Goal: Task Accomplishment & Management: Use online tool/utility

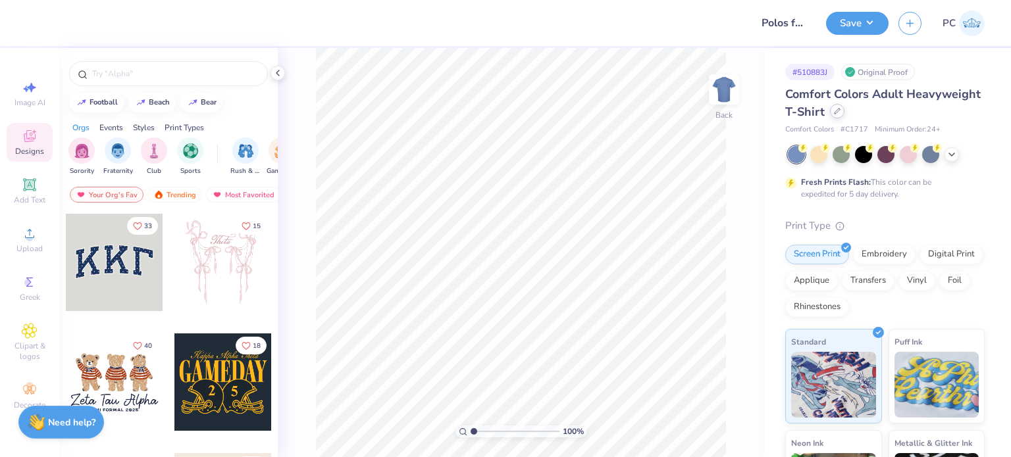
click at [841, 108] on icon at bounding box center [837, 111] width 7 height 7
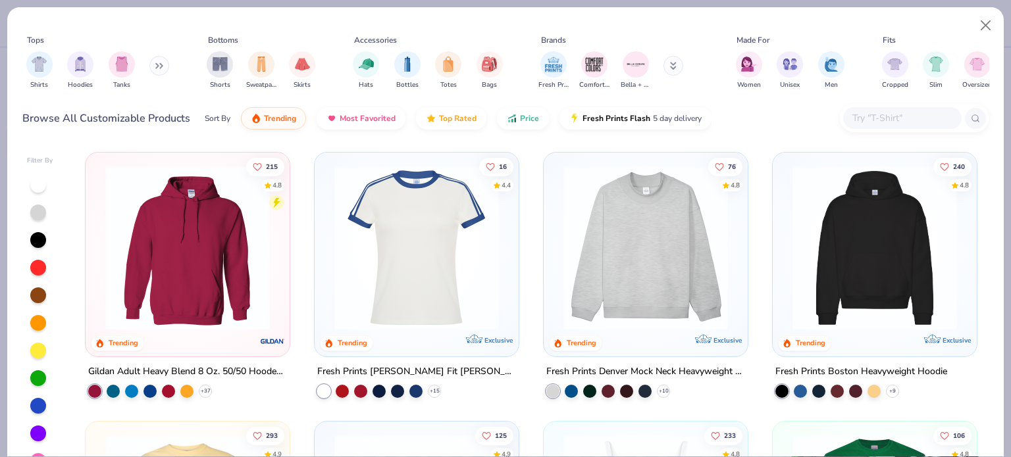
click at [933, 105] on div at bounding box center [914, 118] width 149 height 28
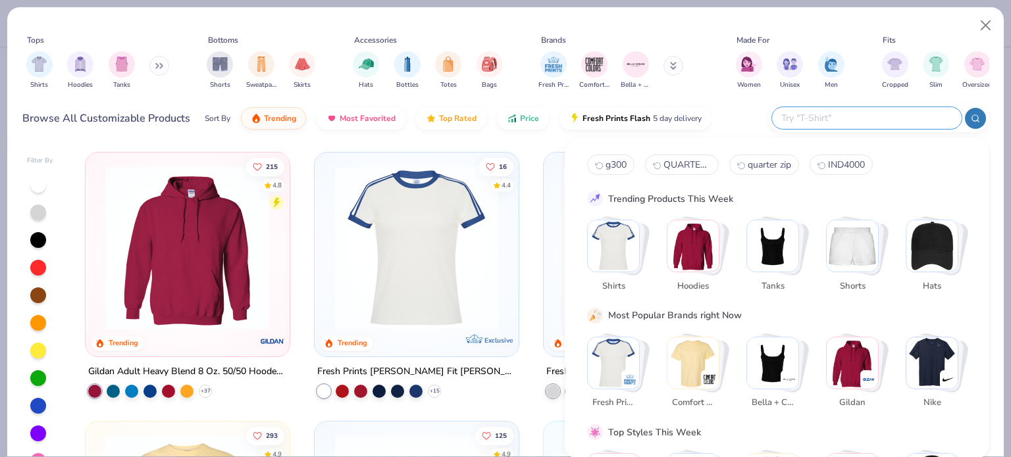
click at [908, 120] on input "text" at bounding box center [866, 118] width 172 height 15
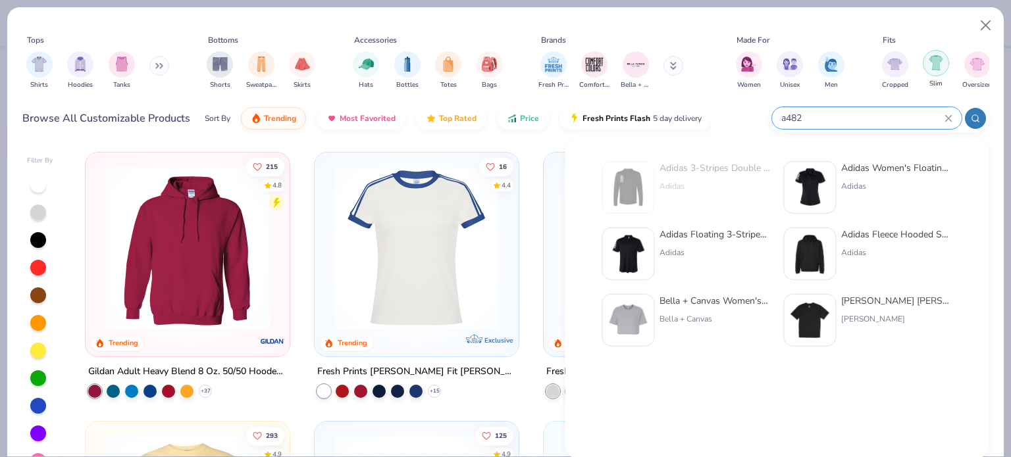
type input "a482"
click at [984, 27] on button "Close" at bounding box center [986, 25] width 25 height 25
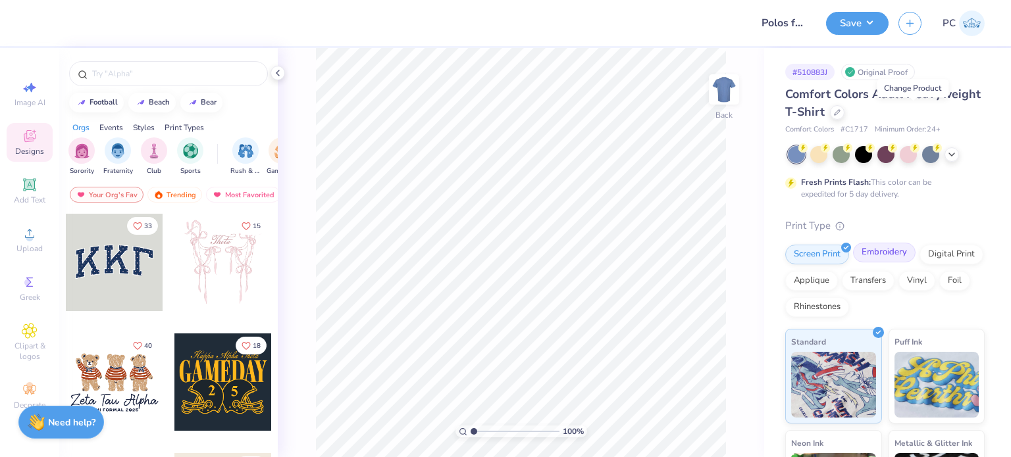
click at [887, 255] on div "Embroidery" at bounding box center [884, 253] width 63 height 20
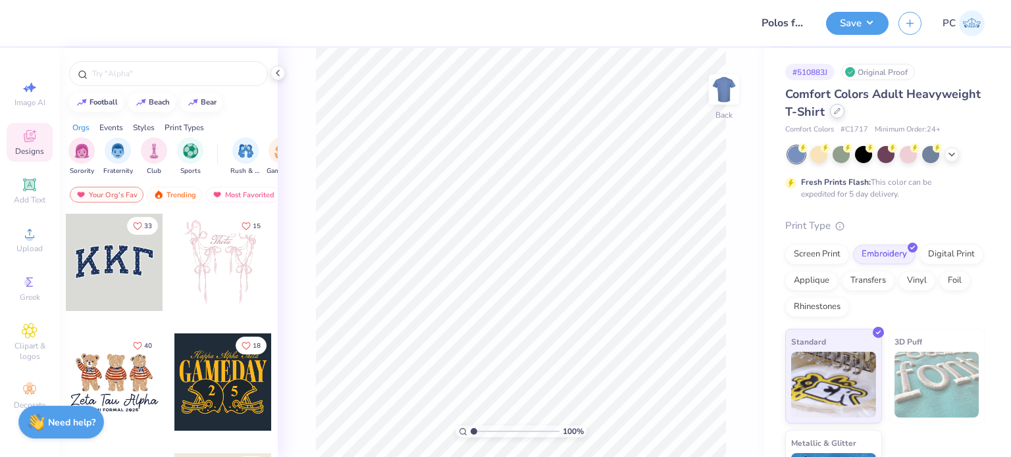
click at [841, 110] on icon at bounding box center [837, 111] width 7 height 7
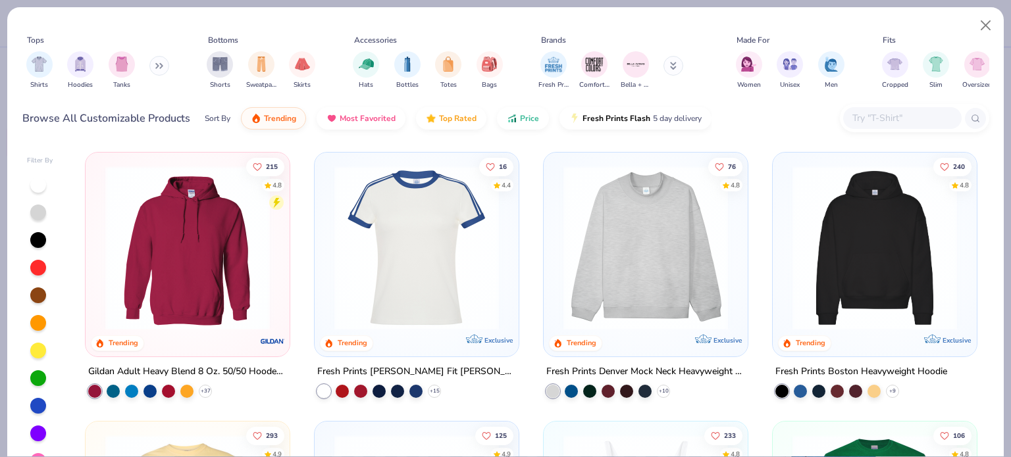
click at [877, 114] on input "text" at bounding box center [901, 118] width 101 height 15
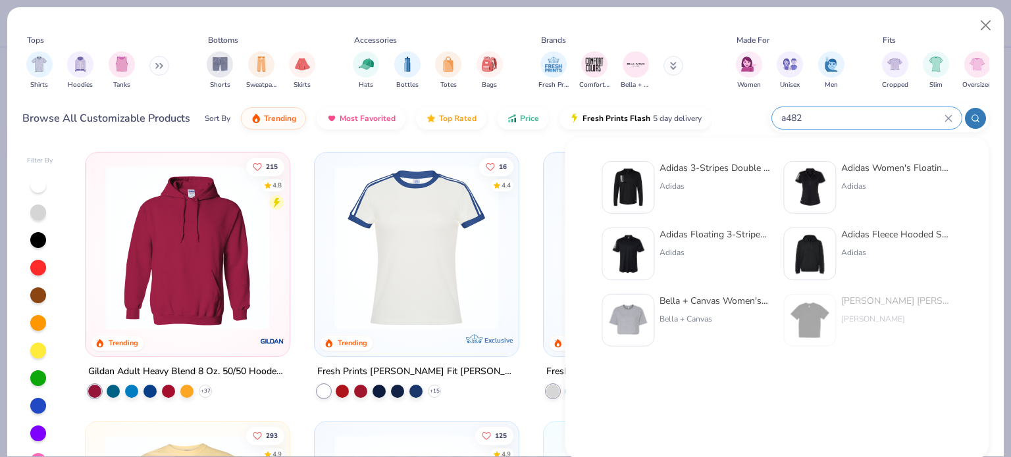
type input "a482"
click at [652, 182] on div at bounding box center [628, 187] width 53 height 53
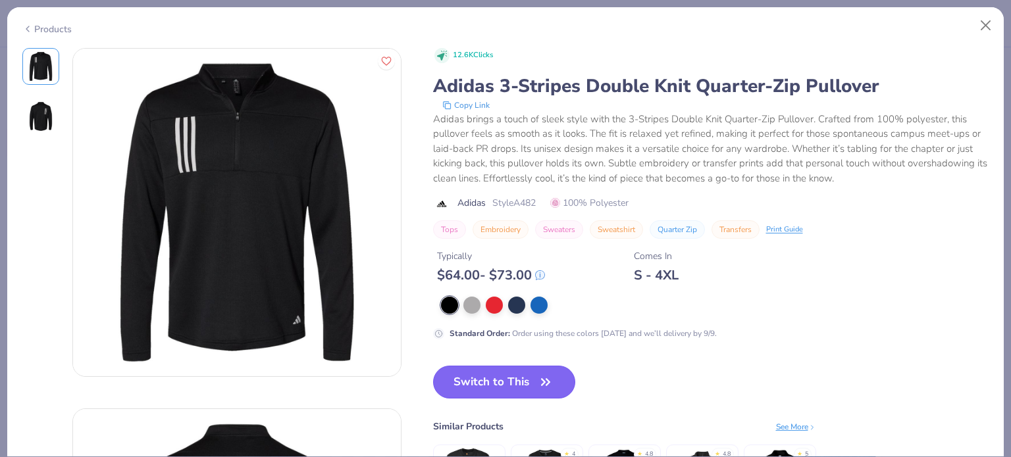
click at [471, 378] on button "Switch to This" at bounding box center [504, 382] width 143 height 33
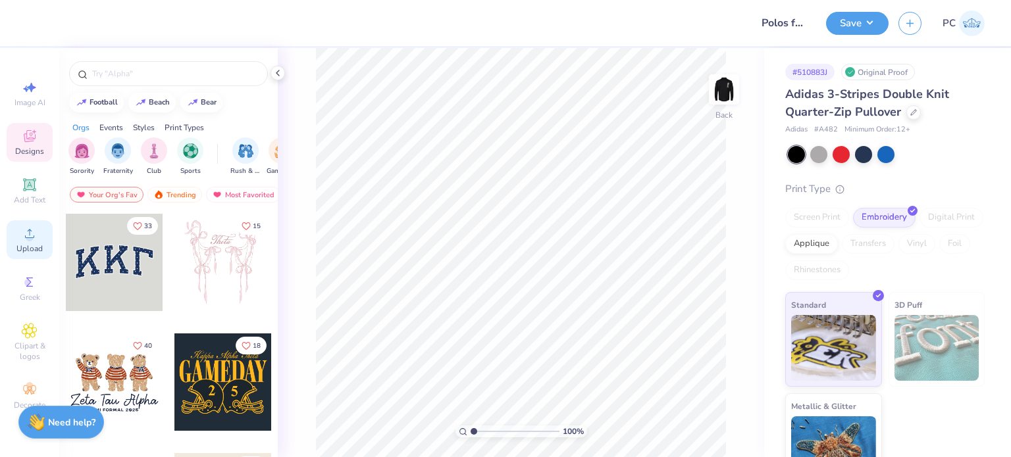
click at [28, 224] on div "Upload" at bounding box center [30, 240] width 46 height 39
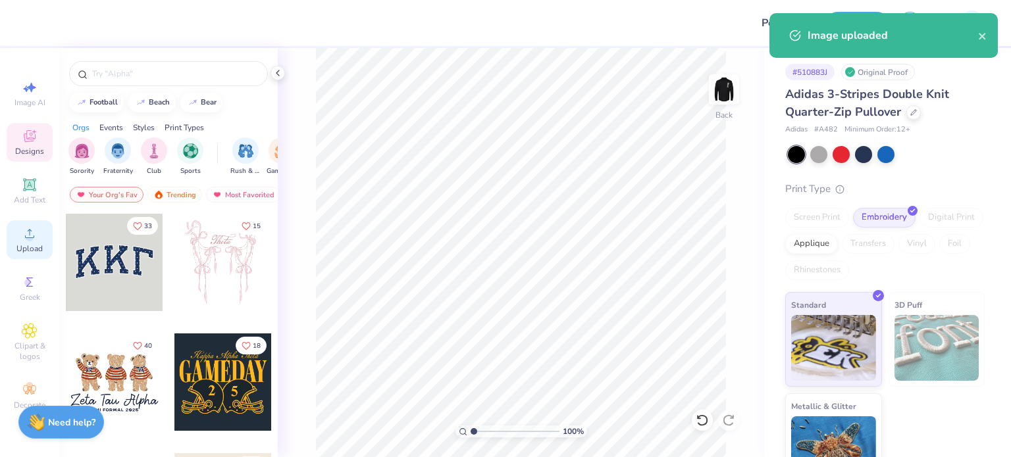
click at [28, 253] on span "Upload" at bounding box center [29, 249] width 26 height 11
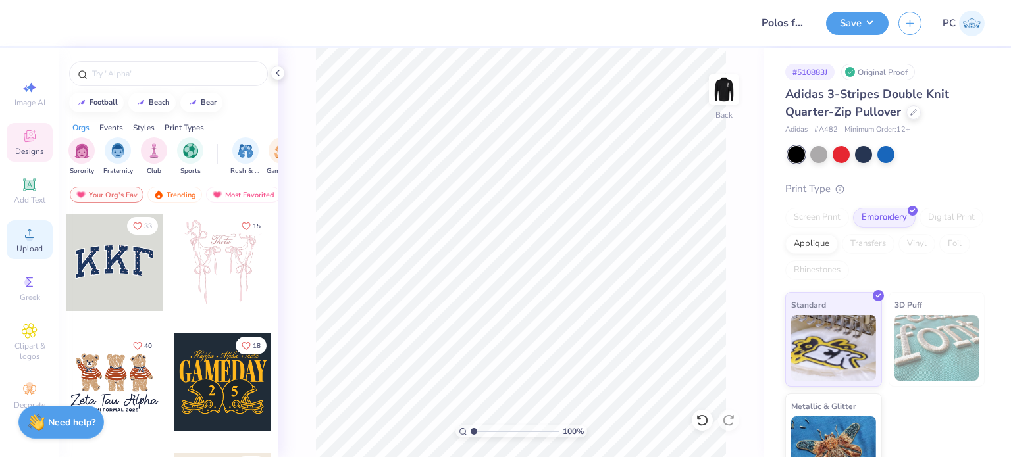
click at [30, 221] on div "Upload" at bounding box center [30, 240] width 46 height 39
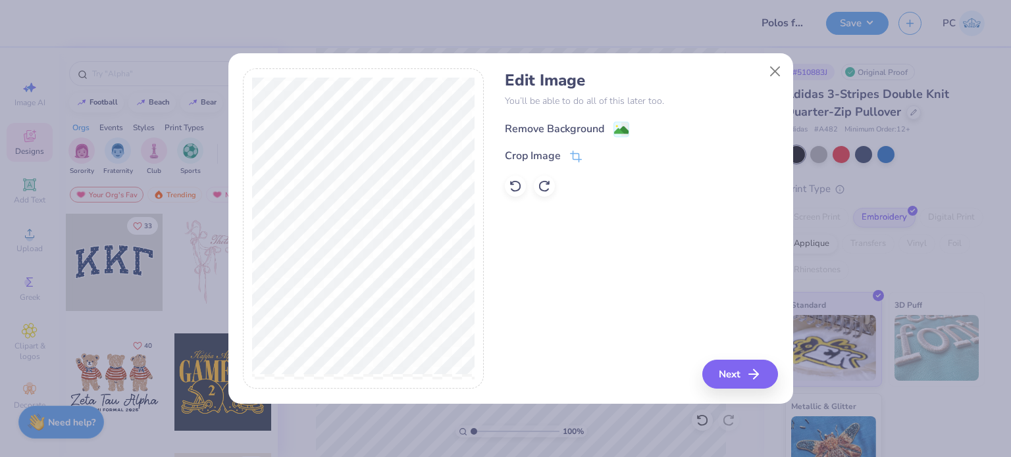
click at [616, 124] on g at bounding box center [621, 130] width 16 height 16
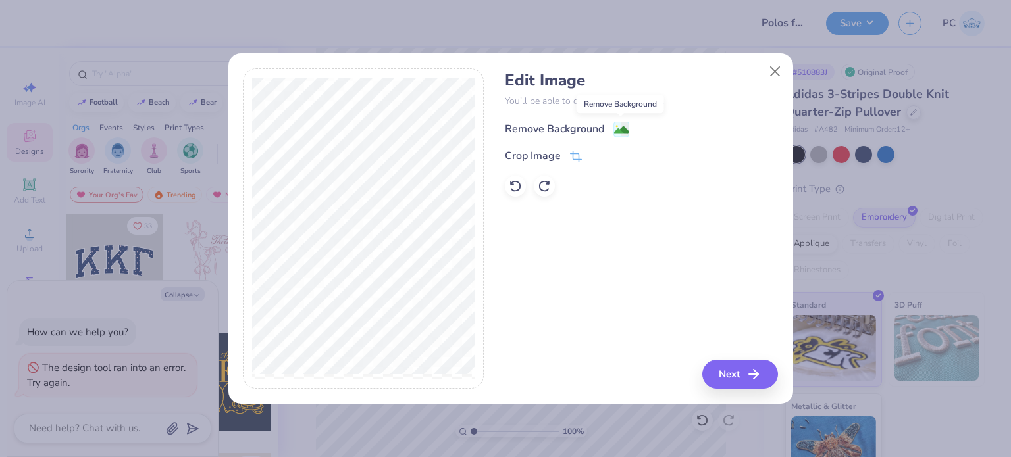
click at [618, 129] on image at bounding box center [621, 130] width 14 height 14
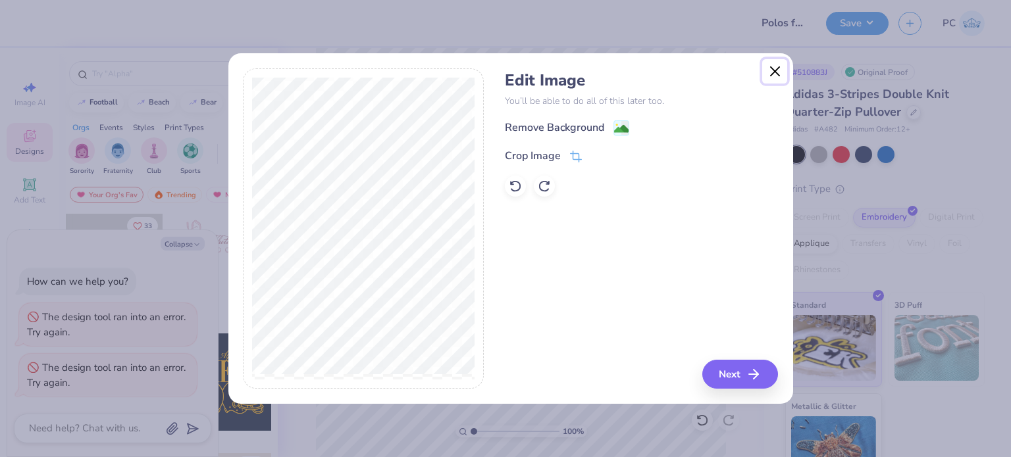
click at [771, 74] on button "Close" at bounding box center [774, 71] width 25 height 25
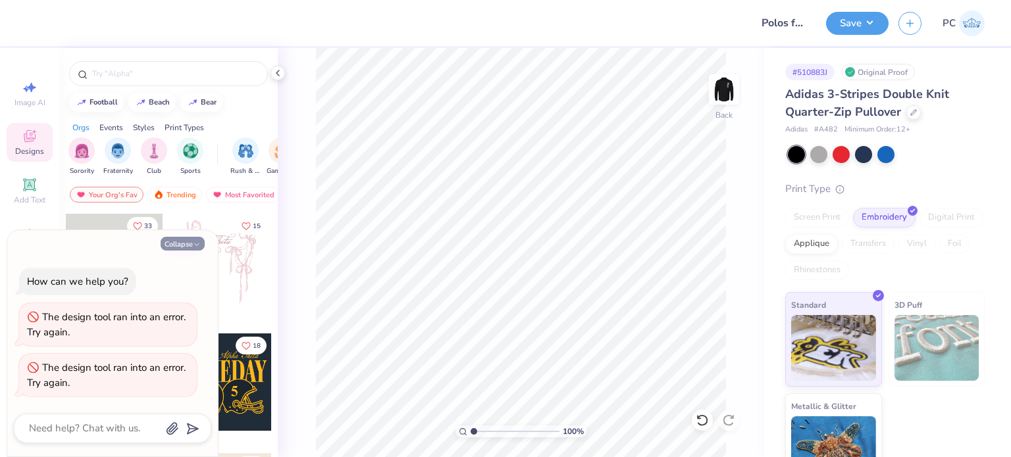
click at [197, 242] on icon "button" at bounding box center [197, 245] width 8 height 8
type textarea "x"
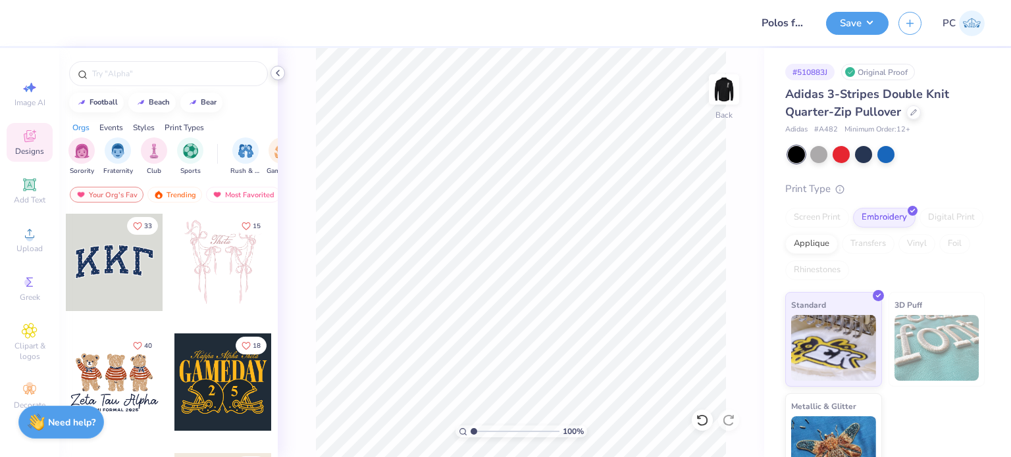
click at [277, 74] on polyline at bounding box center [277, 72] width 3 height 5
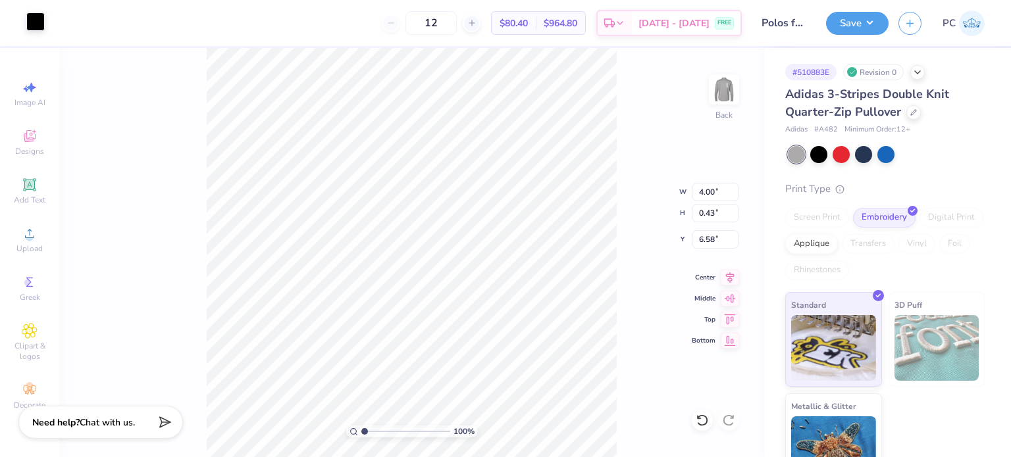
click at [36, 22] on div at bounding box center [35, 22] width 18 height 18
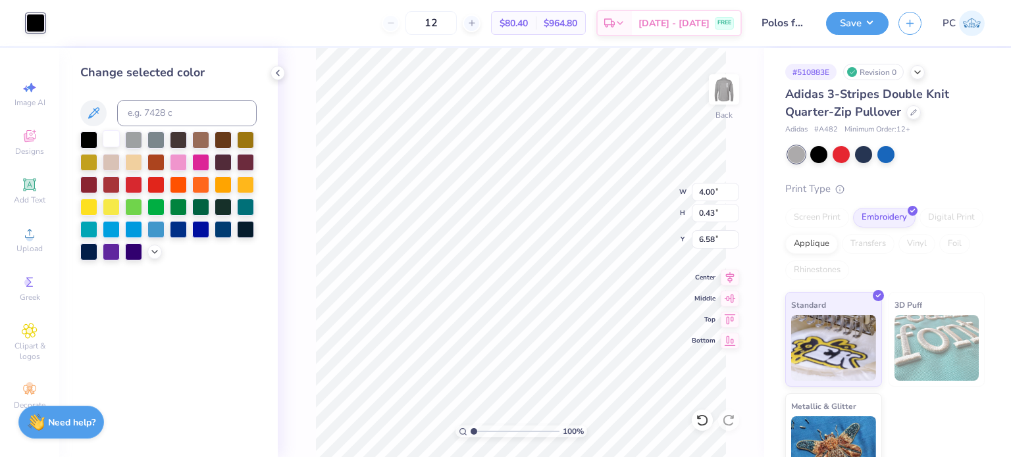
click at [113, 142] on div at bounding box center [111, 138] width 17 height 17
click at [280, 72] on icon at bounding box center [278, 73] width 11 height 11
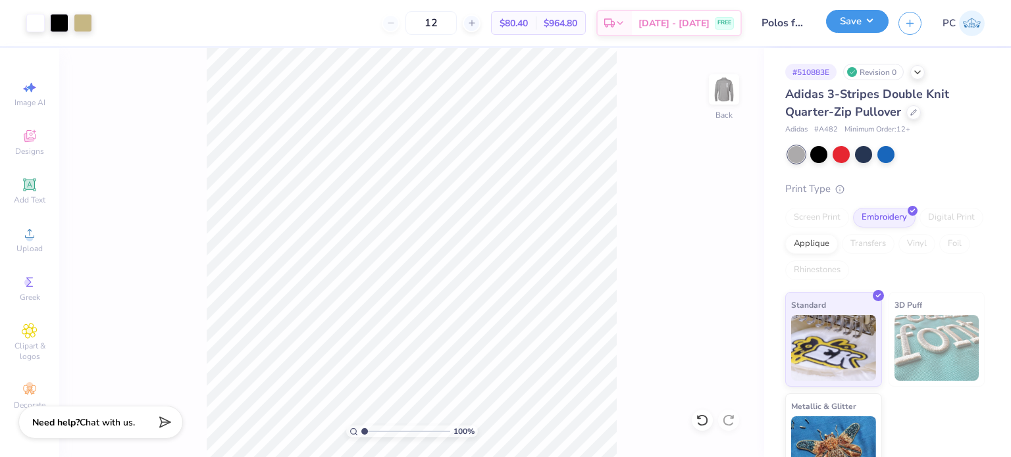
click at [862, 19] on button "Save" at bounding box center [857, 21] width 63 height 23
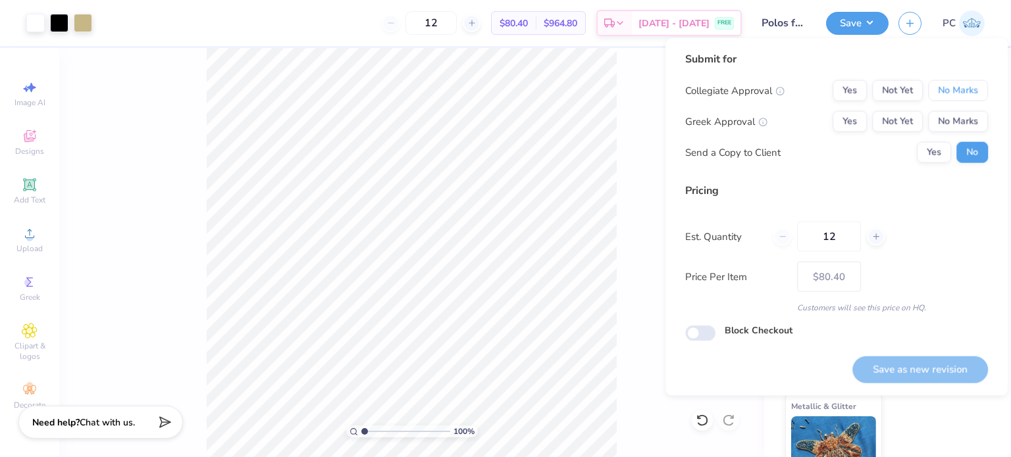
drag, startPoint x: 959, startPoint y: 97, endPoint x: 959, endPoint y: 106, distance: 9.2
click at [959, 97] on button "No Marks" at bounding box center [958, 90] width 60 height 21
click at [961, 113] on button "No Marks" at bounding box center [958, 121] width 60 height 21
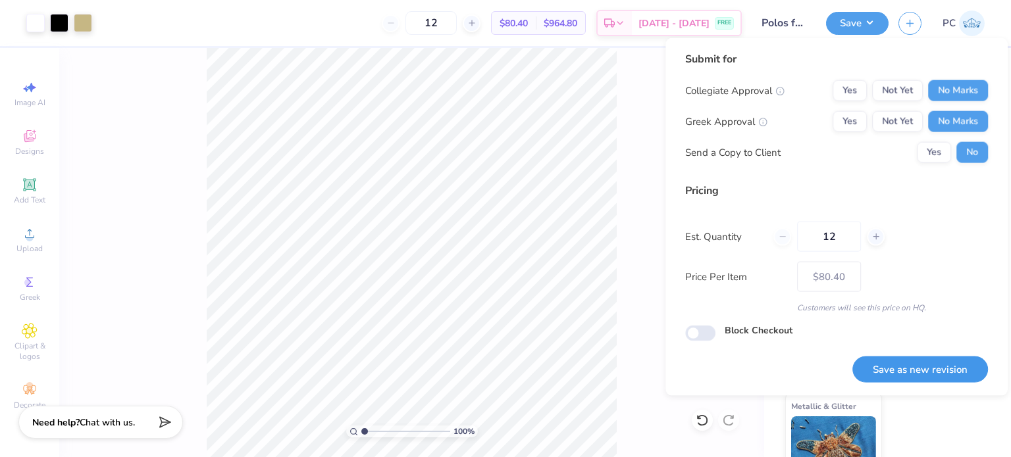
click at [935, 373] on button "Save as new revision" at bounding box center [920, 369] width 136 height 27
type input "$80.40"
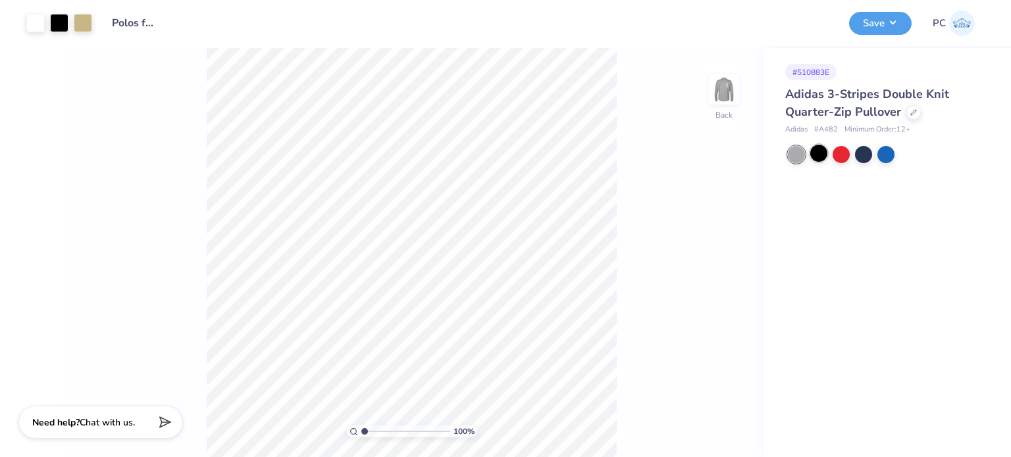
click at [818, 150] on div at bounding box center [818, 153] width 17 height 17
click at [900, 17] on button "Save" at bounding box center [880, 21] width 63 height 23
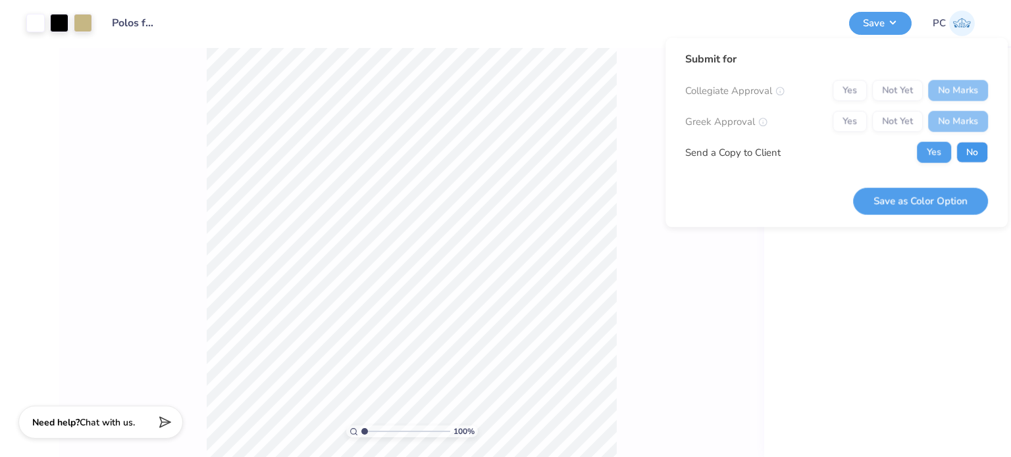
click at [967, 160] on button "No" at bounding box center [972, 152] width 32 height 21
click at [951, 194] on button "Save as Color Option" at bounding box center [920, 201] width 135 height 27
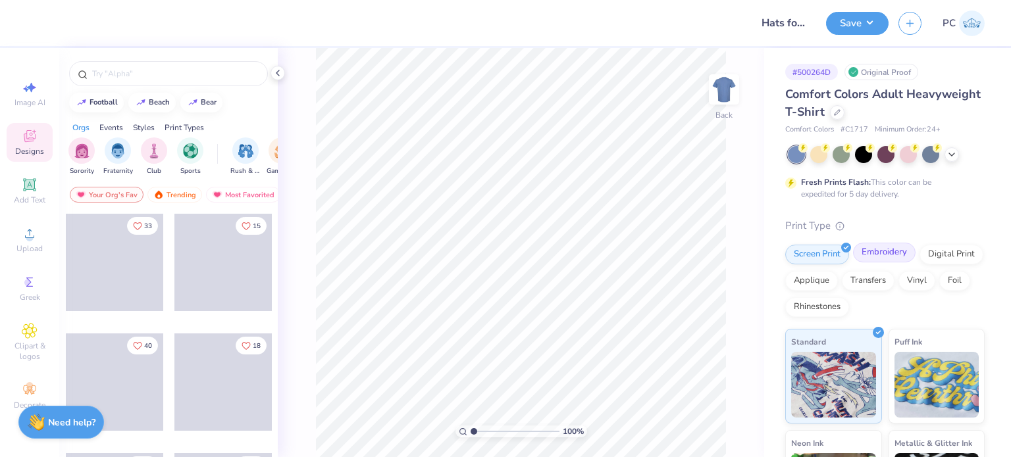
click at [889, 253] on div "Embroidery" at bounding box center [884, 253] width 63 height 20
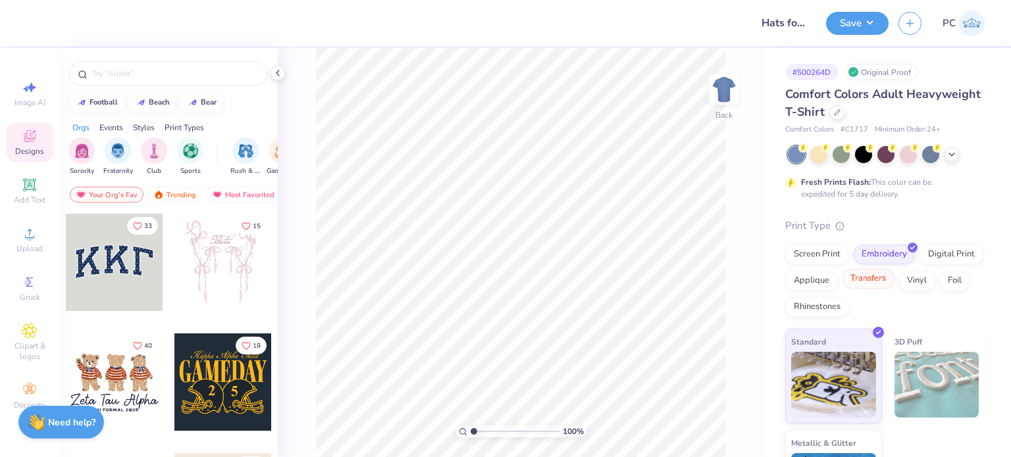
click at [895, 281] on div "Transfers" at bounding box center [868, 279] width 53 height 20
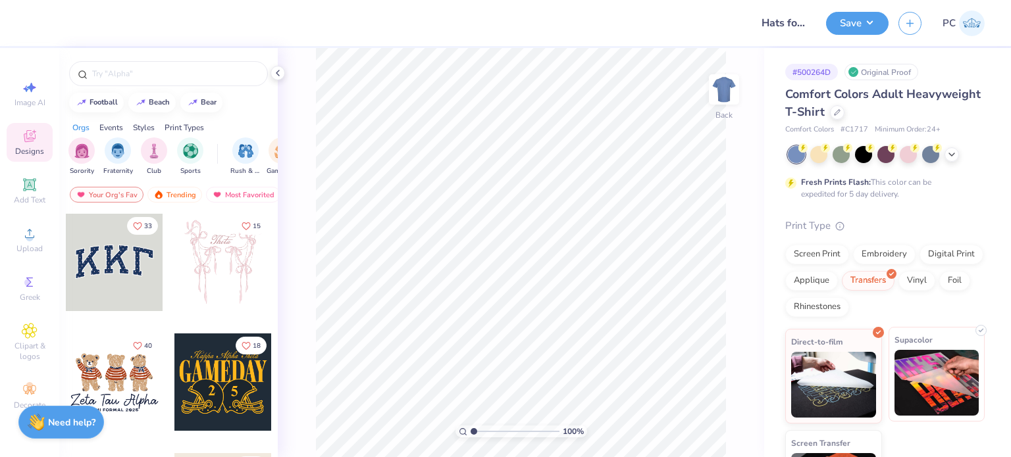
click at [913, 371] on img at bounding box center [937, 383] width 85 height 66
click at [845, 115] on div at bounding box center [837, 111] width 14 height 14
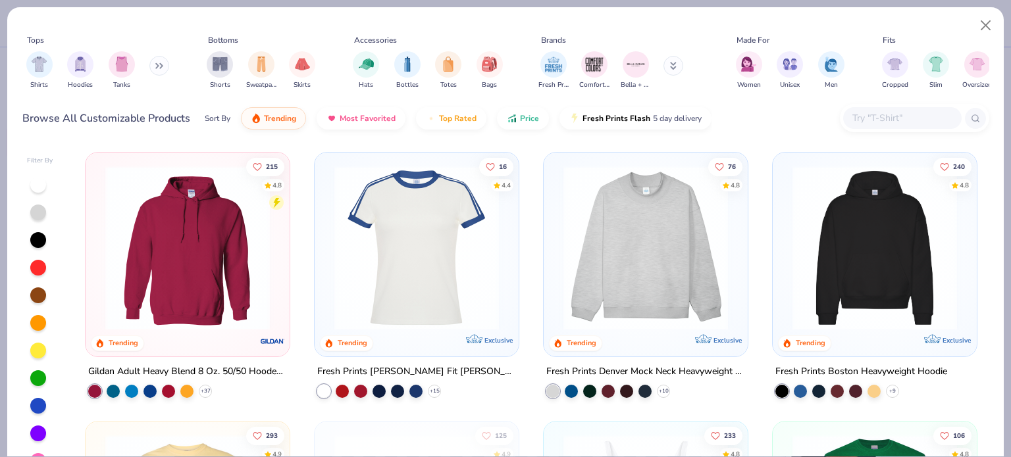
click at [878, 116] on input "text" at bounding box center [901, 118] width 101 height 15
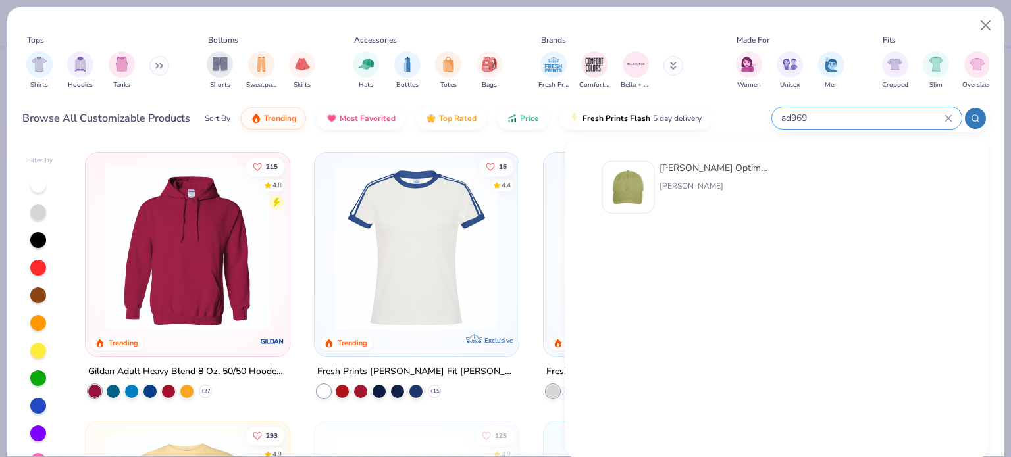
type input "ad969"
click at [633, 181] on img at bounding box center [628, 187] width 41 height 41
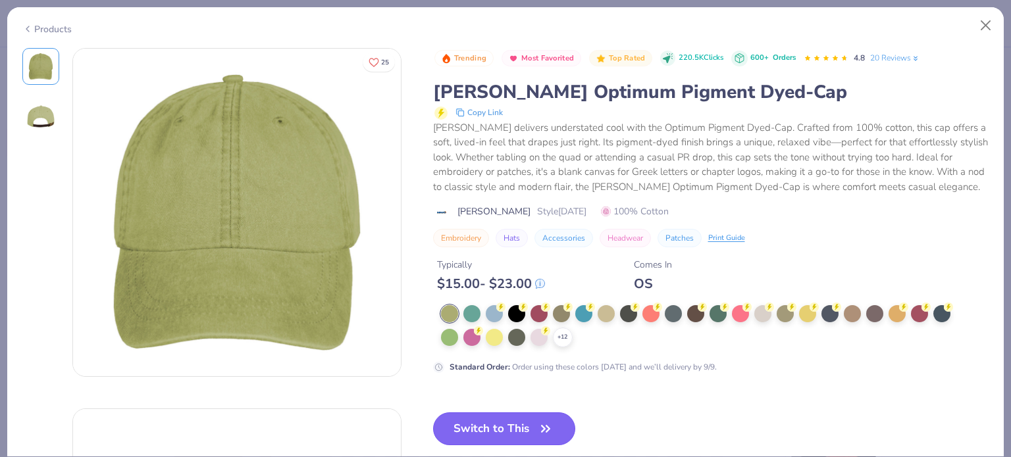
click at [527, 423] on button "Switch to This" at bounding box center [504, 429] width 143 height 33
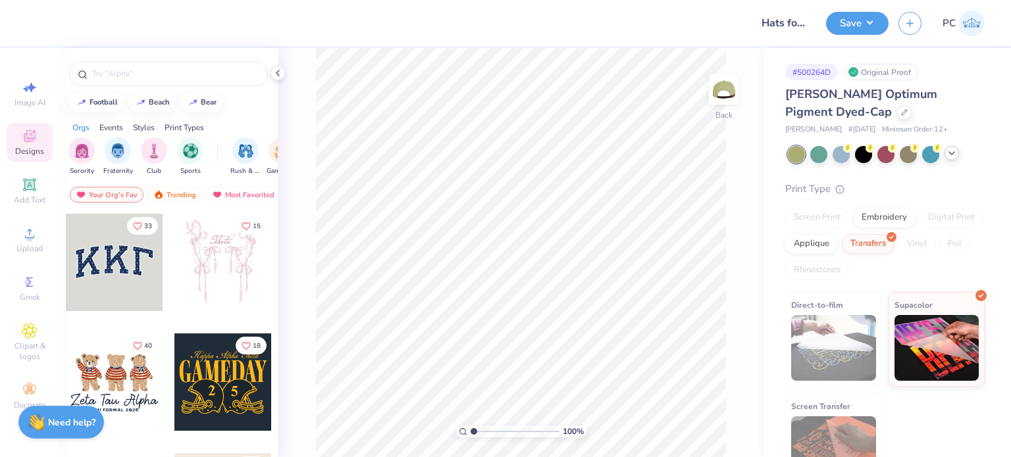
click at [953, 151] on icon at bounding box center [952, 153] width 11 height 11
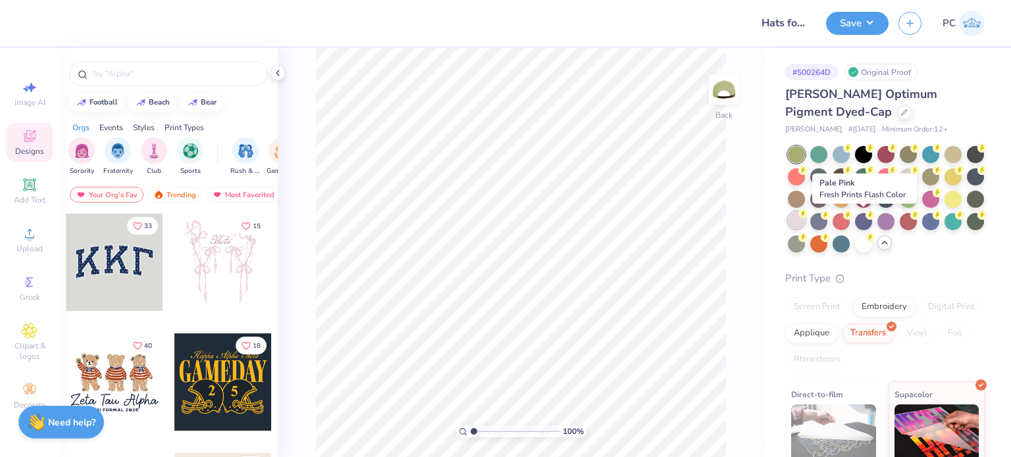
click at [805, 224] on div at bounding box center [796, 220] width 17 height 17
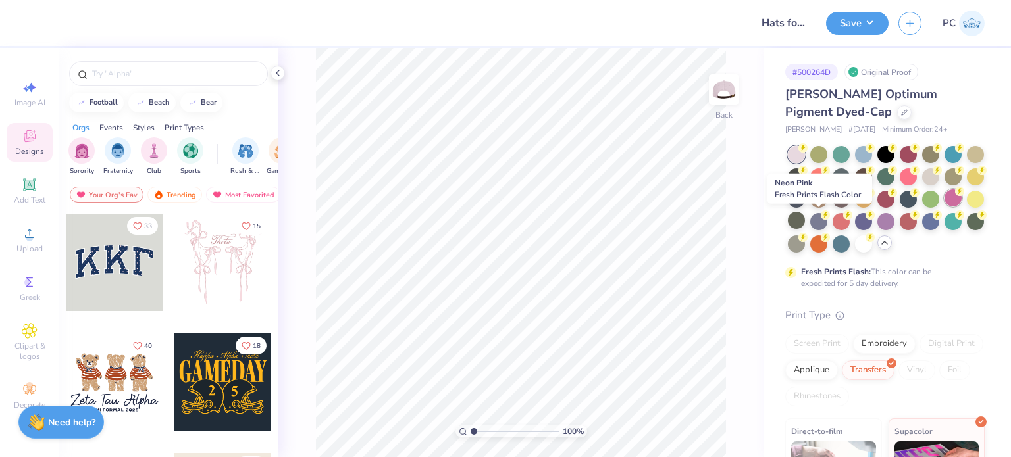
click at [945, 207] on div at bounding box center [953, 198] width 17 height 17
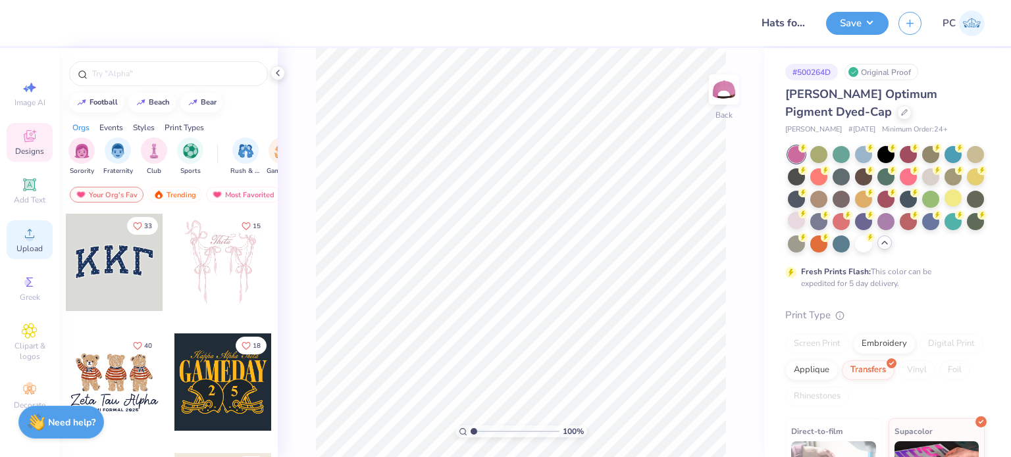
click at [25, 240] on icon at bounding box center [30, 234] width 16 height 16
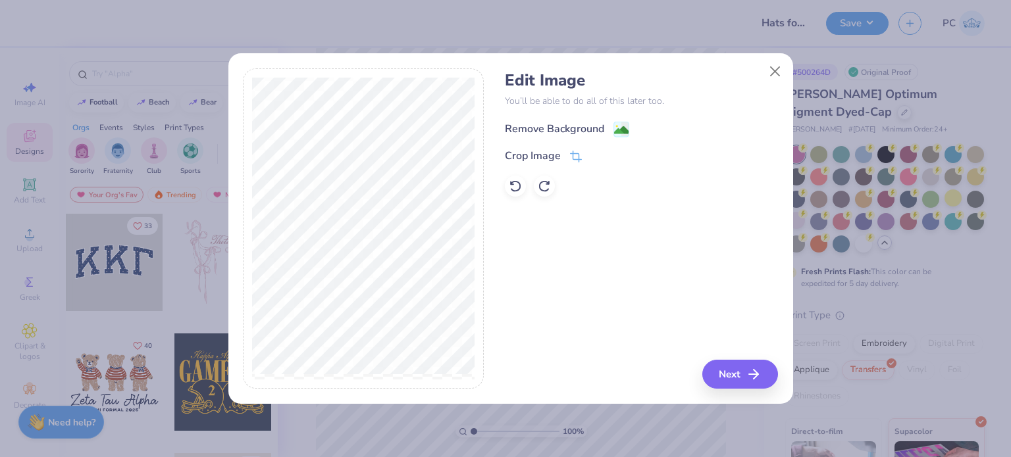
click at [614, 124] on image at bounding box center [621, 130] width 14 height 14
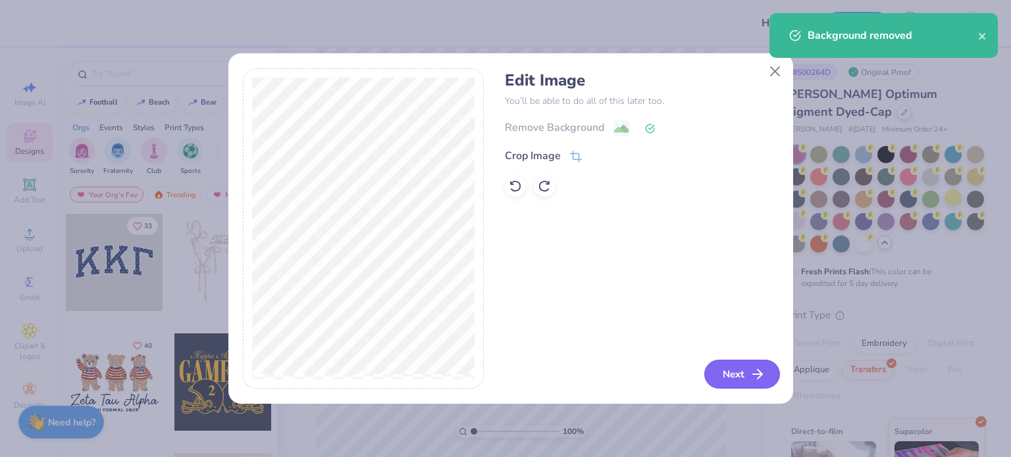
click at [719, 374] on button "Next" at bounding box center [742, 374] width 76 height 29
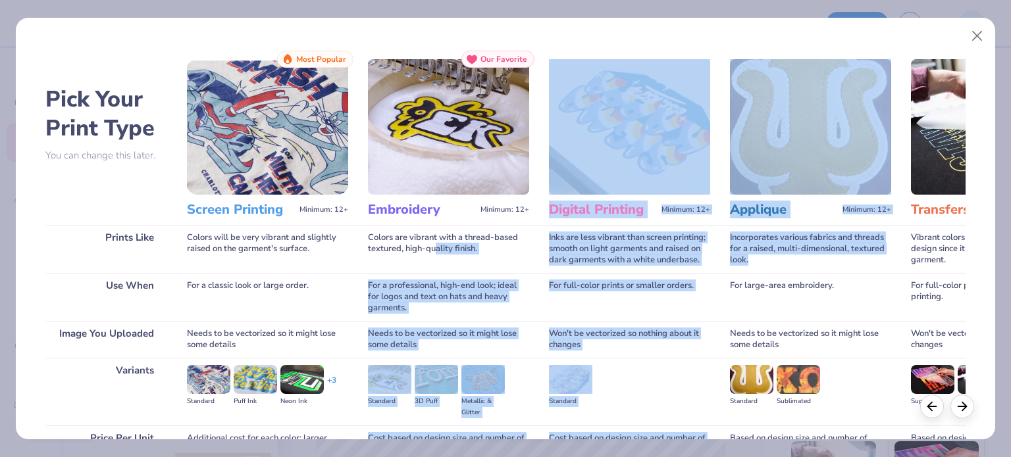
drag, startPoint x: 809, startPoint y: 261, endPoint x: 437, endPoint y: 254, distance: 372.0
click at [437, 254] on div "Pick Your Print Type You can change this later. Prints Like Use When Image You …" at bounding box center [505, 292] width 920 height 482
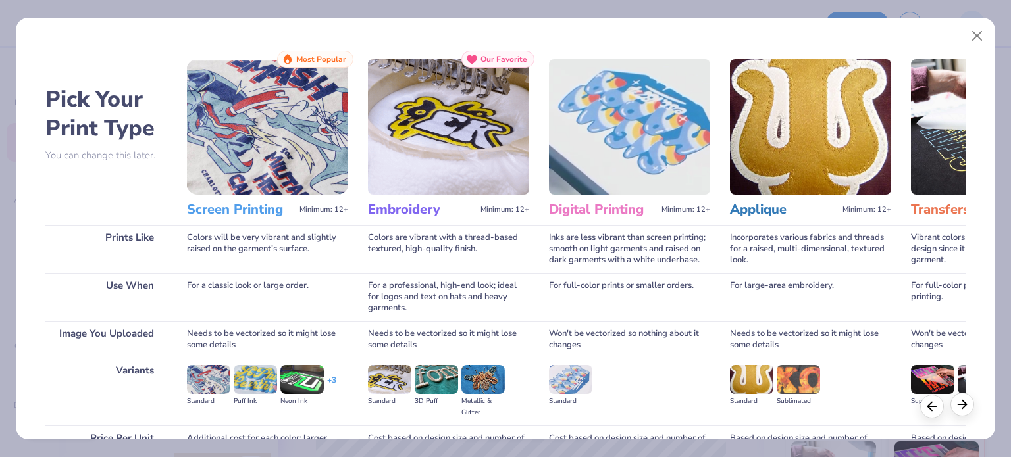
click at [960, 413] on div at bounding box center [963, 405] width 24 height 24
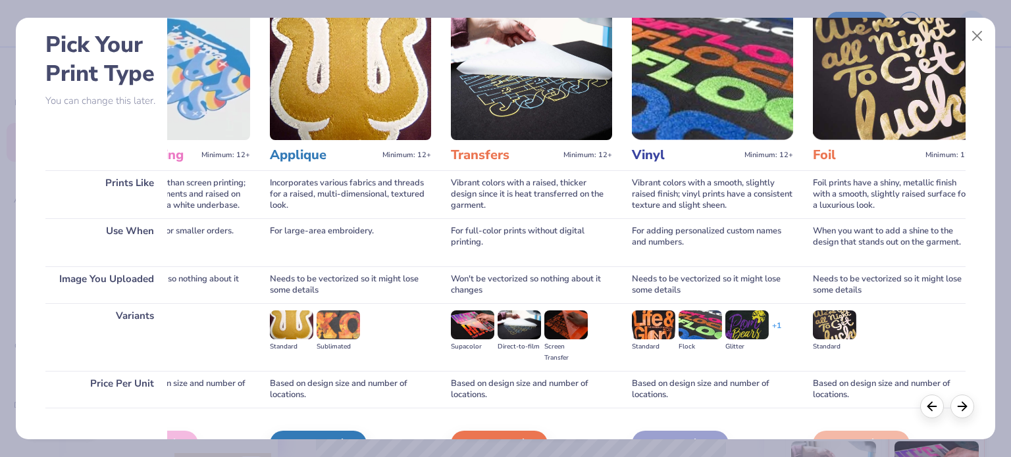
scroll to position [132, 0]
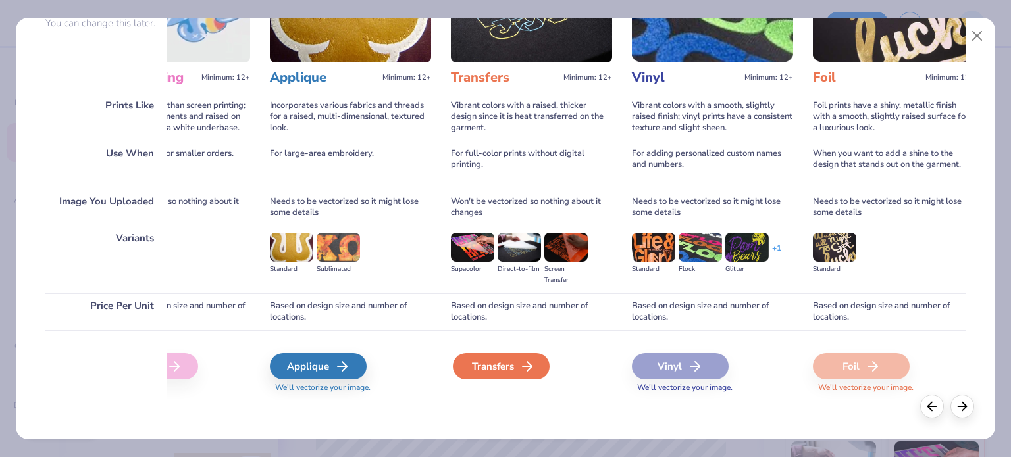
click at [504, 363] on div "Transfers" at bounding box center [501, 366] width 97 height 26
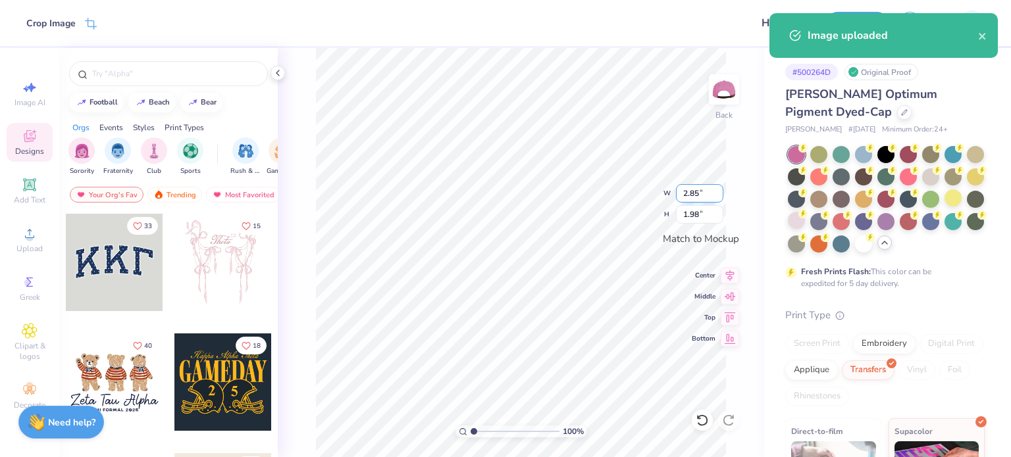
drag, startPoint x: 700, startPoint y: 192, endPoint x: 682, endPoint y: 191, distance: 18.4
click at [682, 191] on input "2.85" at bounding box center [699, 193] width 47 height 18
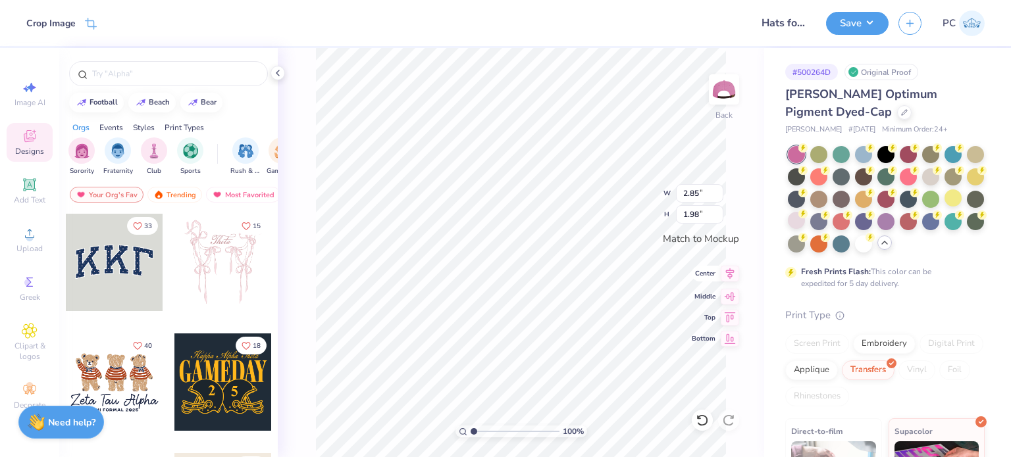
click at [729, 271] on icon at bounding box center [730, 274] width 18 height 16
click at [733, 295] on icon at bounding box center [730, 294] width 11 height 9
click at [730, 276] on icon at bounding box center [730, 274] width 9 height 11
click at [732, 296] on icon at bounding box center [730, 295] width 18 height 16
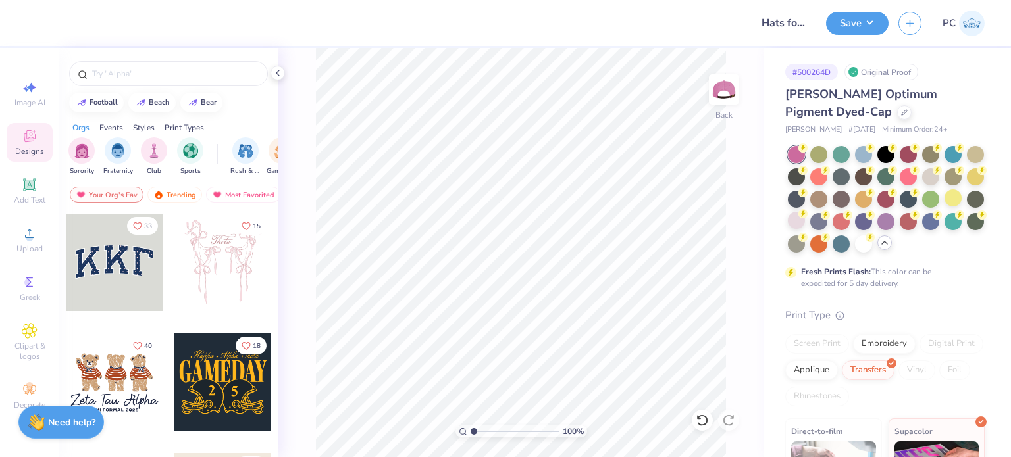
click at [860, 9] on div "Save PC" at bounding box center [918, 23] width 185 height 46
click at [859, 26] on button "Save" at bounding box center [857, 21] width 63 height 23
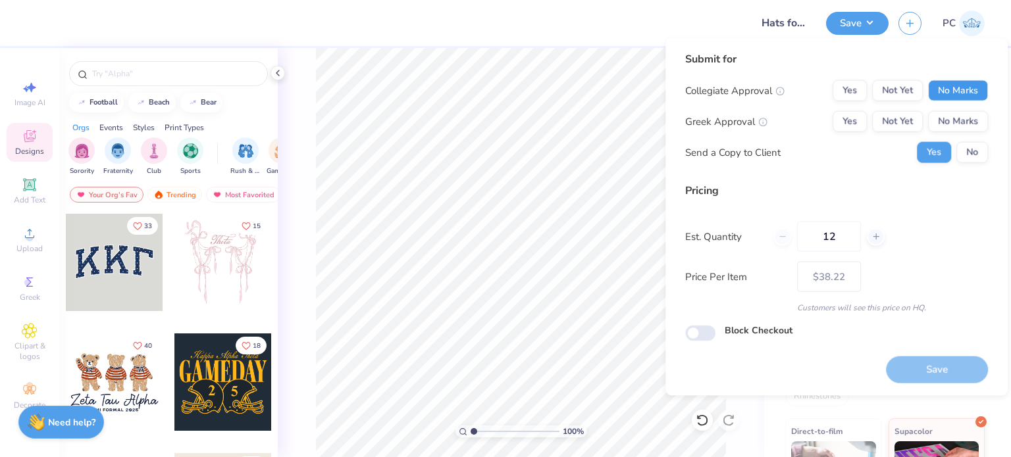
click at [966, 86] on button "No Marks" at bounding box center [958, 90] width 60 height 21
click at [856, 85] on button "Yes" at bounding box center [850, 90] width 34 height 21
click at [958, 118] on button "No Marks" at bounding box center [958, 121] width 60 height 21
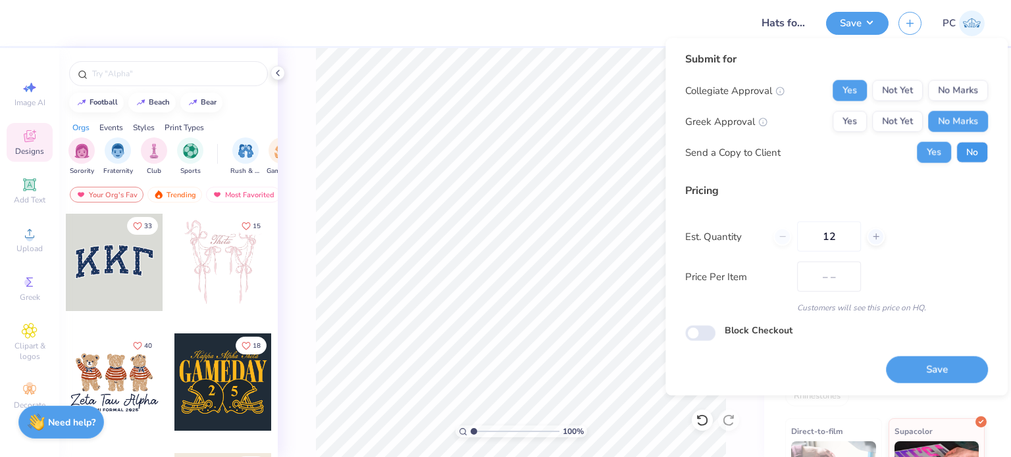
click at [974, 145] on button "No" at bounding box center [972, 152] width 32 height 21
click at [948, 372] on button "Save" at bounding box center [937, 369] width 102 height 27
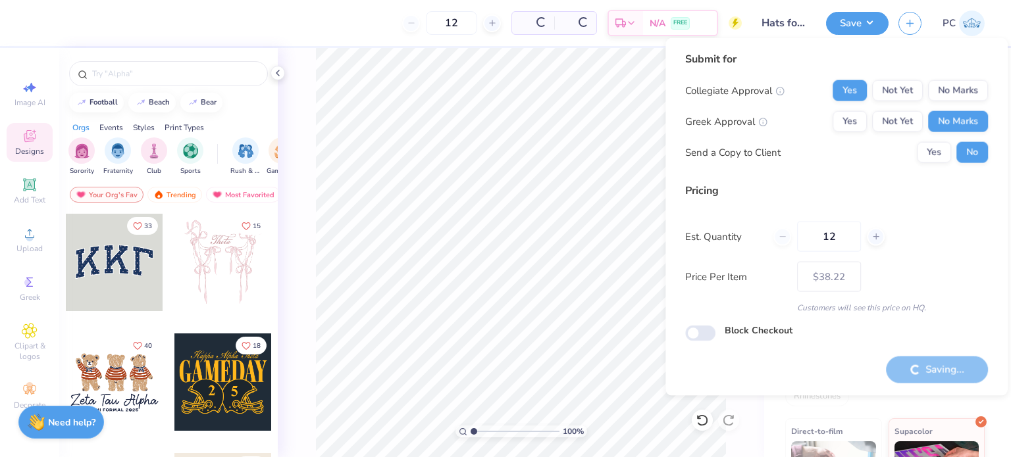
type input "– –"
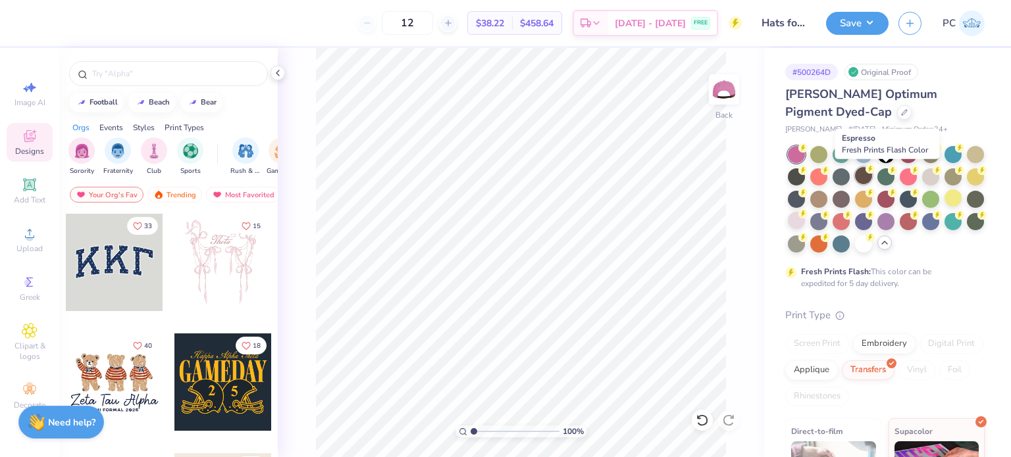
click at [872, 176] on div at bounding box center [863, 175] width 17 height 17
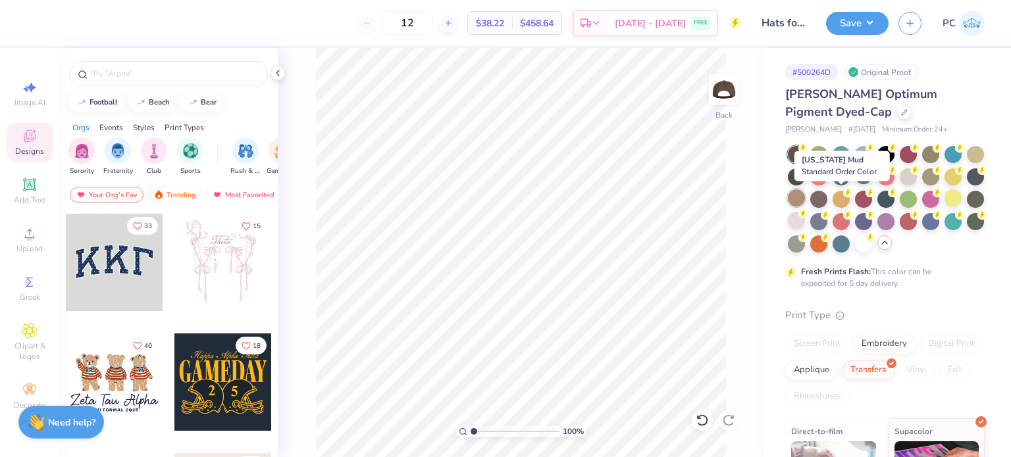
click at [805, 199] on div at bounding box center [796, 198] width 17 height 17
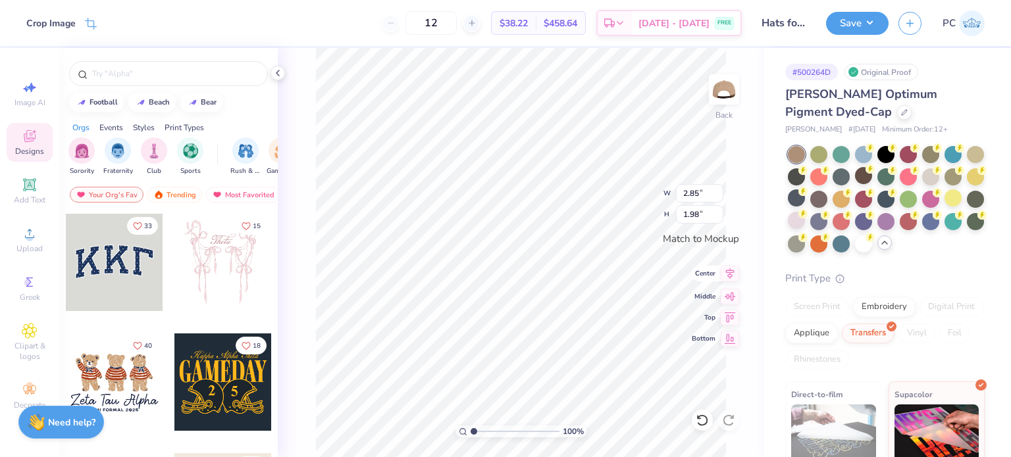
click at [731, 273] on icon at bounding box center [730, 274] width 18 height 16
click at [732, 284] on div "100 % Back W 2.85 2.85 " H 1.98 1.98 " Match to Mockup Center Middle Top Bottom" at bounding box center [521, 252] width 486 height 409
click at [725, 295] on icon at bounding box center [730, 295] width 18 height 16
click at [882, 16] on button "Save" at bounding box center [857, 21] width 63 height 23
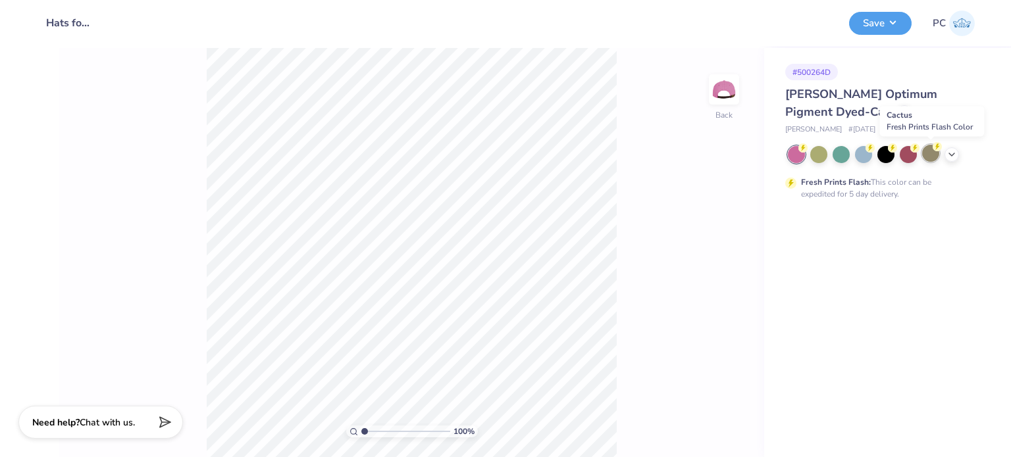
click at [929, 155] on div at bounding box center [930, 153] width 17 height 17
click at [885, 25] on button "Save" at bounding box center [880, 21] width 63 height 23
click at [948, 148] on icon at bounding box center [952, 153] width 11 height 11
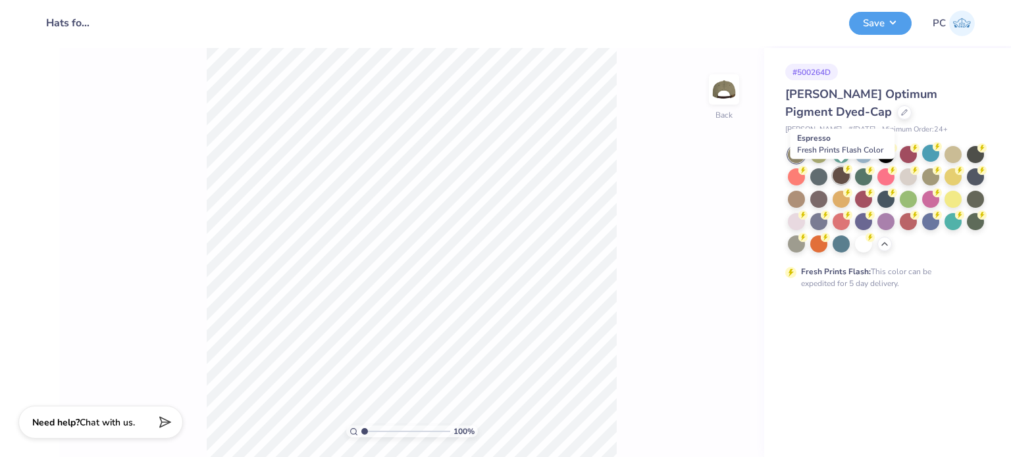
click at [835, 172] on div at bounding box center [841, 175] width 17 height 17
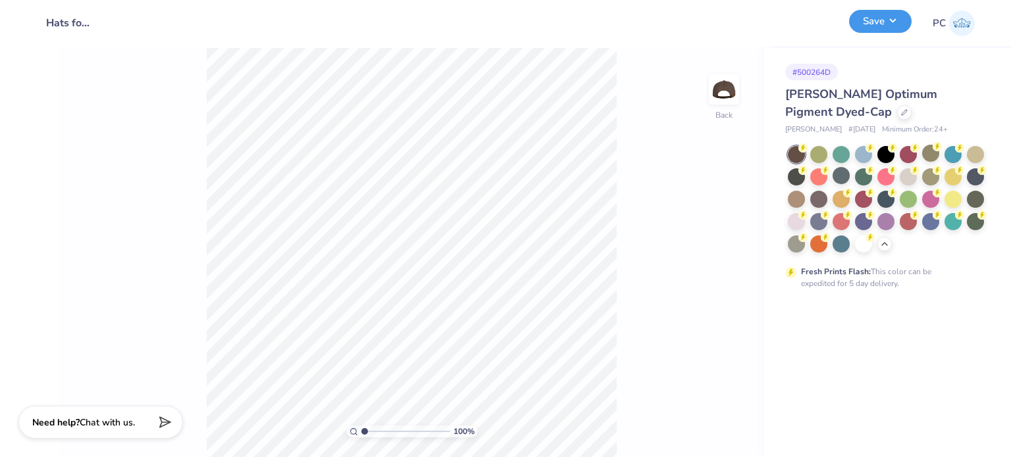
click at [898, 20] on button "Save" at bounding box center [880, 21] width 63 height 23
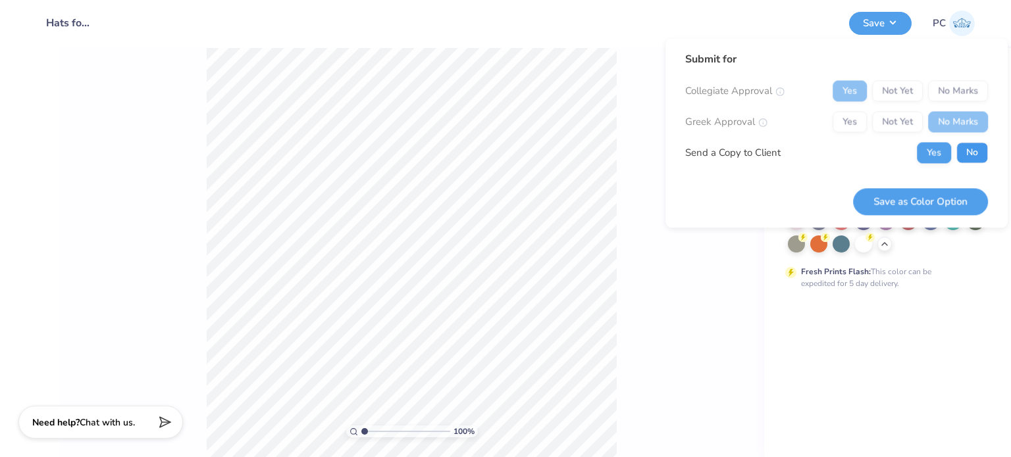
click at [966, 147] on button "No" at bounding box center [972, 152] width 32 height 21
click at [961, 204] on button "Save as Color Option" at bounding box center [920, 201] width 135 height 27
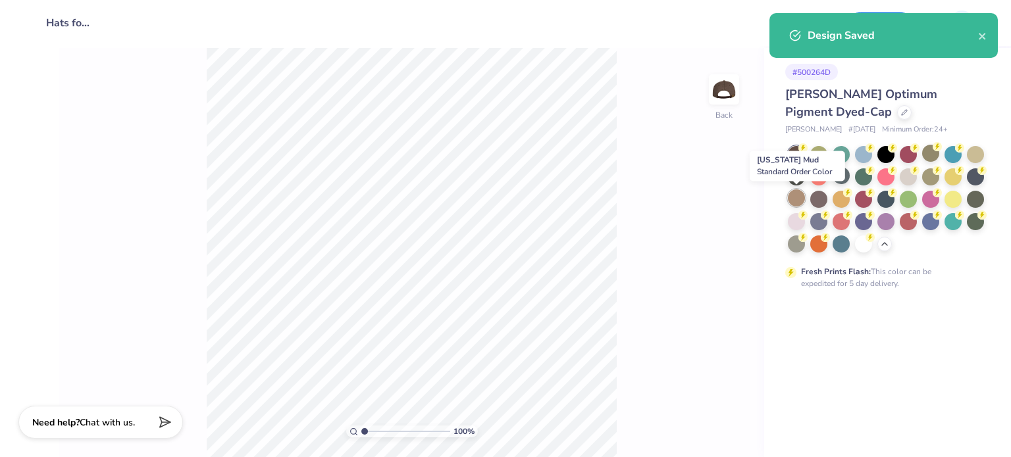
click at [798, 200] on div at bounding box center [796, 198] width 17 height 17
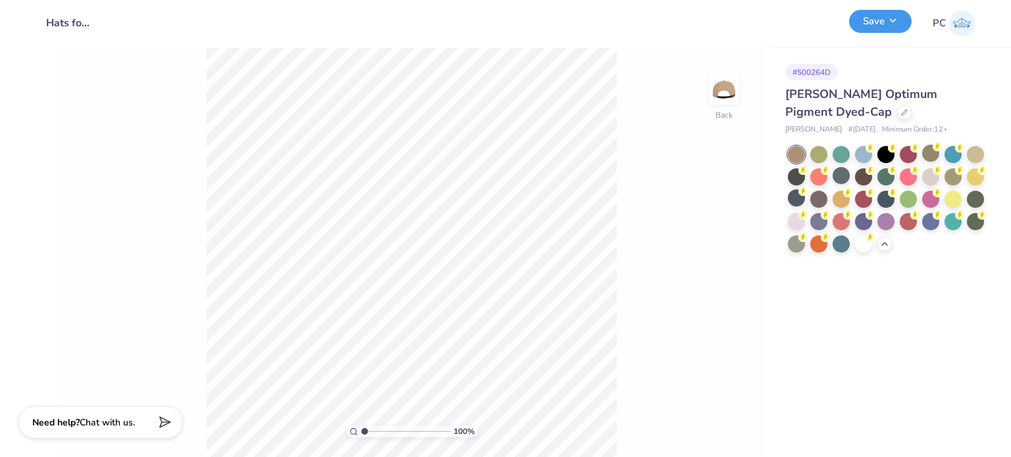
click at [883, 28] on button "Save" at bounding box center [880, 21] width 63 height 23
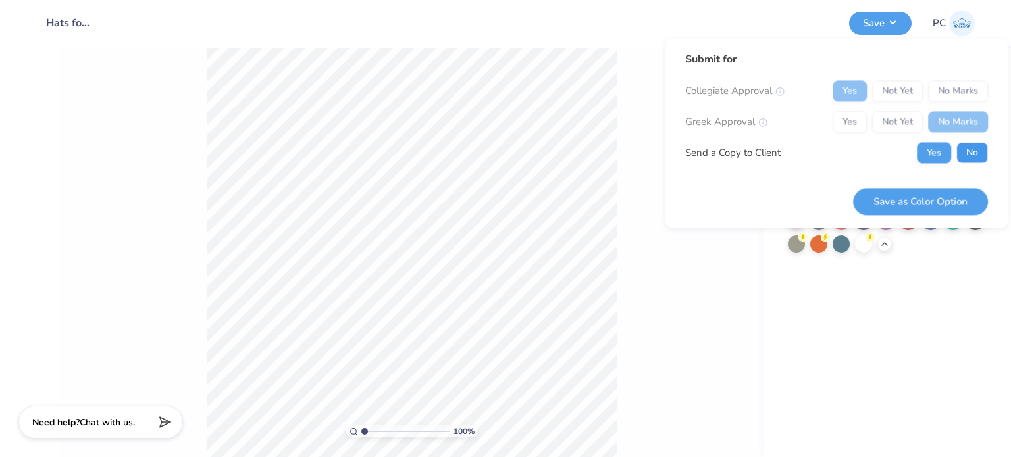
click at [966, 157] on button "No" at bounding box center [972, 152] width 32 height 21
click at [958, 197] on button "Save as Color Option" at bounding box center [920, 201] width 135 height 27
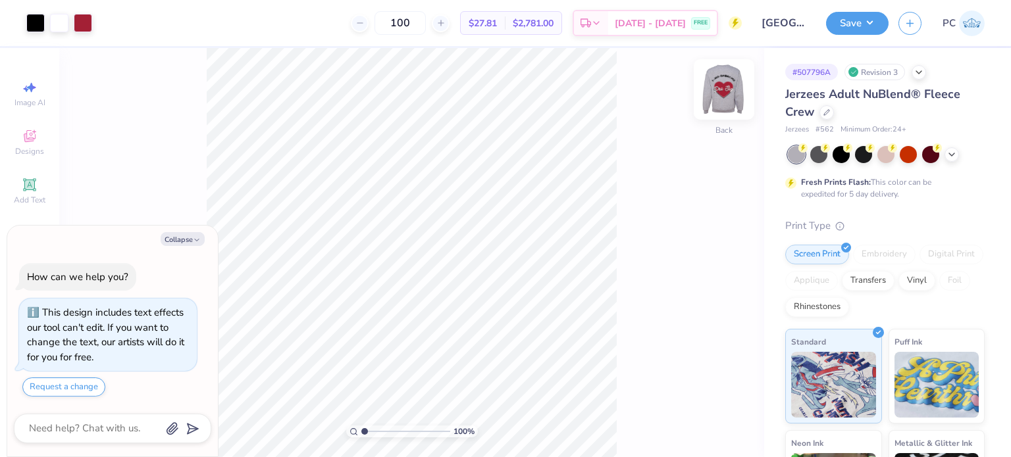
click at [718, 97] on img at bounding box center [724, 89] width 53 height 53
click at [179, 234] on button "Collapse" at bounding box center [183, 239] width 44 height 14
type textarea "x"
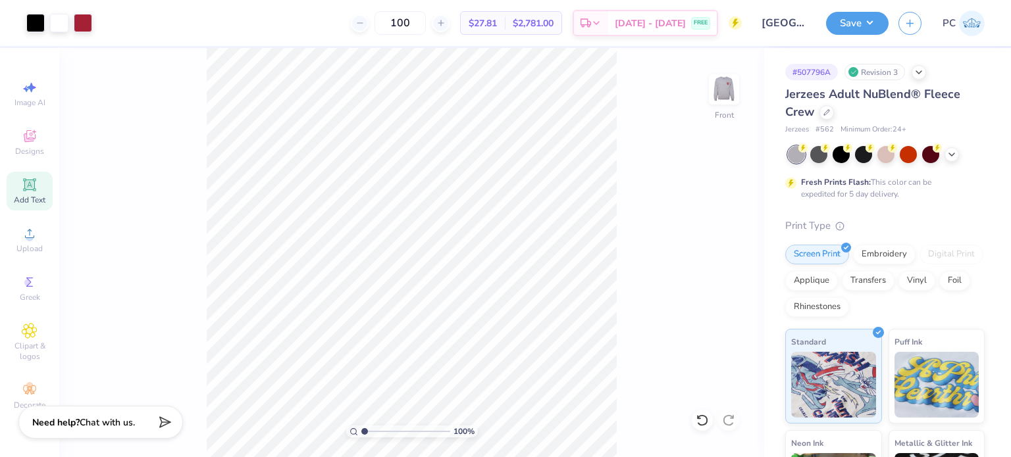
click at [32, 180] on icon at bounding box center [29, 185] width 10 height 10
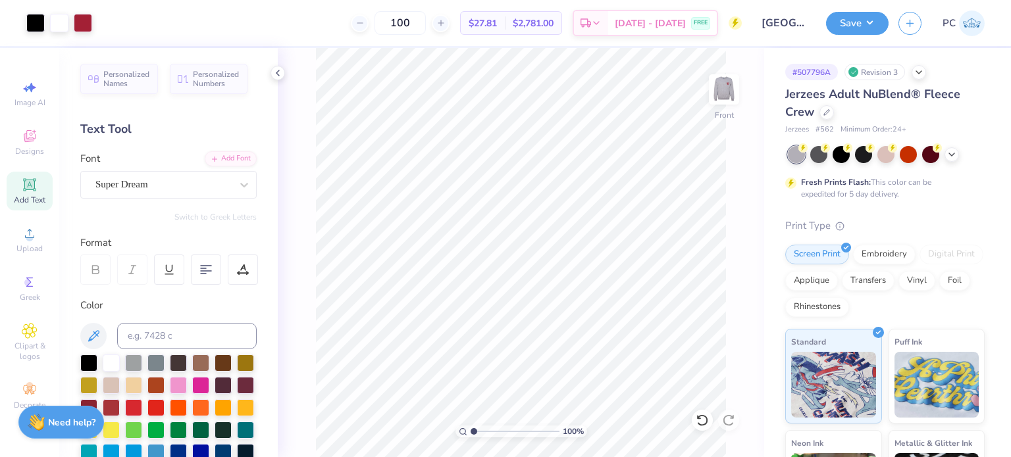
click at [33, 188] on icon at bounding box center [29, 185] width 10 height 10
type textarea "GAMMA"
click at [95, 365] on div at bounding box center [88, 361] width 17 height 17
type input "2.50"
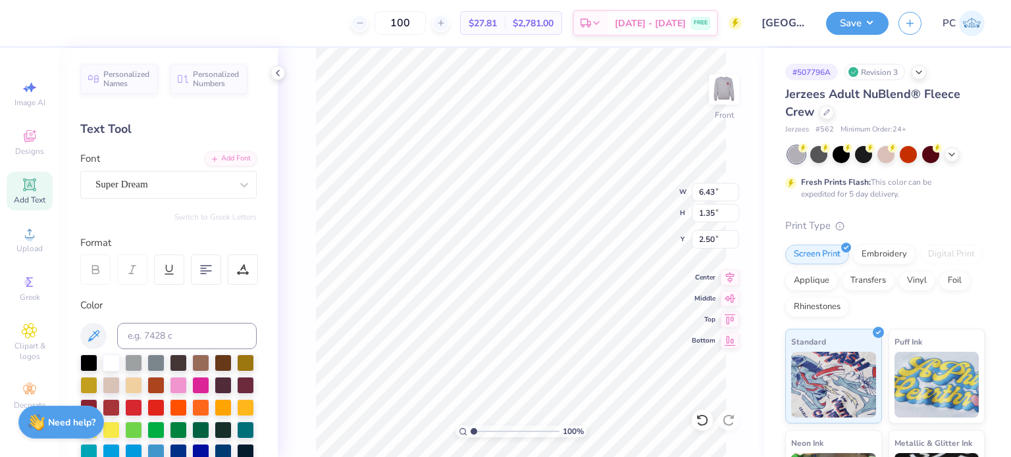
type input "6.43"
type input "1.35"
type input "2.92"
click at [186, 181] on div "Super Dream" at bounding box center [163, 184] width 138 height 20
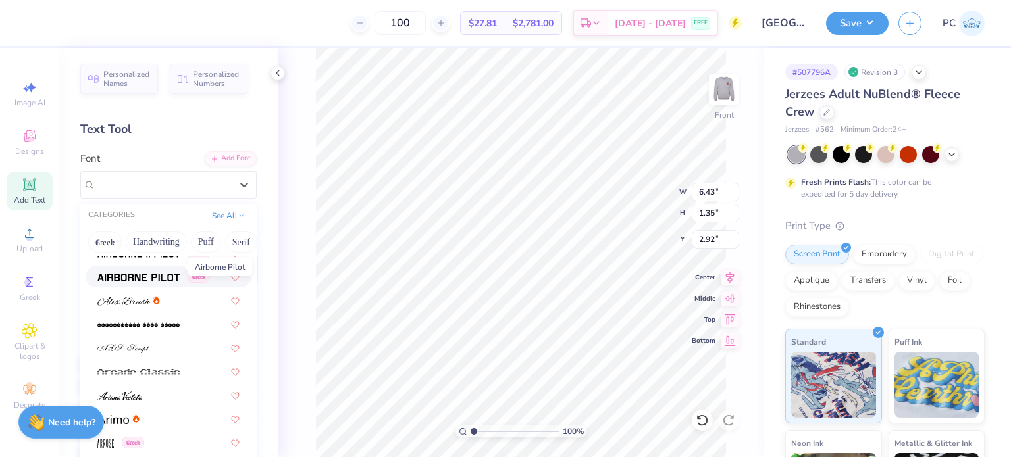
scroll to position [395, 0]
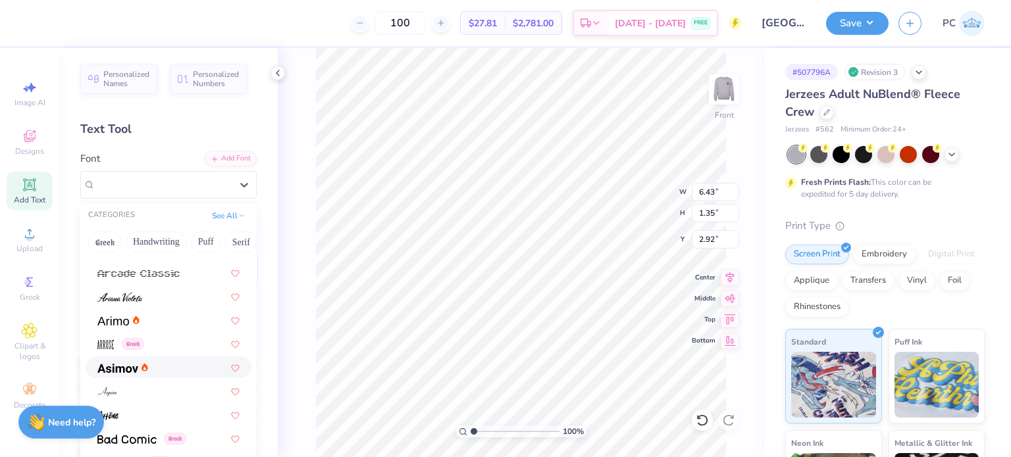
click at [154, 368] on div at bounding box center [168, 368] width 142 height 14
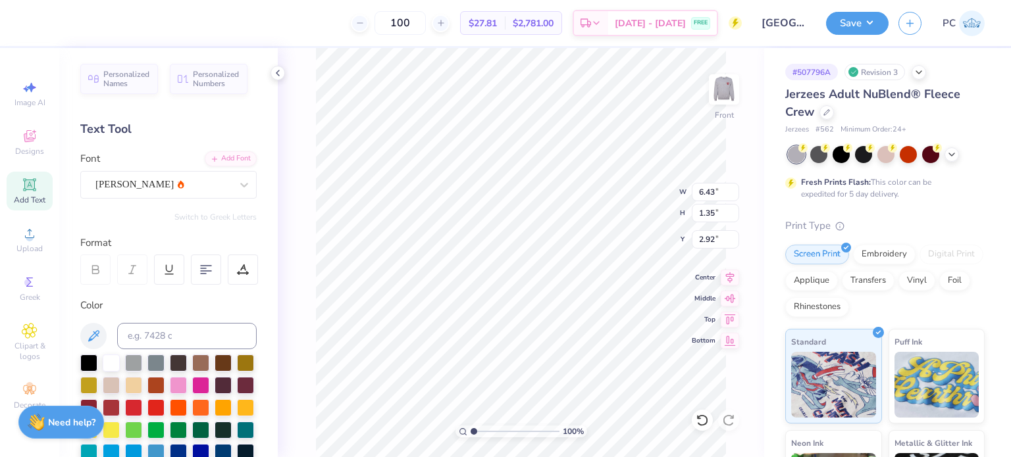
type input "7.18"
type input "1.41"
type input "2.89"
click at [213, 182] on div "[PERSON_NAME]" at bounding box center [163, 184] width 138 height 20
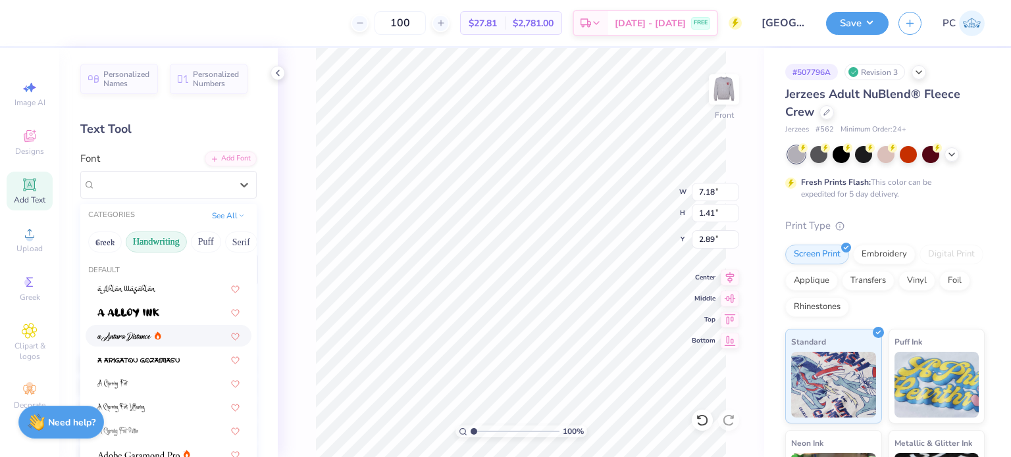
scroll to position [197, 0]
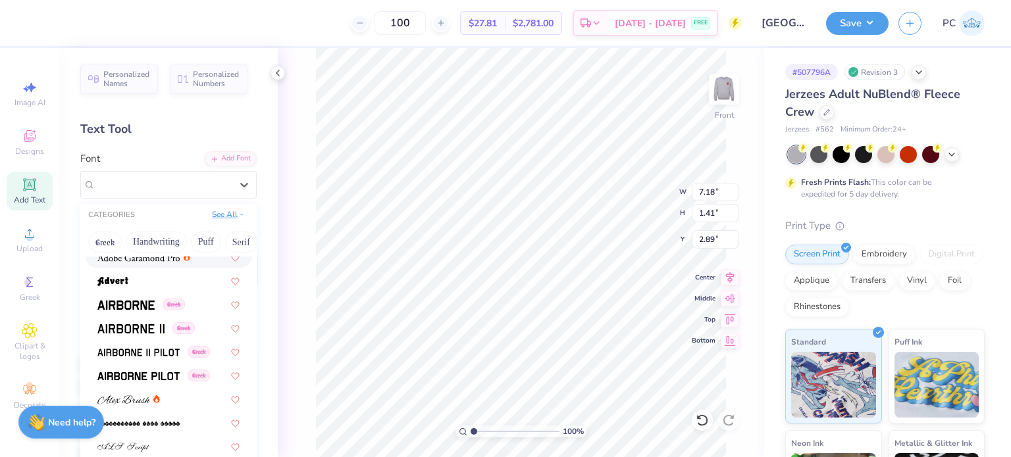
click at [222, 215] on button "See All" at bounding box center [228, 214] width 41 height 13
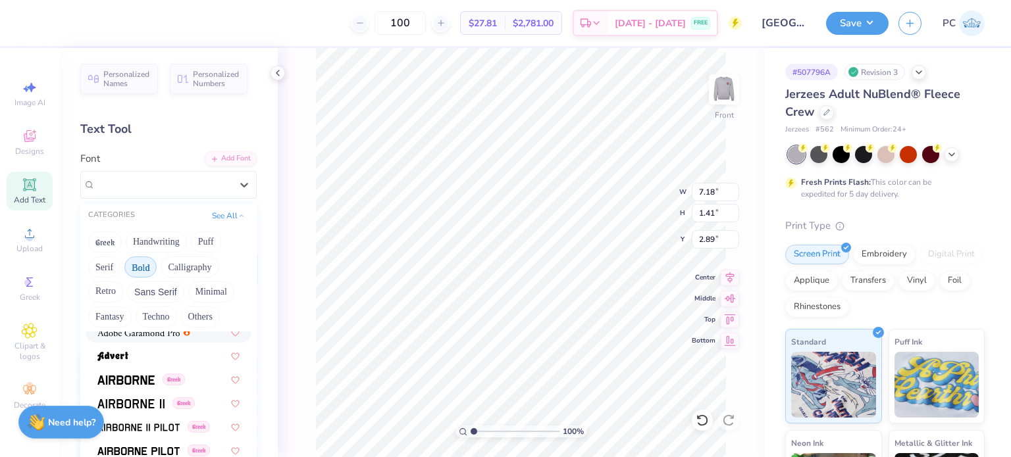
click at [149, 265] on button "Bold" at bounding box center [140, 267] width 32 height 21
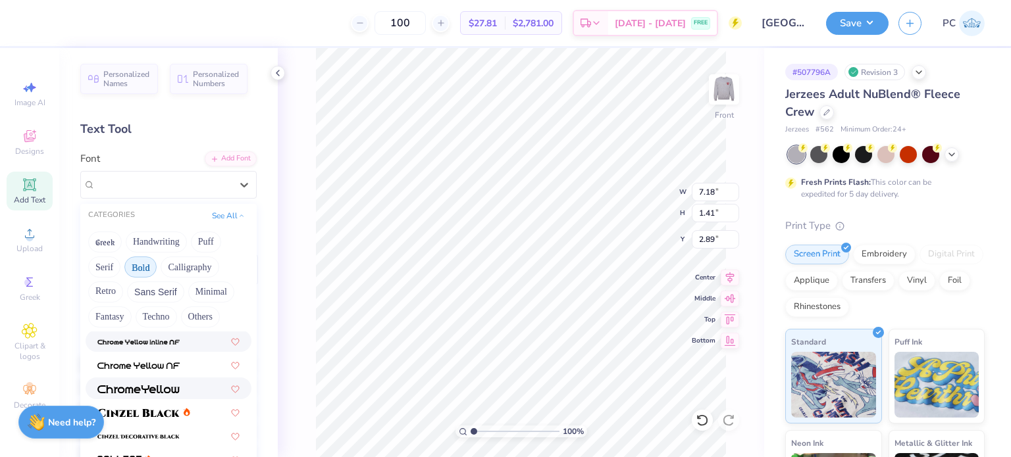
scroll to position [0, 0]
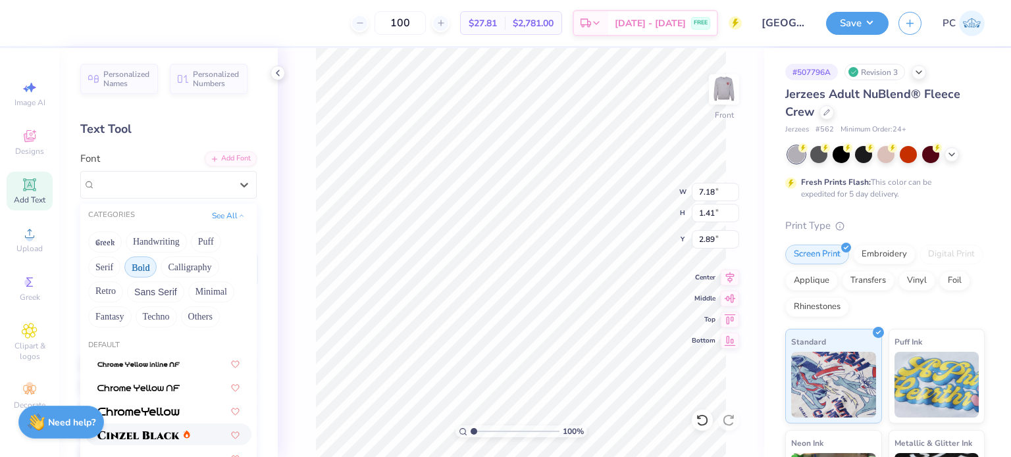
click at [146, 434] on img at bounding box center [138, 435] width 82 height 9
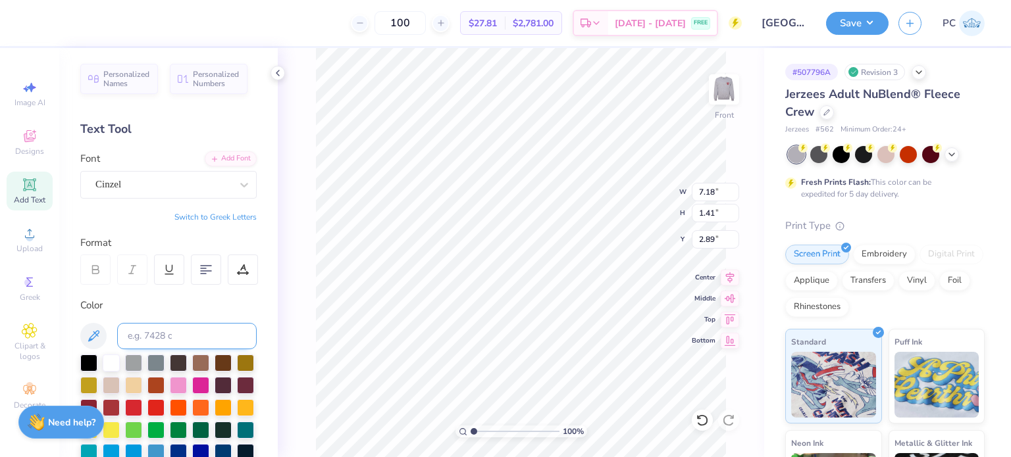
type input "8.12"
type input "1.44"
type input "2.88"
click at [169, 182] on div "Cinzel" at bounding box center [163, 184] width 138 height 20
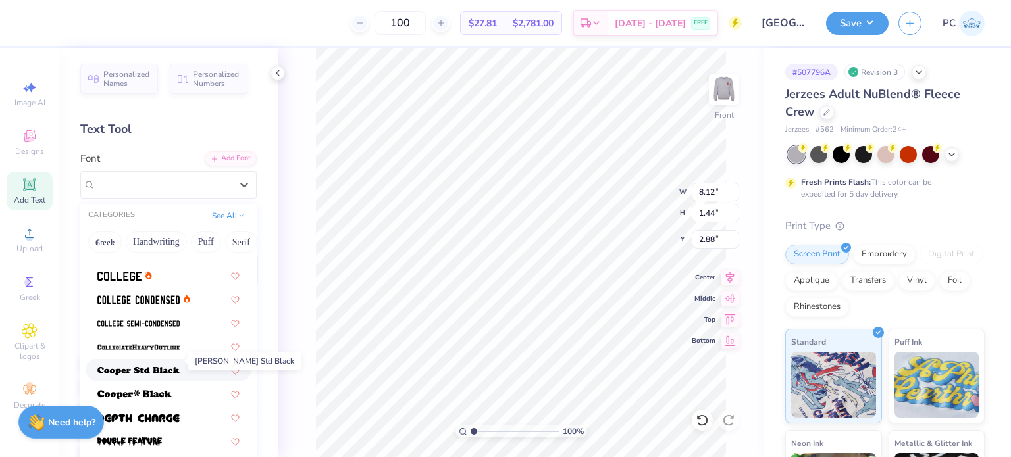
scroll to position [197, 0]
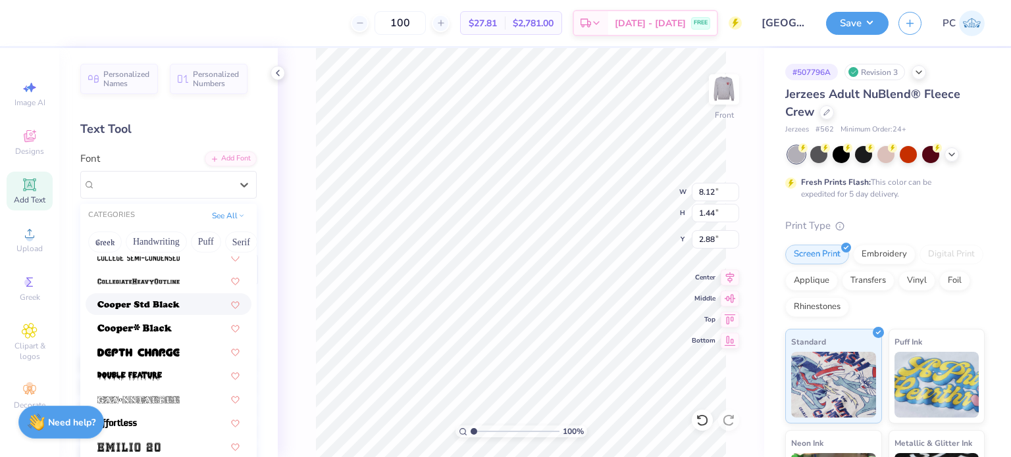
click at [155, 305] on img at bounding box center [138, 305] width 82 height 9
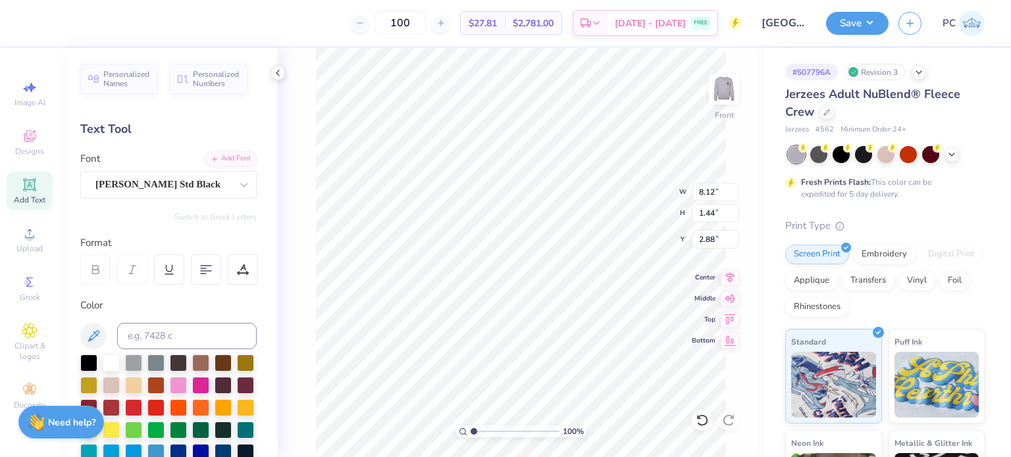
type input "8.47"
type input "1.41"
type input "2.89"
click at [171, 196] on div "Cooper Std Black" at bounding box center [168, 185] width 176 height 28
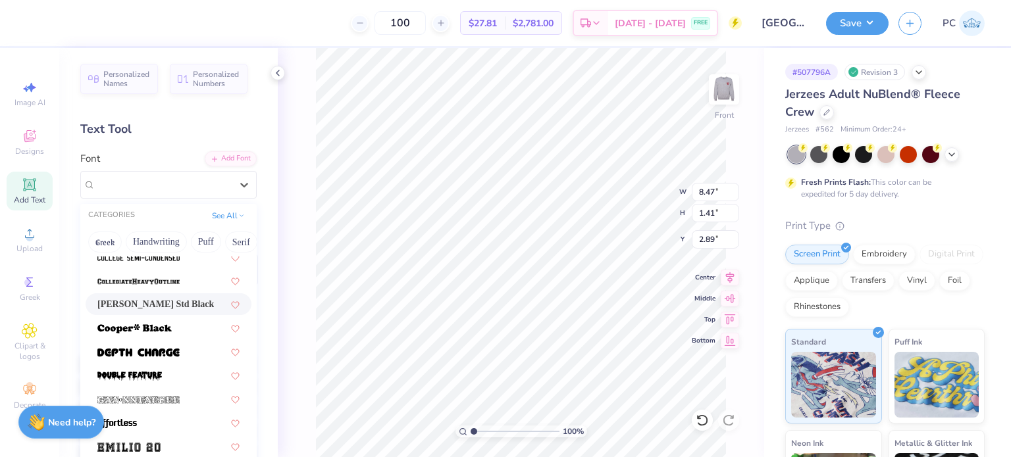
click at [197, 134] on div "Text Tool" at bounding box center [168, 129] width 176 height 18
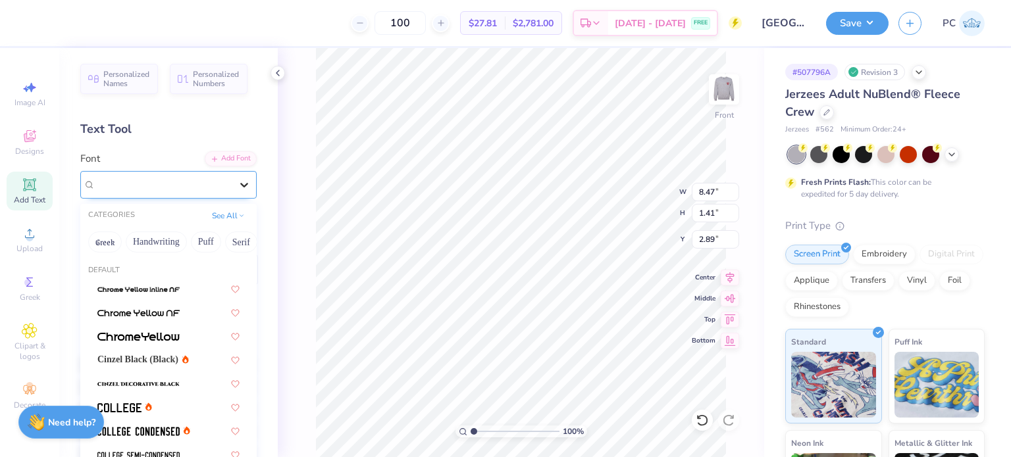
click at [238, 187] on icon at bounding box center [244, 184] width 13 height 13
click at [218, 209] on button "See All" at bounding box center [228, 214] width 41 height 13
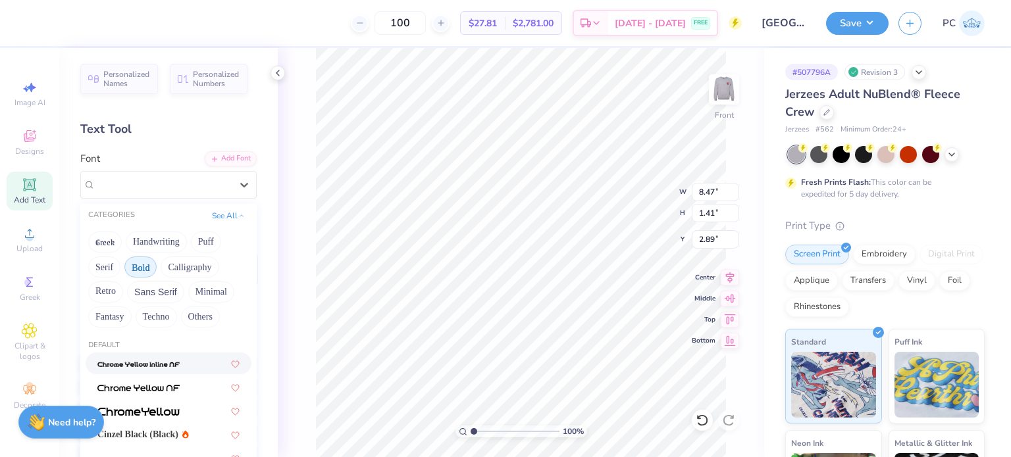
click at [144, 263] on button "Bold" at bounding box center [140, 267] width 32 height 21
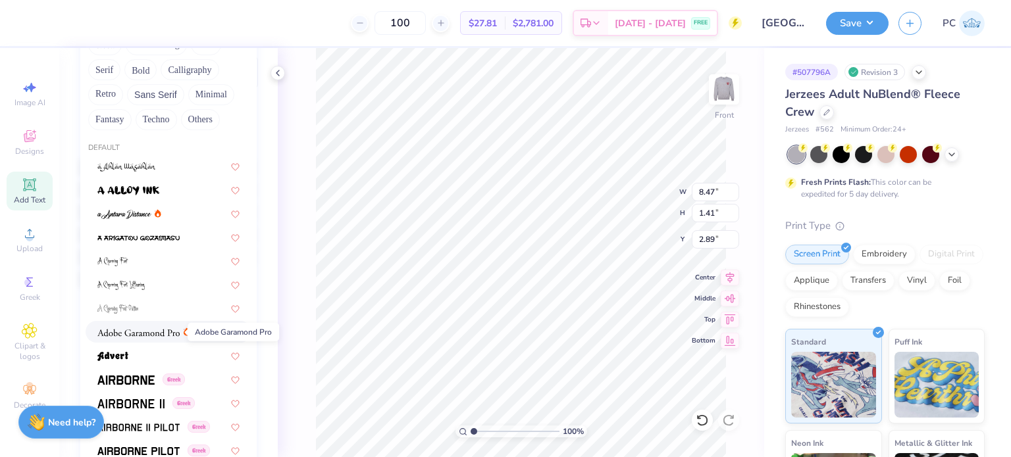
click at [159, 331] on img at bounding box center [138, 332] width 82 height 9
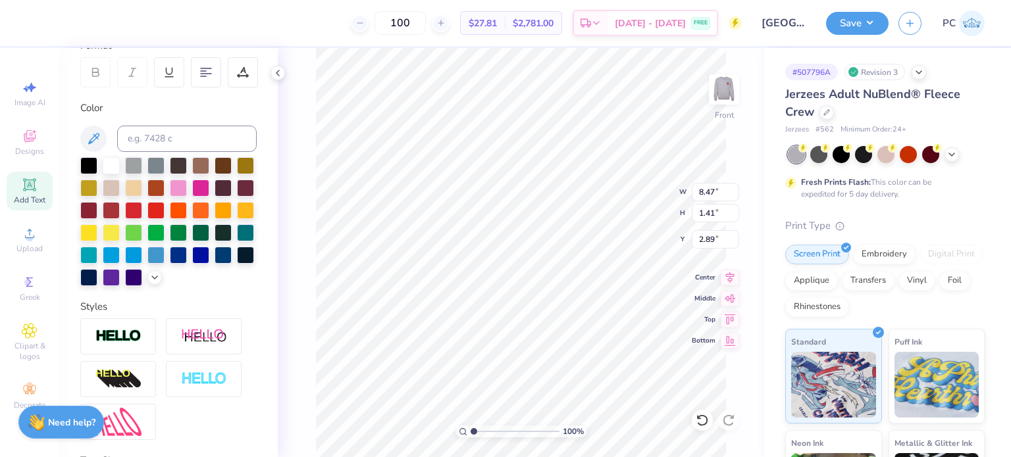
type input "7.29"
type input "1.33"
type input "2.93"
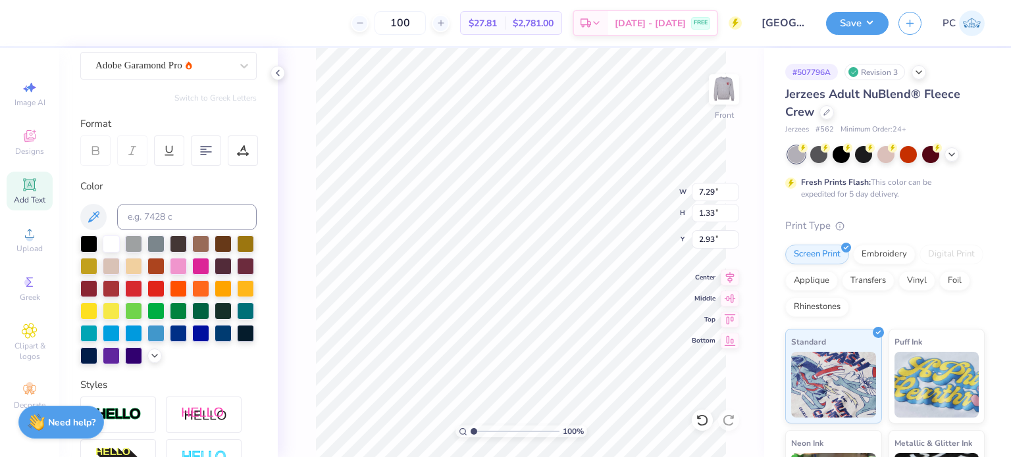
scroll to position [0, 0]
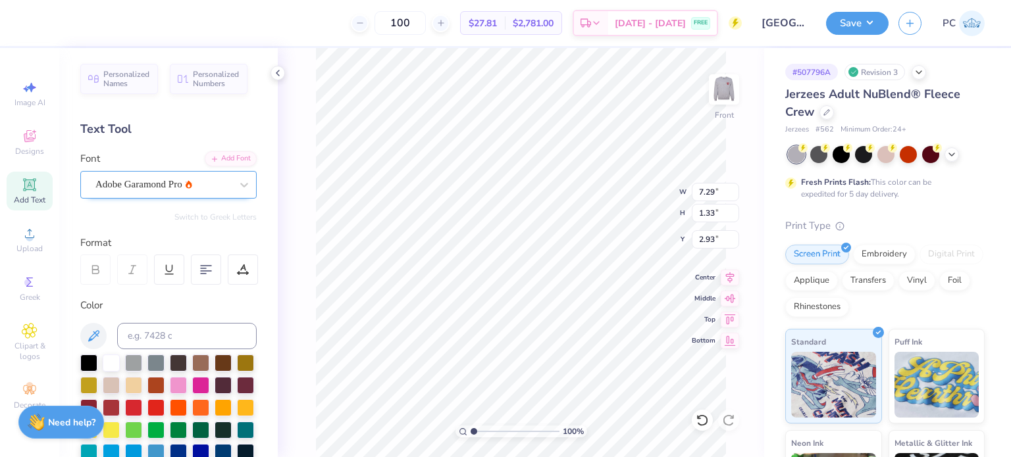
click at [197, 191] on div "Adobe Garamond Pro" at bounding box center [163, 184] width 138 height 20
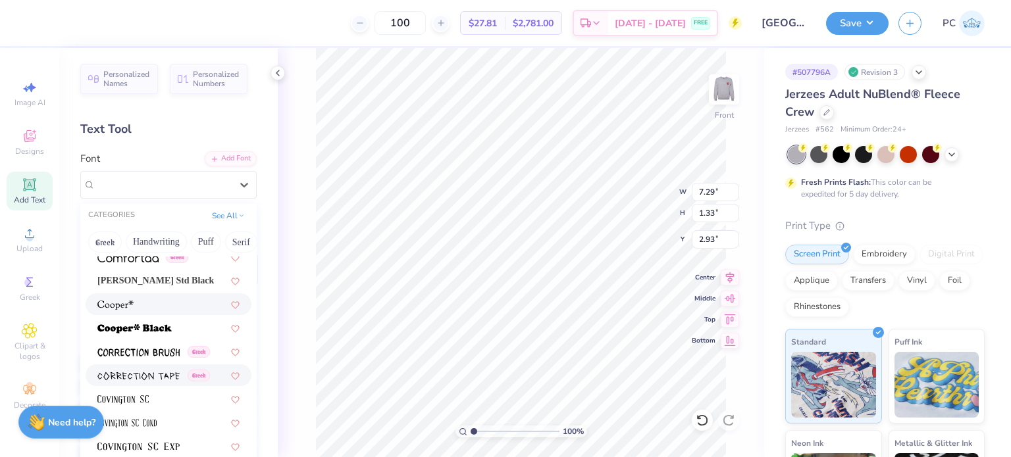
scroll to position [1975, 0]
click at [161, 306] on div at bounding box center [168, 305] width 142 height 14
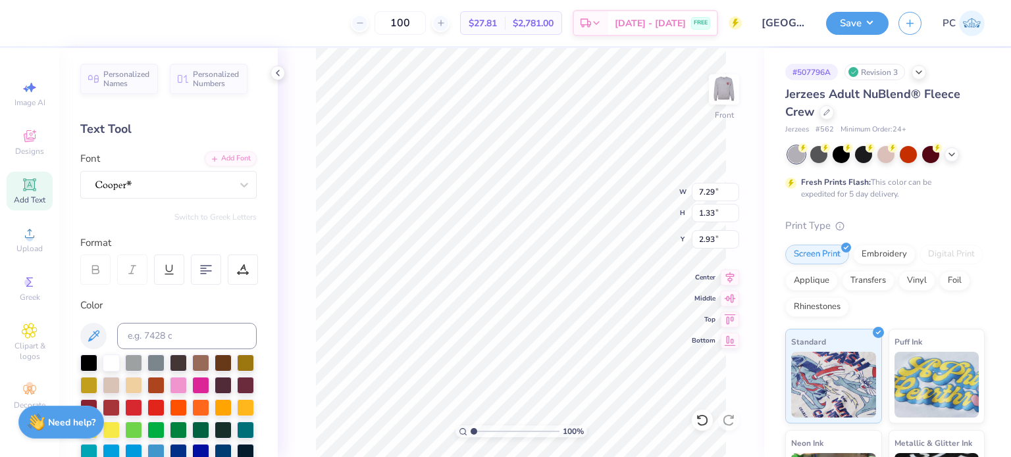
type input "8.23"
type input "1.43"
type input "2.88"
click at [209, 186] on div at bounding box center [163, 184] width 138 height 20
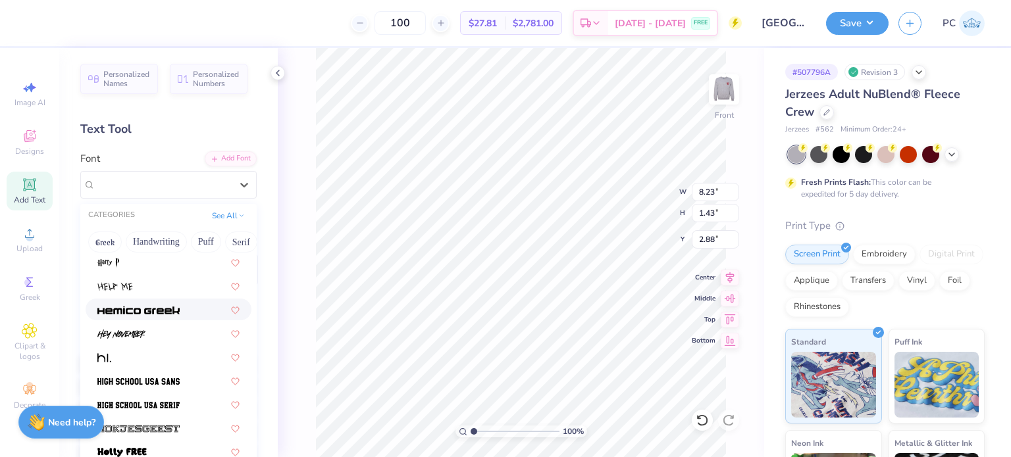
scroll to position [3291, 0]
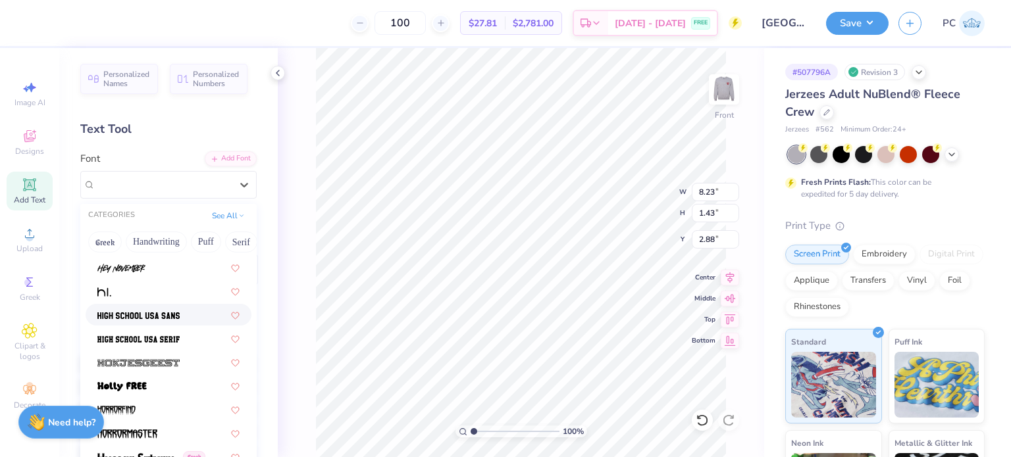
click at [184, 317] on div at bounding box center [168, 315] width 142 height 14
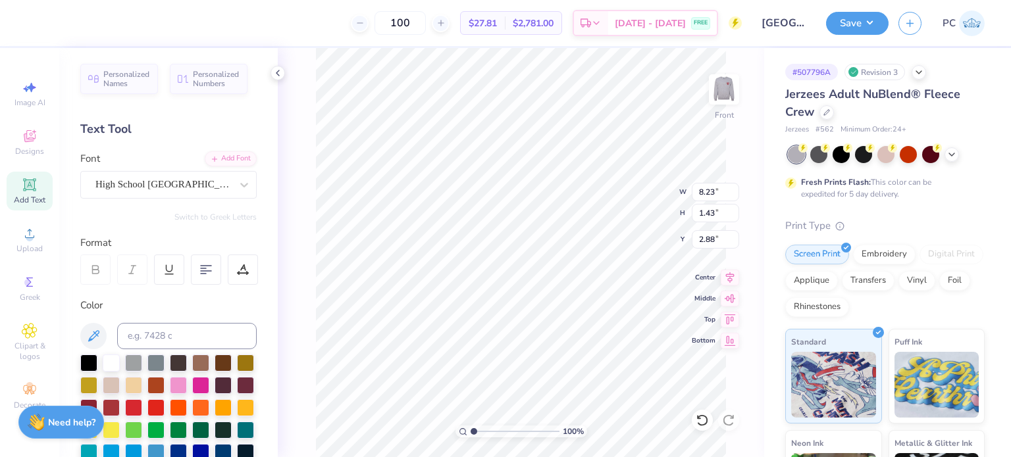
type input "5.30"
type input "1.52"
type input "2.84"
click at [184, 177] on div "High School USA Sans" at bounding box center [163, 184] width 138 height 20
click at [274, 76] on icon at bounding box center [278, 73] width 11 height 11
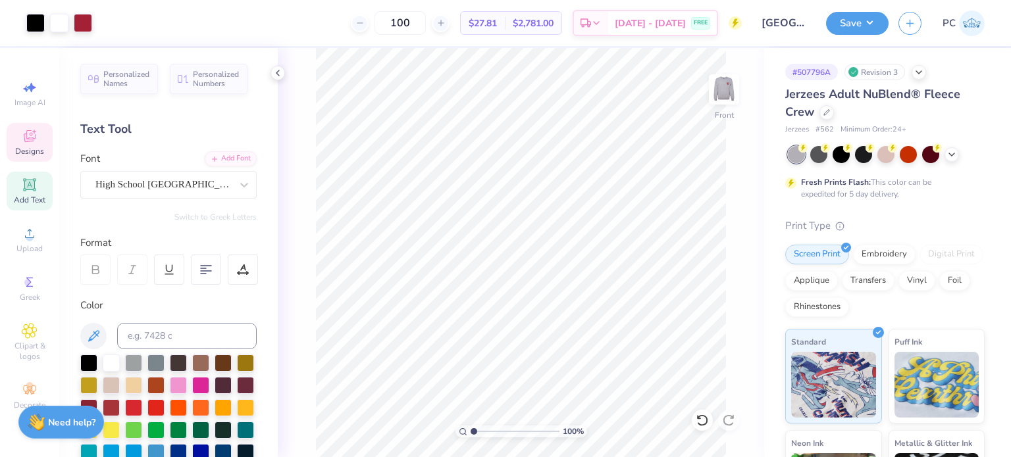
click at [29, 143] on icon at bounding box center [30, 136] width 16 height 16
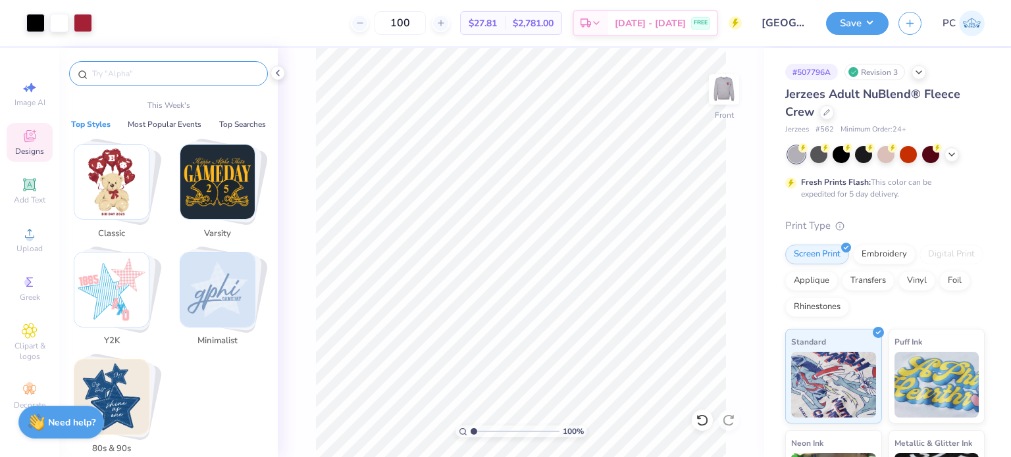
click at [156, 78] on input "text" at bounding box center [175, 73] width 169 height 13
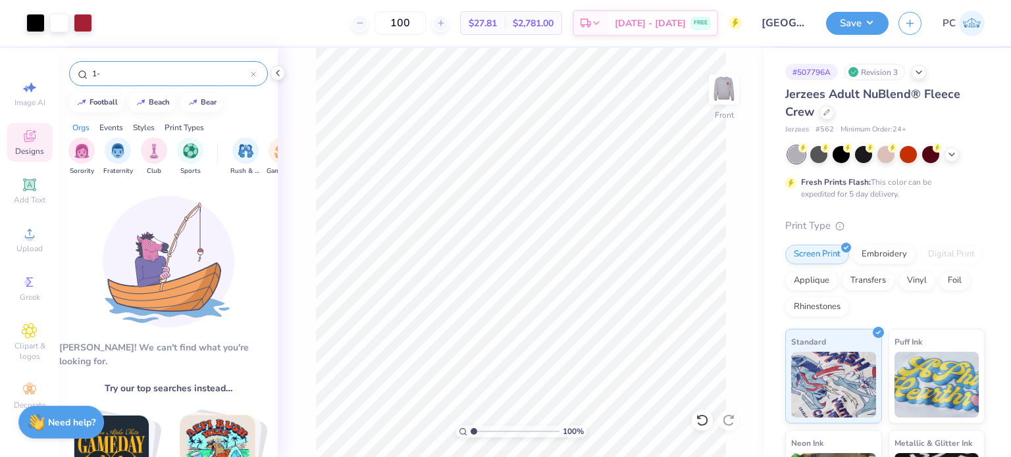
type input "1"
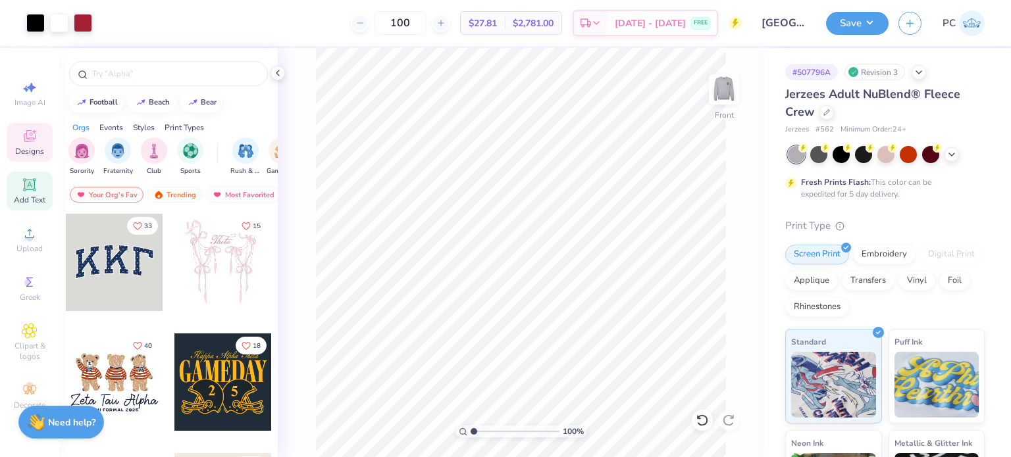
click at [36, 189] on icon at bounding box center [30, 185] width 16 height 16
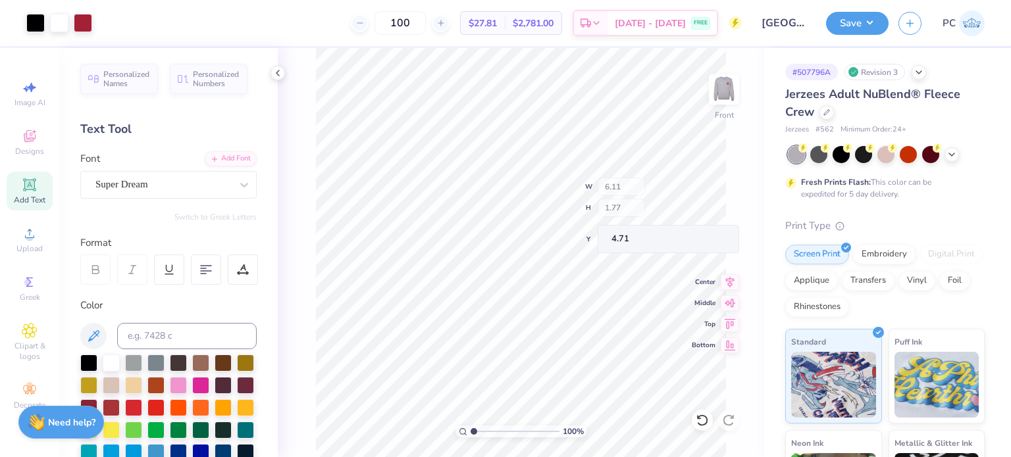
type input "4.71"
type input "2.66"
click at [87, 360] on div at bounding box center [88, 361] width 17 height 17
click at [182, 192] on div at bounding box center [163, 185] width 136 height 18
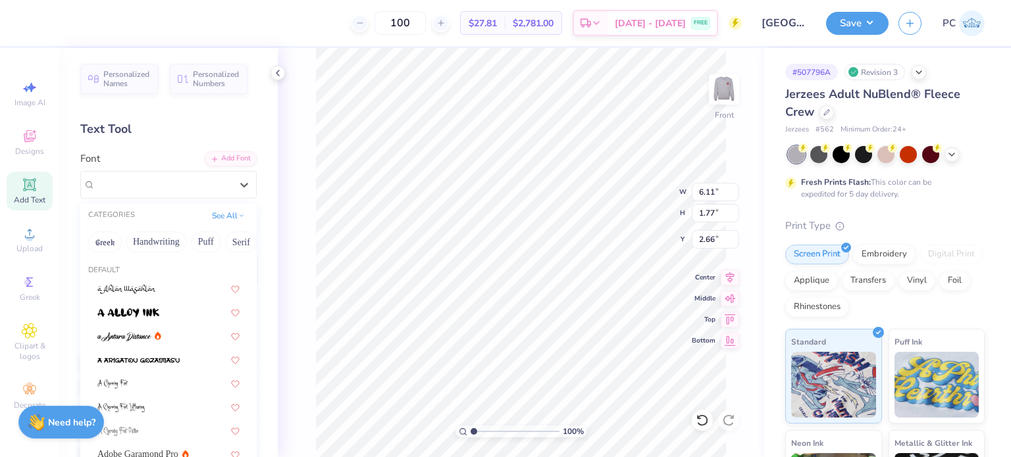
scroll to position [197, 0]
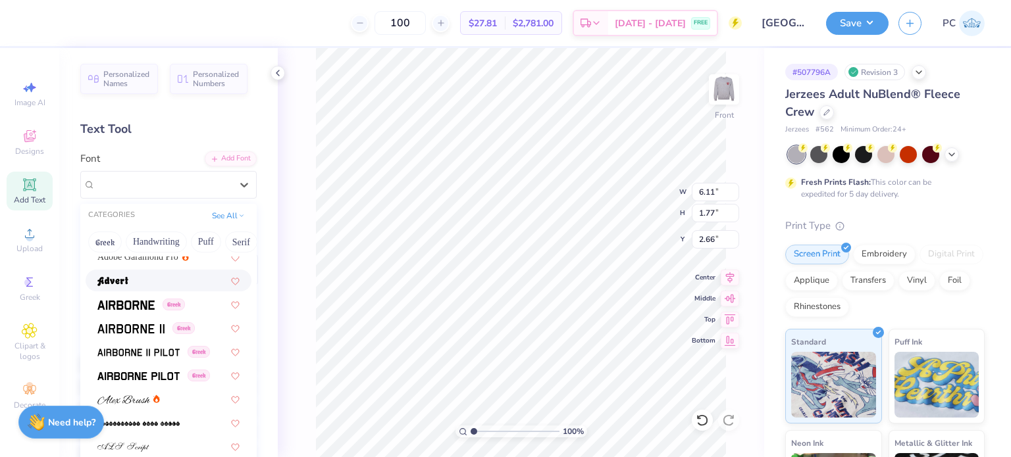
click at [170, 280] on div at bounding box center [168, 281] width 142 height 14
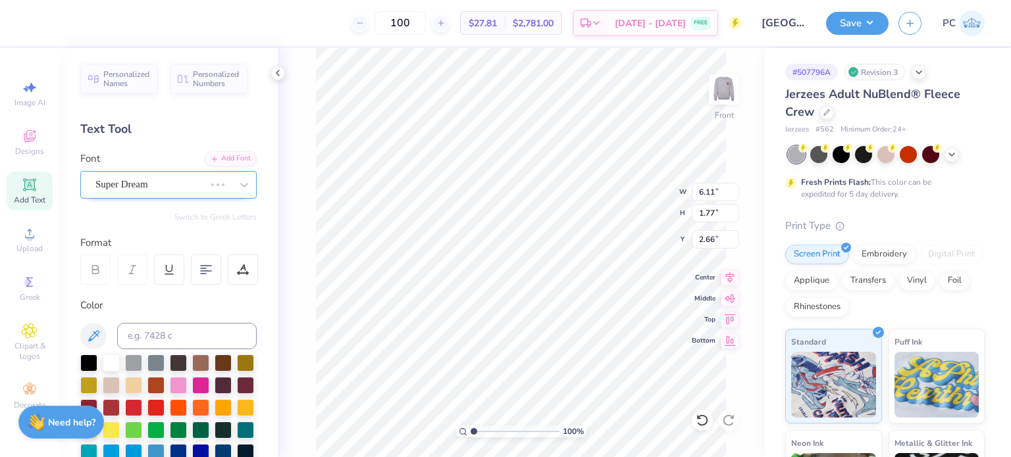
click at [195, 172] on div "Super Dream" at bounding box center [168, 185] width 176 height 28
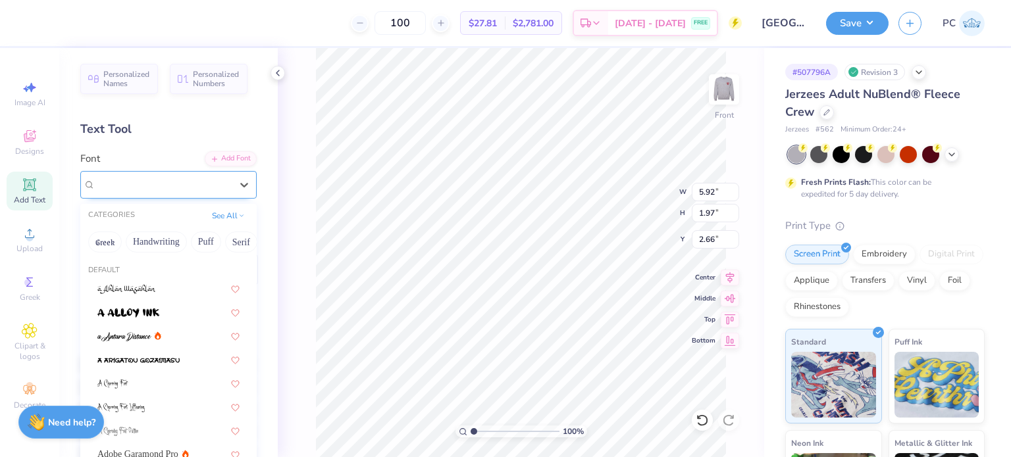
type input "5.92"
type input "1.97"
type input "2.56"
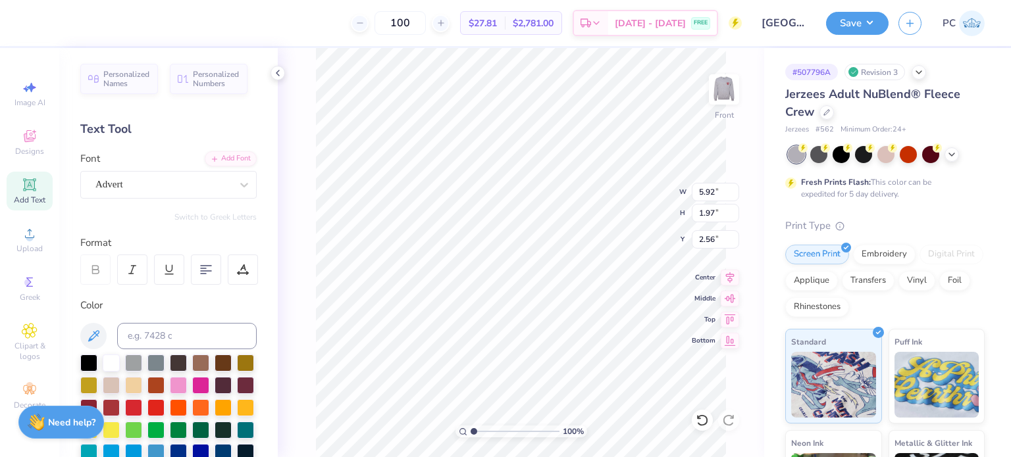
scroll to position [11, 3]
click at [161, 188] on div "Advert" at bounding box center [163, 184] width 138 height 20
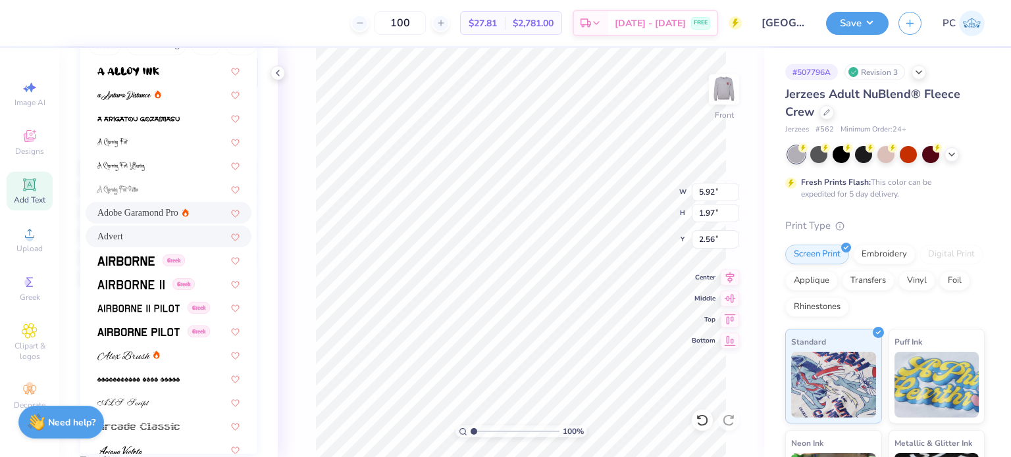
scroll to position [66, 0]
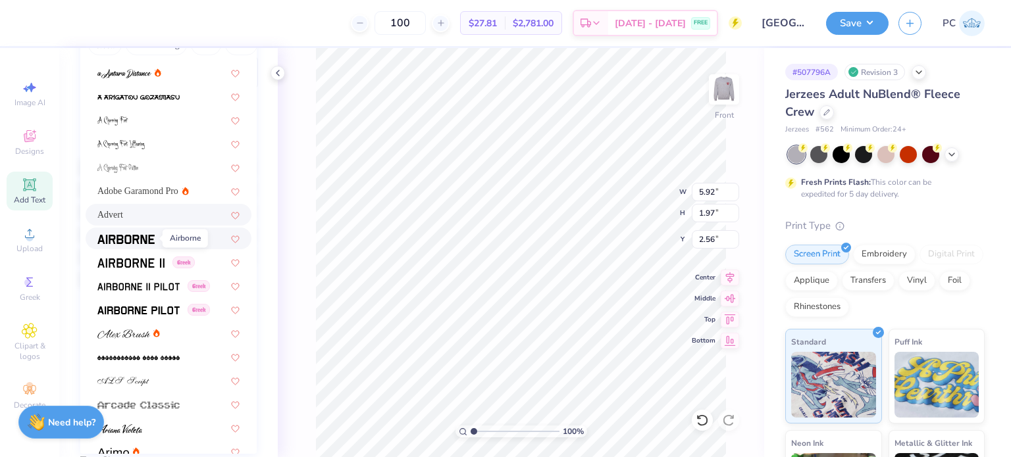
click at [139, 244] on span at bounding box center [125, 239] width 57 height 14
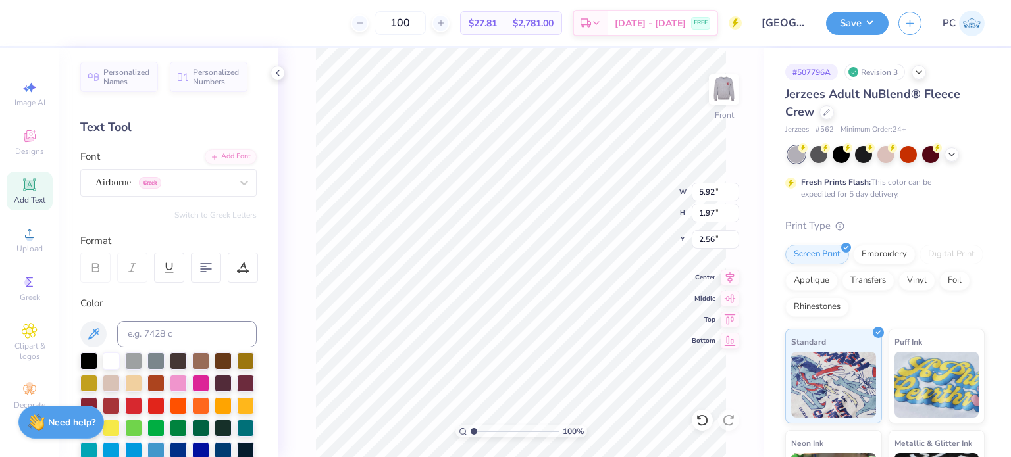
scroll to position [0, 0]
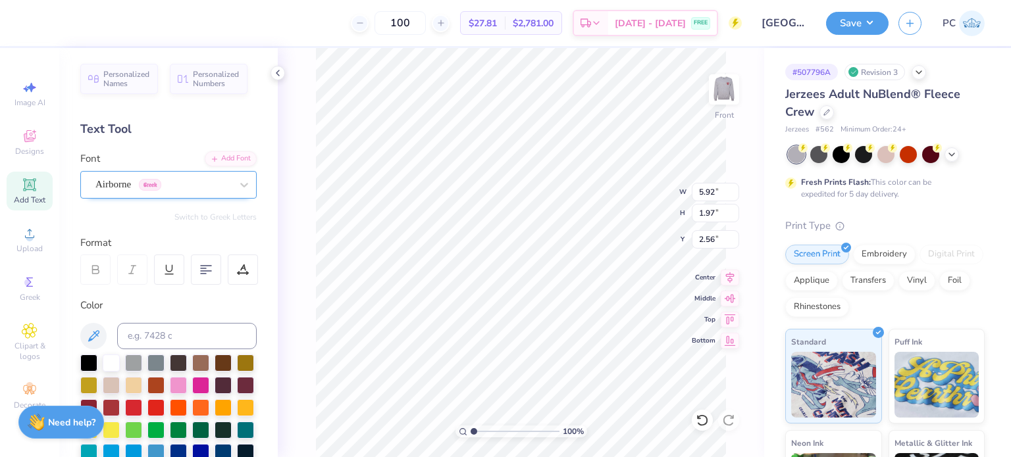
click at [200, 185] on div "Airborne Greek" at bounding box center [163, 184] width 138 height 20
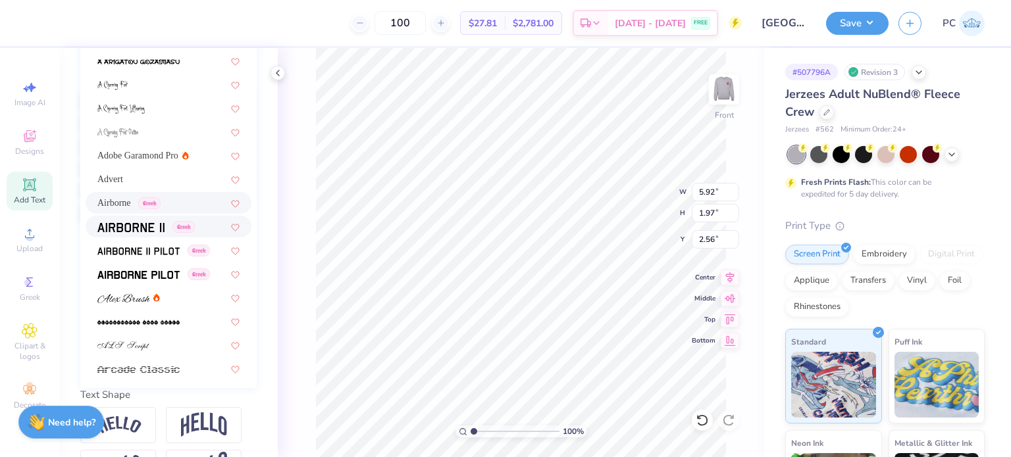
scroll to position [66, 0]
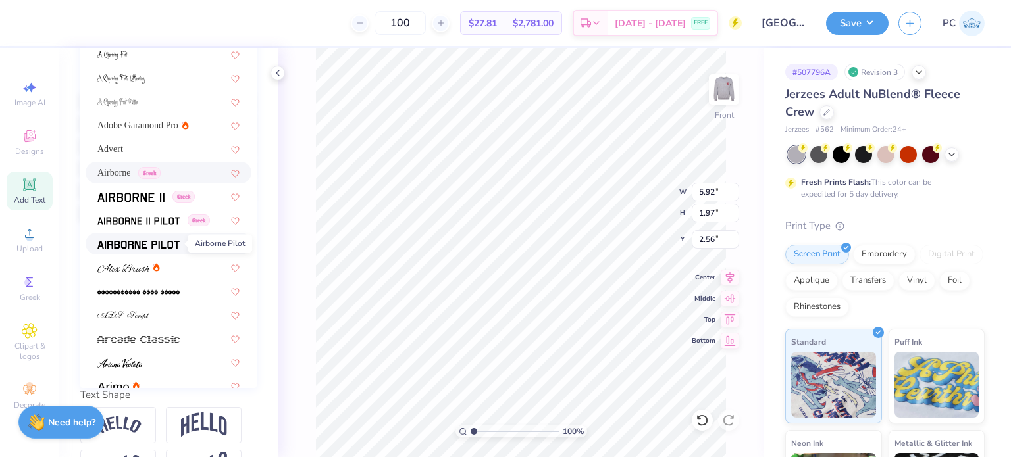
click at [157, 242] on img at bounding box center [138, 244] width 82 height 9
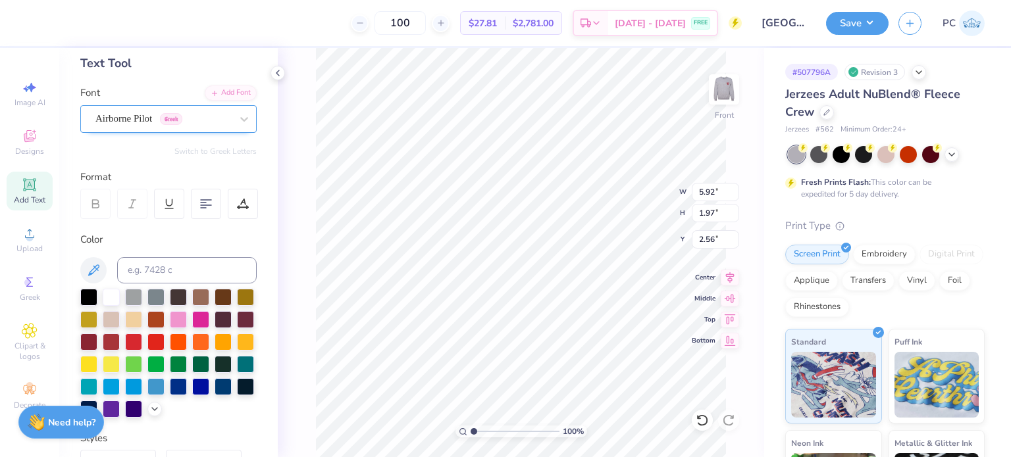
click at [197, 118] on div "Airborne Pilot Greek" at bounding box center [163, 119] width 138 height 20
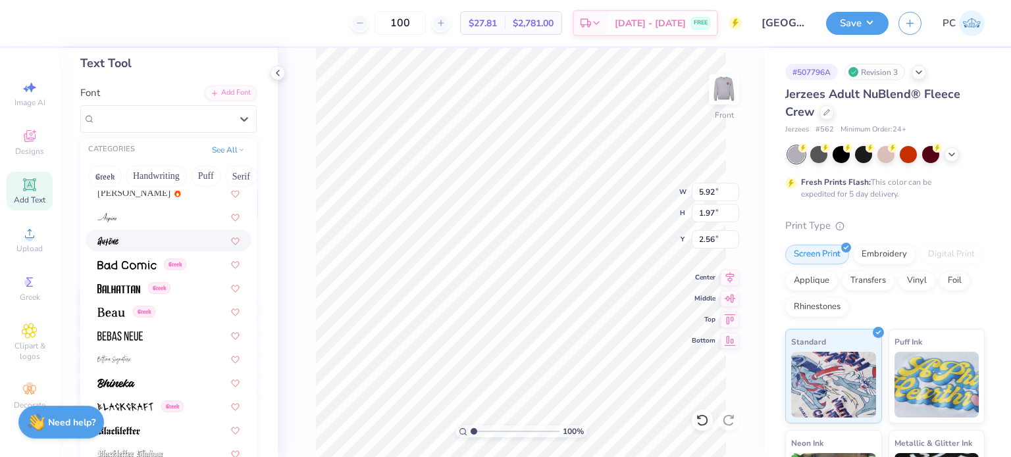
scroll to position [527, 0]
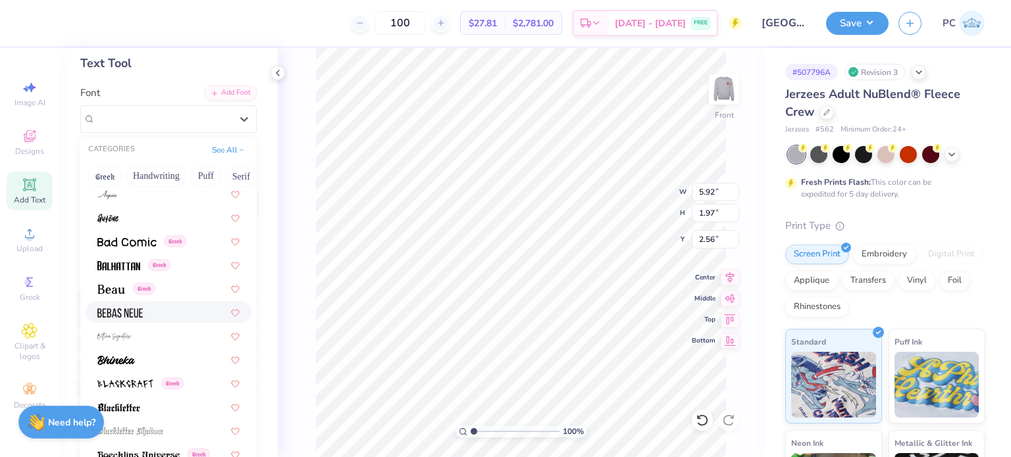
click at [177, 308] on div at bounding box center [168, 312] width 142 height 14
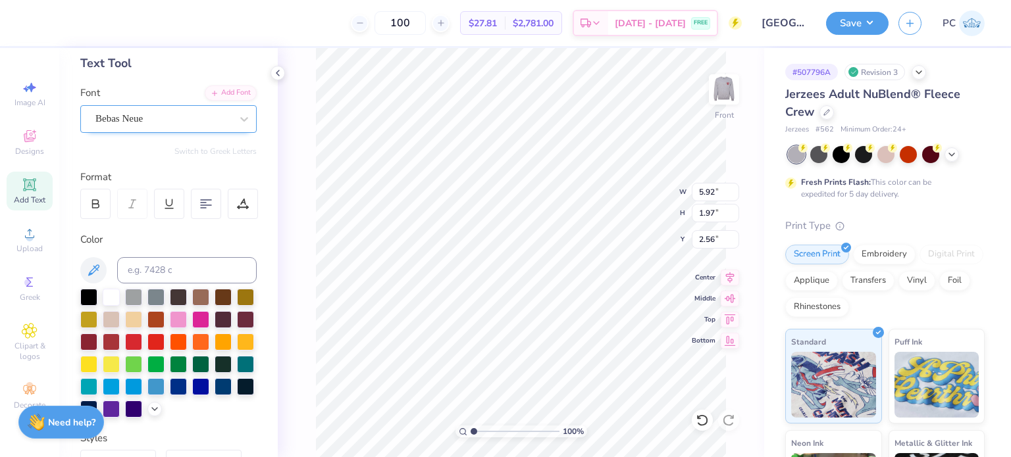
click at [204, 123] on div "Bebas Neue" at bounding box center [163, 119] width 138 height 20
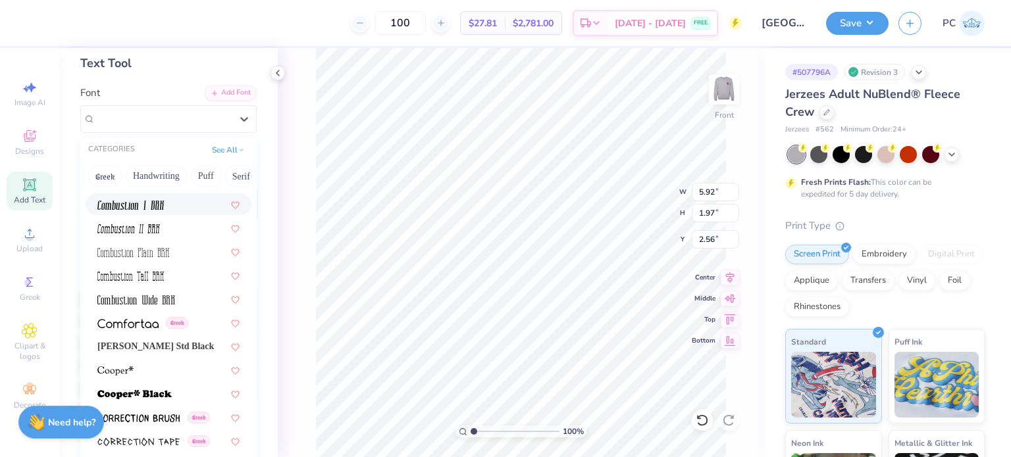
scroll to position [1909, 0]
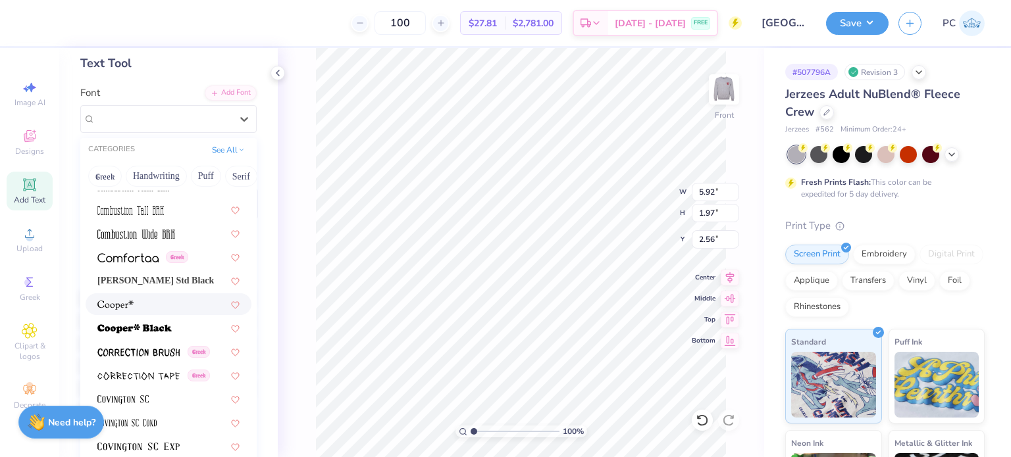
click at [170, 301] on div at bounding box center [168, 305] width 142 height 14
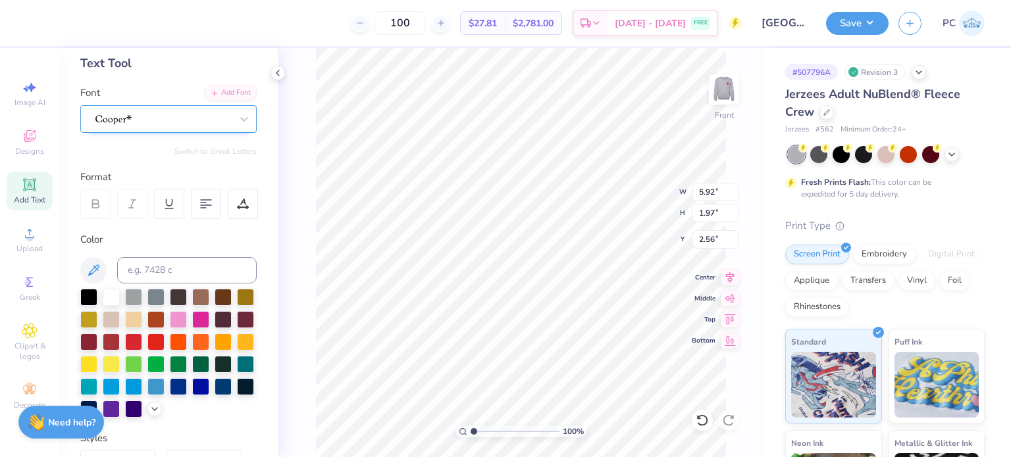
click at [170, 117] on div at bounding box center [163, 119] width 138 height 20
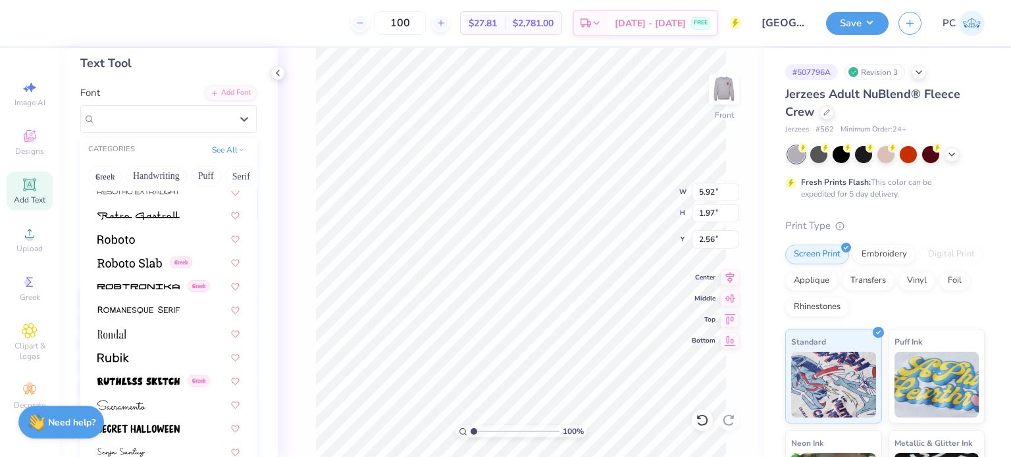
scroll to position [5924, 0]
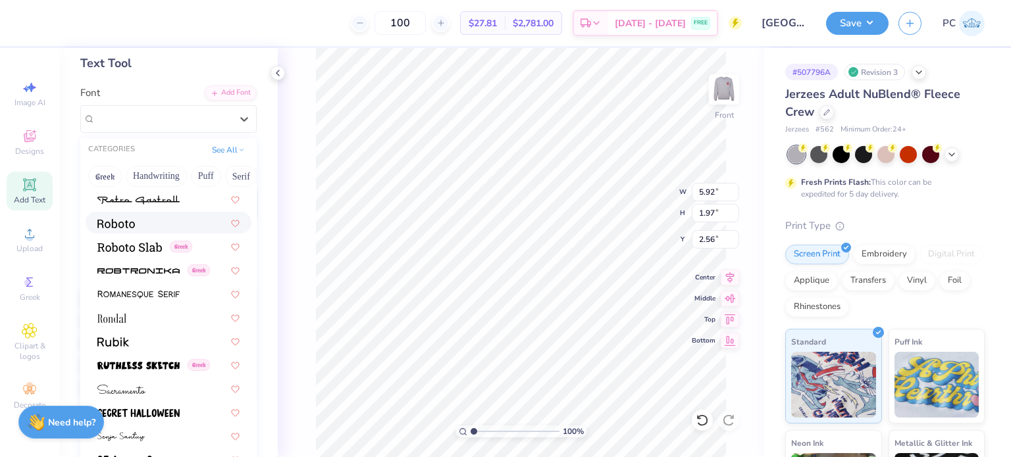
click at [160, 228] on div at bounding box center [168, 223] width 142 height 14
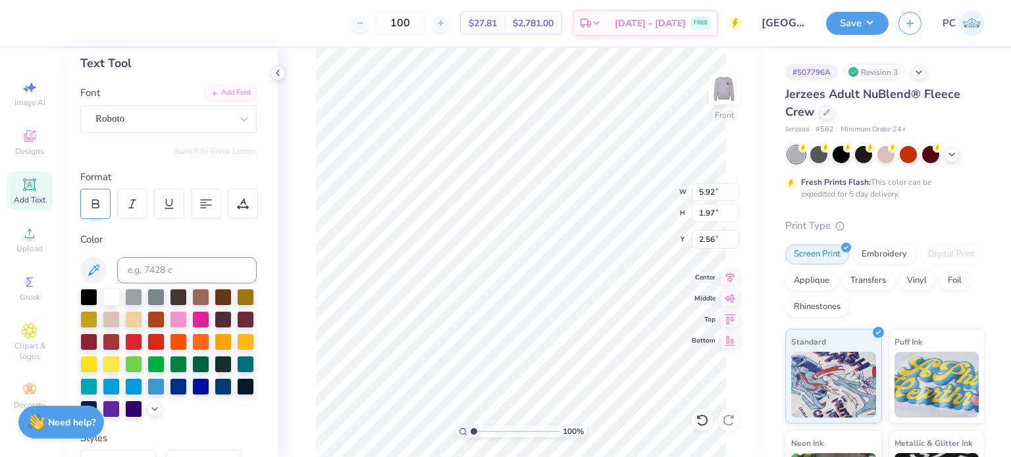
click at [101, 195] on div at bounding box center [95, 204] width 30 height 30
type textarea "1-800-PHI SIG"
type input "0.98"
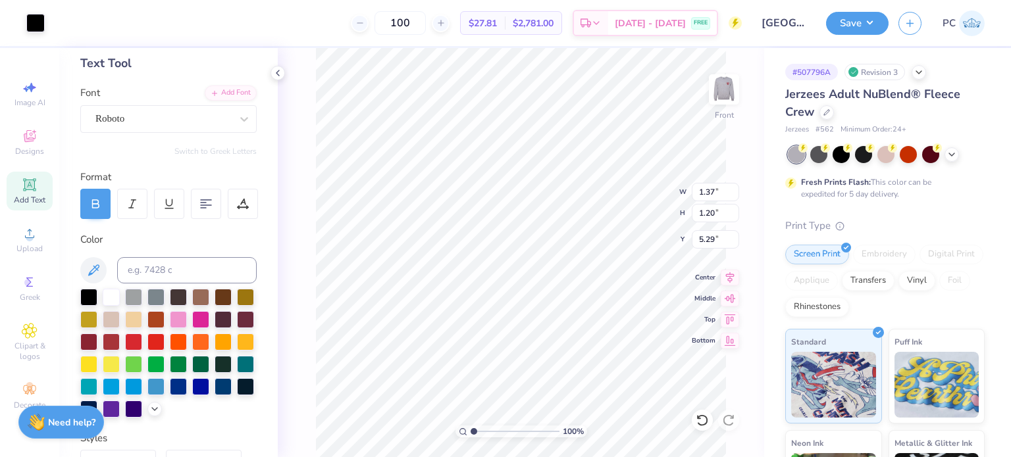
type input "1.05"
type input "5.96"
drag, startPoint x: 723, startPoint y: 193, endPoint x: 695, endPoint y: 192, distance: 28.3
click at [695, 192] on input "14.53" at bounding box center [715, 192] width 47 height 18
type input "12.50"
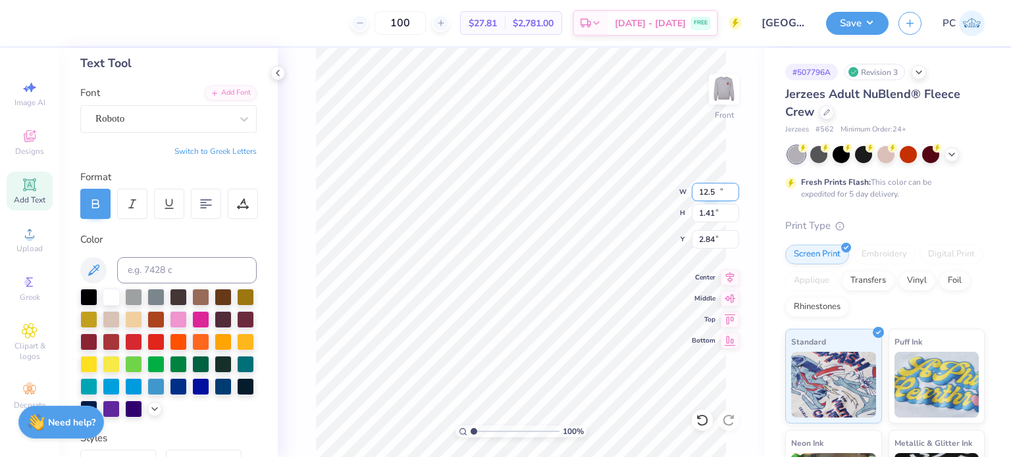
type input "1.41"
drag, startPoint x: 706, startPoint y: 242, endPoint x: 695, endPoint y: 242, distance: 11.2
click at [695, 242] on input "2.84" at bounding box center [715, 239] width 47 height 18
type input "3.00"
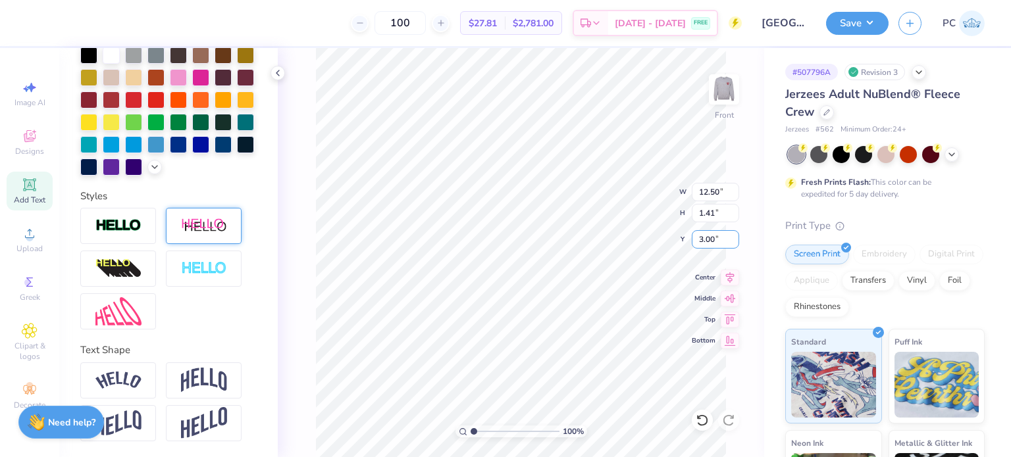
scroll to position [329, 0]
click at [117, 380] on img at bounding box center [118, 381] width 46 height 18
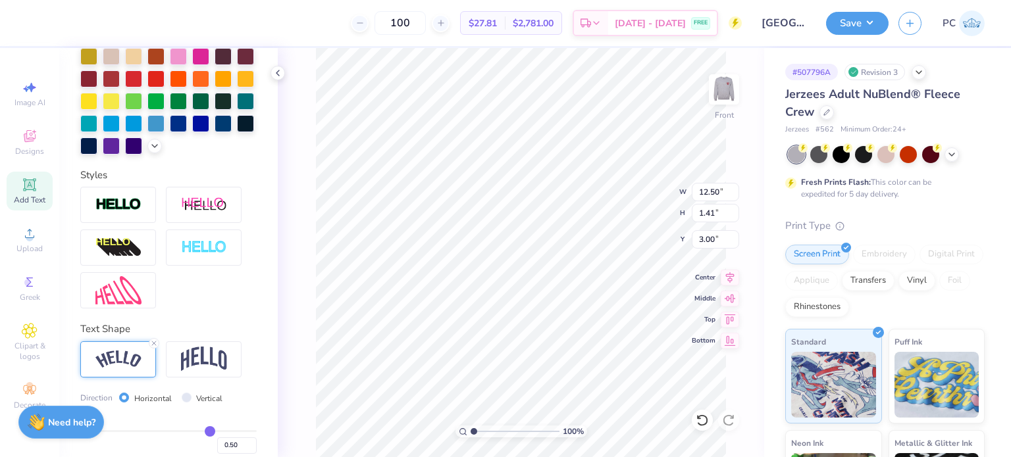
type input "14.25"
type input "3.09"
type input "2.16"
click at [699, 239] on input "2.16" at bounding box center [715, 239] width 47 height 18
type input "3.00"
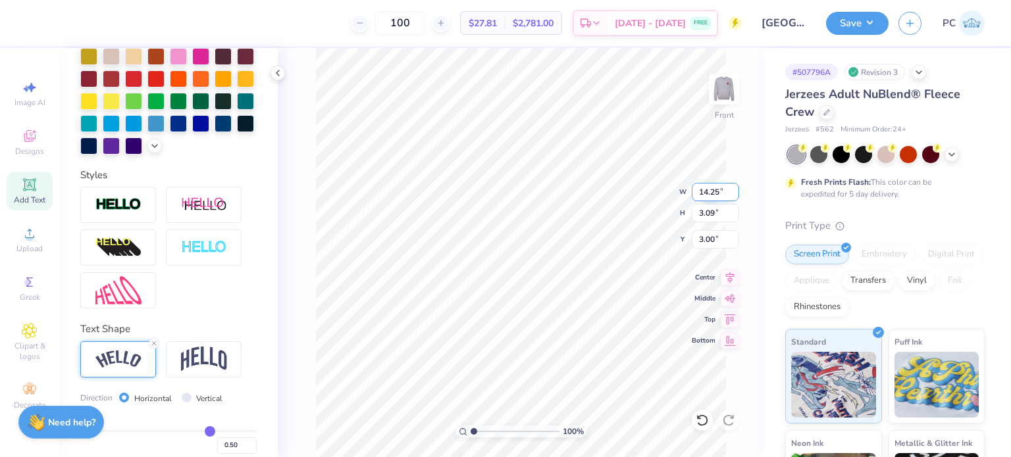
drag, startPoint x: 723, startPoint y: 194, endPoint x: 700, endPoint y: 189, distance: 23.5
click at [700, 189] on input "14.25" at bounding box center [715, 192] width 47 height 18
type input "12.50"
type input "2.71"
type input "3.19"
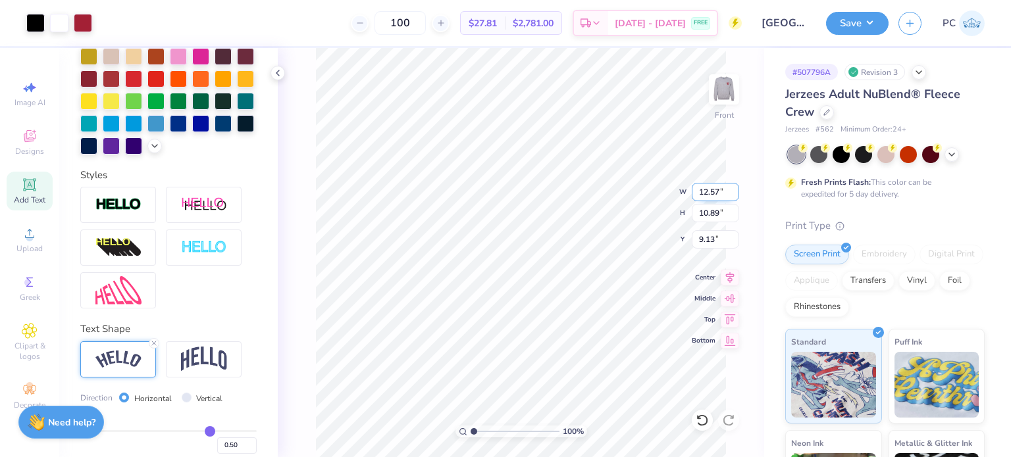
drag, startPoint x: 721, startPoint y: 194, endPoint x: 695, endPoint y: 194, distance: 26.3
click at [695, 194] on input "12.57" at bounding box center [715, 192] width 47 height 18
type input "12.50"
type input "10.83"
click at [730, 276] on icon at bounding box center [730, 275] width 9 height 11
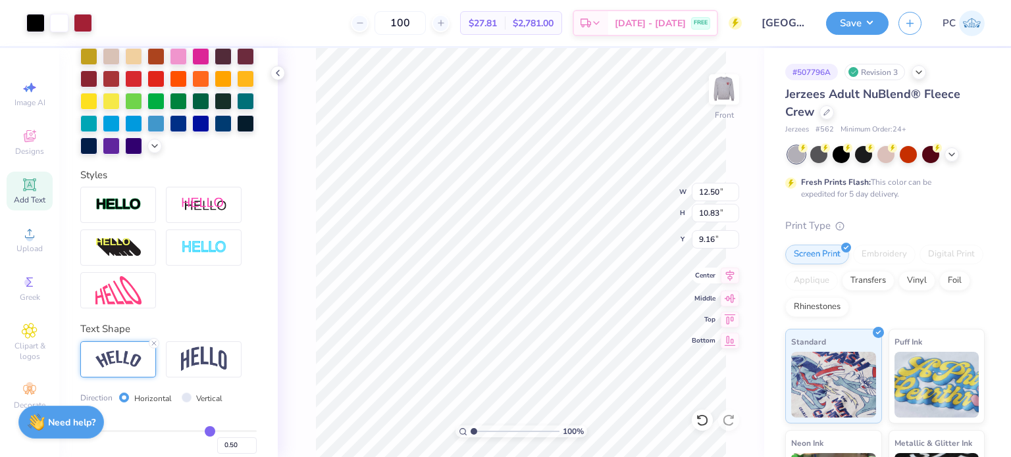
type input "5.90"
click at [700, 242] on input "3.19" at bounding box center [715, 239] width 47 height 18
type input "3.00"
click at [847, 29] on button "Save" at bounding box center [857, 21] width 63 height 23
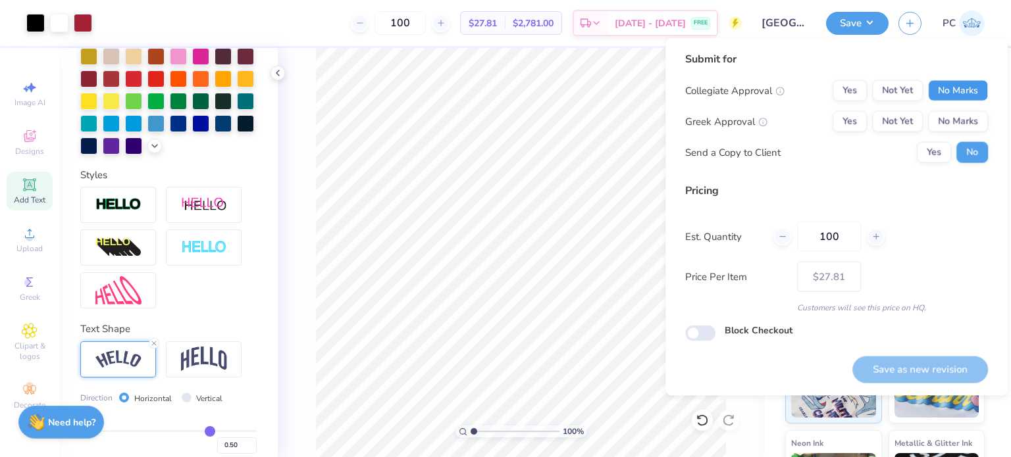
click at [951, 87] on button "No Marks" at bounding box center [958, 90] width 60 height 21
click at [839, 114] on button "Yes" at bounding box center [850, 121] width 34 height 21
click at [931, 363] on button "Save as new revision" at bounding box center [920, 369] width 136 height 27
type input "$27.81"
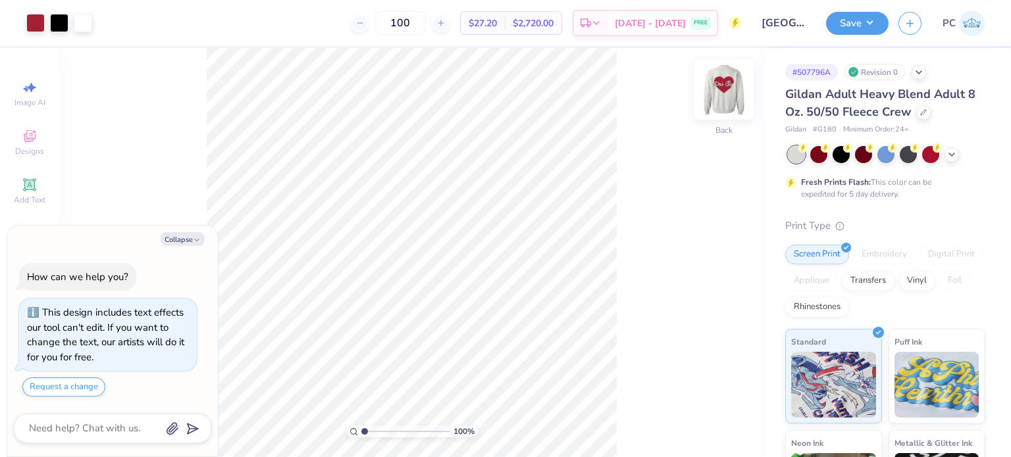
click at [729, 83] on img at bounding box center [724, 89] width 53 height 53
type textarea "x"
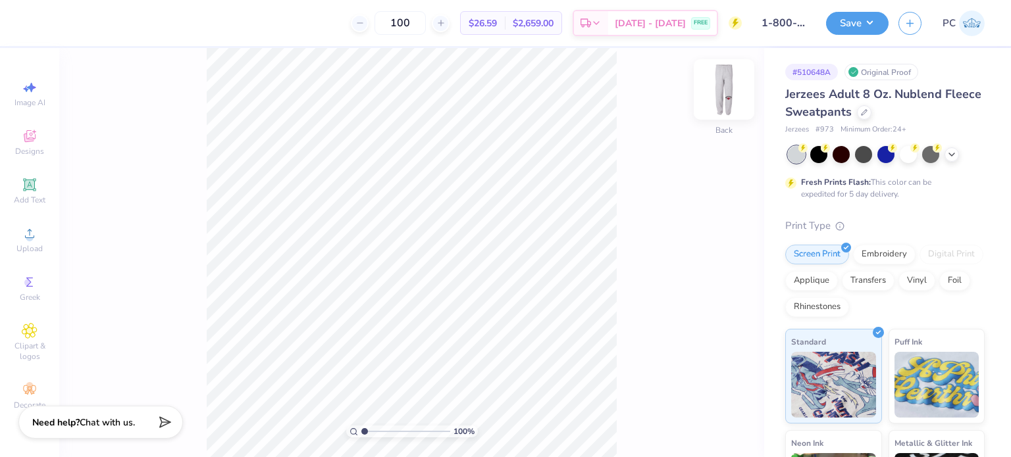
click at [714, 97] on img at bounding box center [724, 89] width 53 height 53
click at [30, 184] on icon at bounding box center [29, 184] width 13 height 13
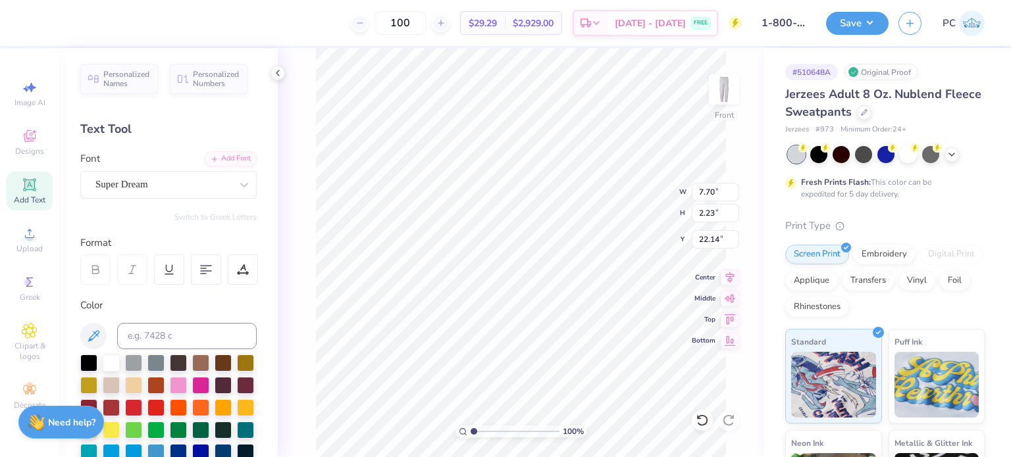
scroll to position [11, 5]
type textarea "1-800-PHI SIG"
click at [91, 359] on div at bounding box center [88, 361] width 17 height 17
click at [161, 184] on div "Super Dream" at bounding box center [163, 184] width 138 height 20
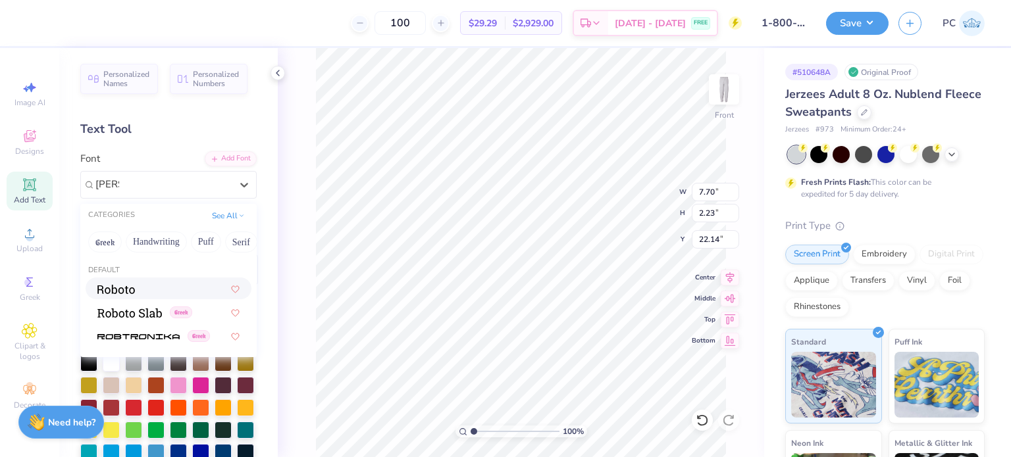
click at [143, 289] on div at bounding box center [168, 289] width 142 height 14
type input "[PERSON_NAME]"
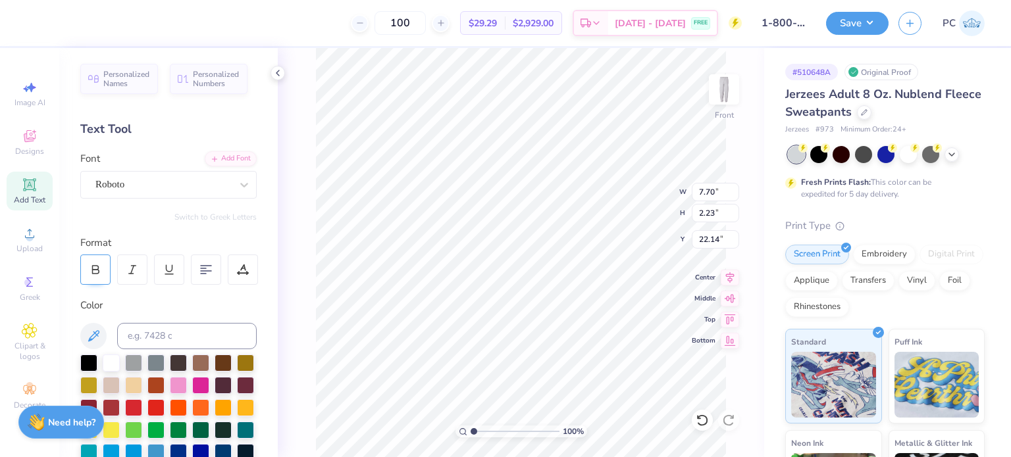
click at [98, 273] on icon at bounding box center [96, 270] width 12 height 12
type input "3.84"
type input "0.43"
type input "23.24"
type input "2.14731729928209"
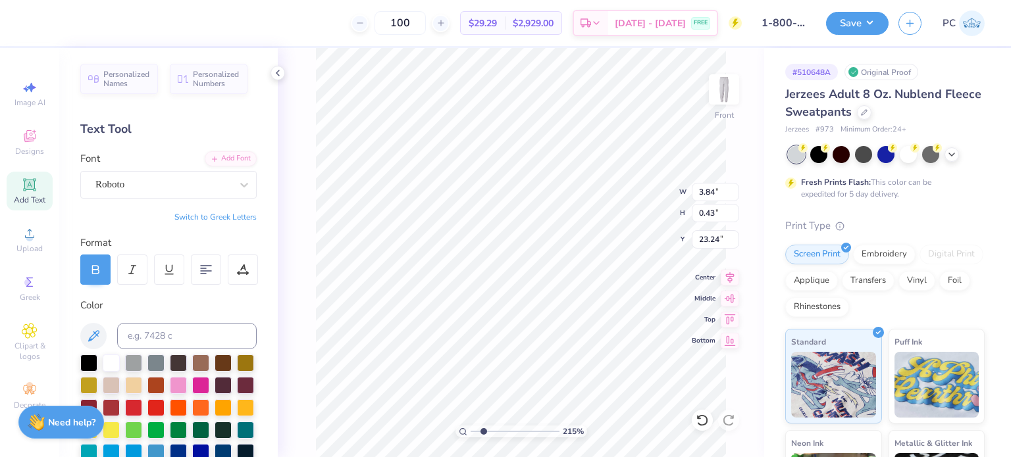
type input "26.16"
type input "2.14731729928209"
click at [153, 176] on div at bounding box center [163, 185] width 136 height 18
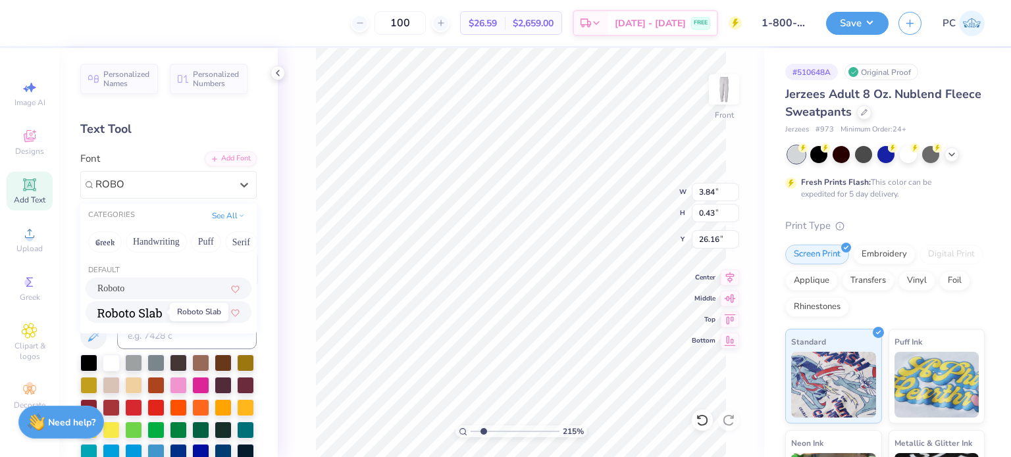
click at [147, 307] on span at bounding box center [129, 312] width 65 height 14
type input "ROBO"
type input "2.14731729928209"
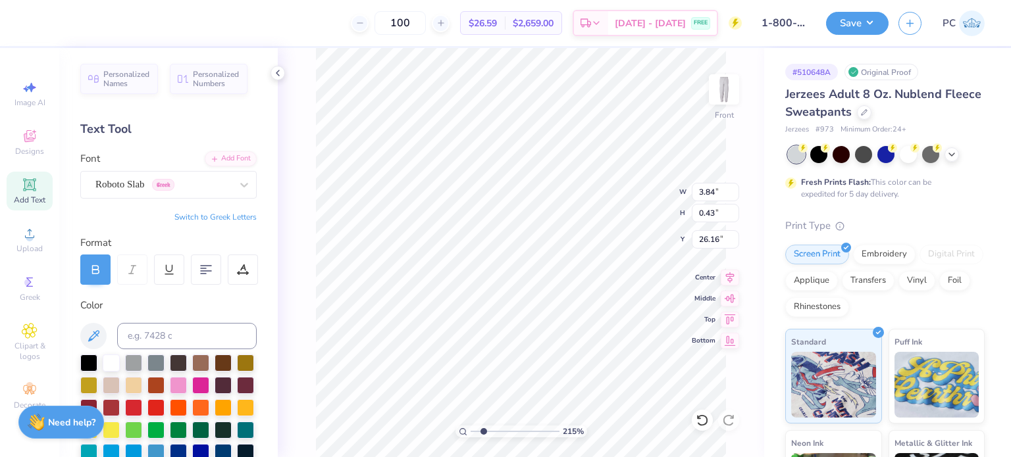
type input "2.14731729928209"
type input "3.86"
click at [161, 186] on div "Roboto Slab Greek" at bounding box center [163, 184] width 138 height 20
type input "2.14731729928209"
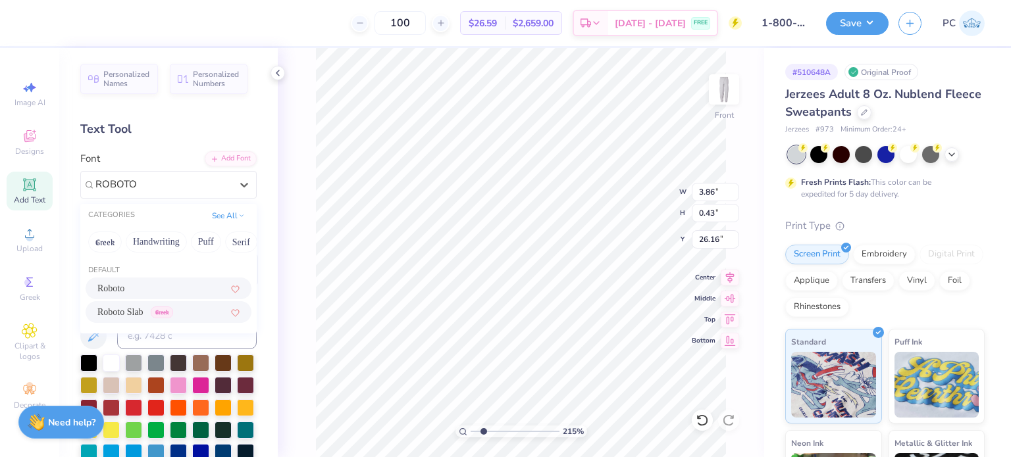
click at [139, 286] on div "Roboto" at bounding box center [168, 289] width 142 height 14
type input "ROBOTO"
type input "2.14731729928209"
type input "3.84"
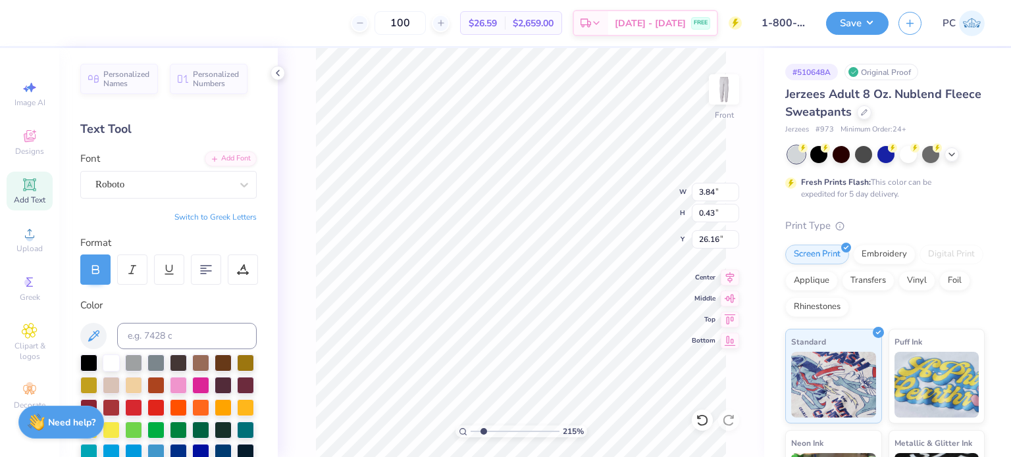
type input "2.14731729928209"
type input "4.53"
type input "0.51"
type input "26.08"
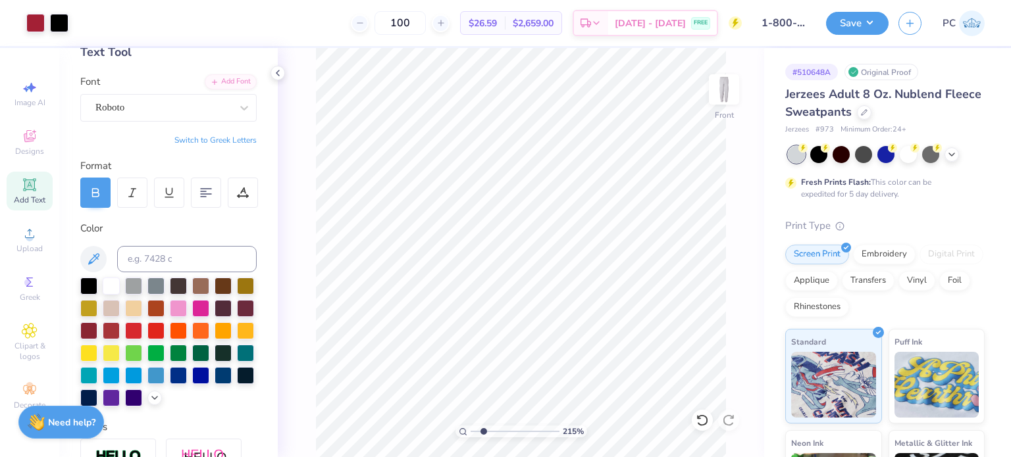
scroll to position [66, 0]
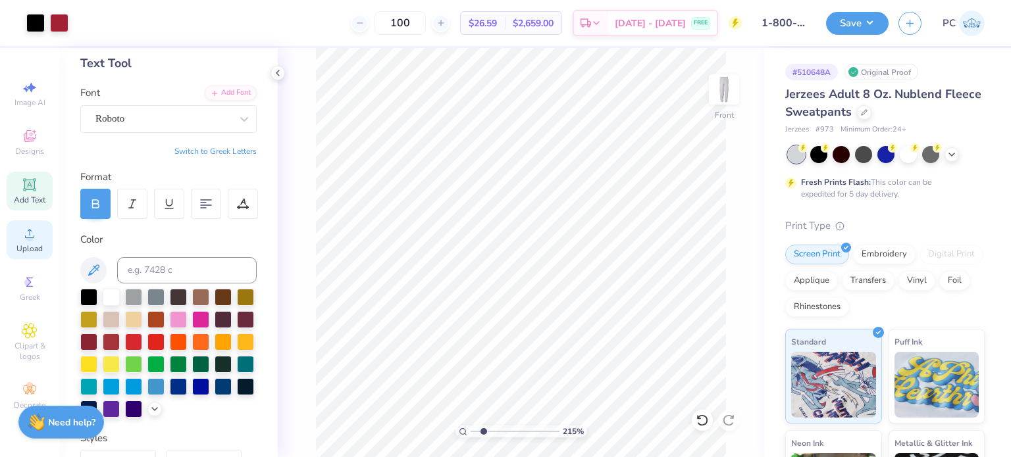
click at [37, 240] on icon at bounding box center [30, 234] width 16 height 16
click at [27, 128] on icon at bounding box center [30, 136] width 16 height 16
type input "2.14731729928209"
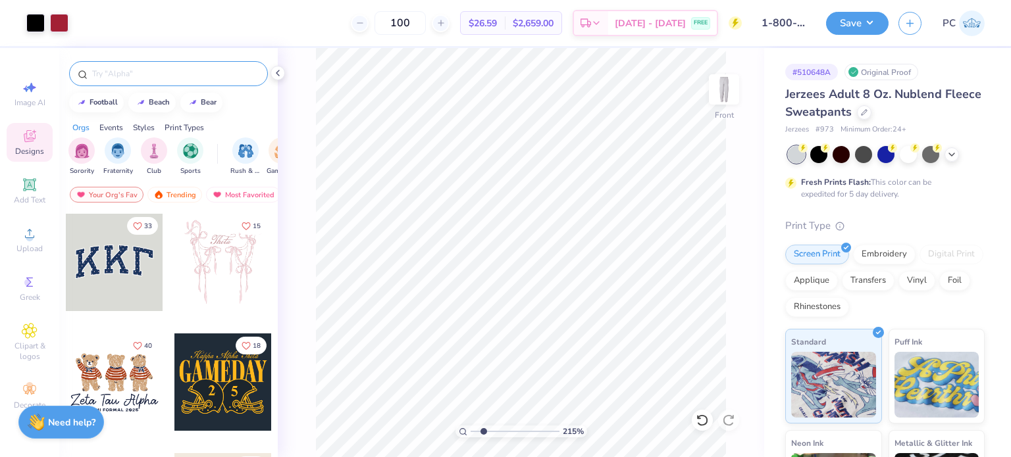
click at [137, 77] on input "text" at bounding box center [175, 73] width 169 height 13
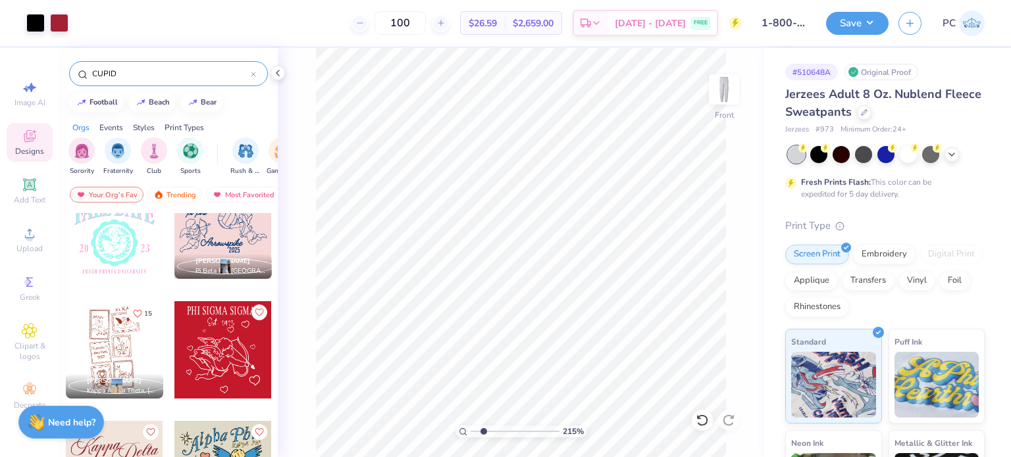
scroll to position [0, 0]
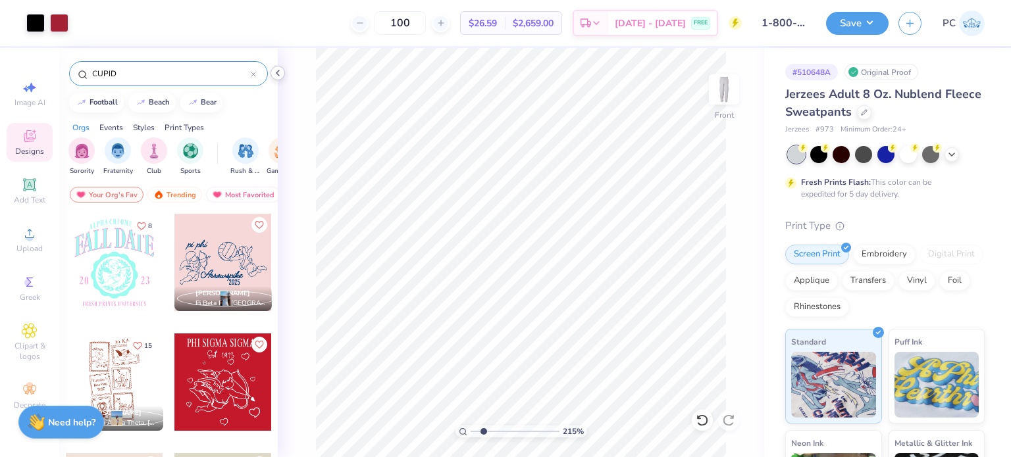
type input "CUPID"
click at [278, 70] on polyline at bounding box center [277, 72] width 3 height 5
type input "2.14731729928209"
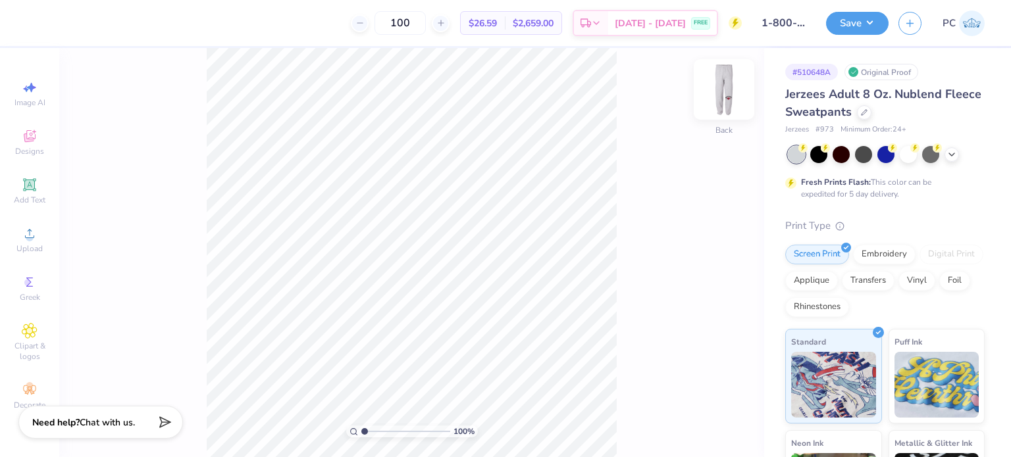
click at [721, 93] on img at bounding box center [724, 89] width 53 height 53
click at [29, 189] on icon at bounding box center [29, 185] width 10 height 10
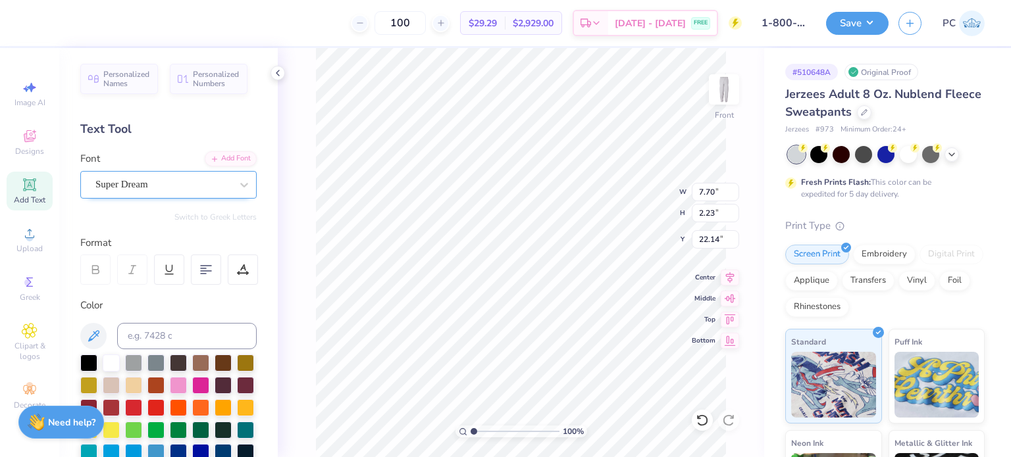
click at [182, 184] on div "Super Dream" at bounding box center [163, 184] width 138 height 20
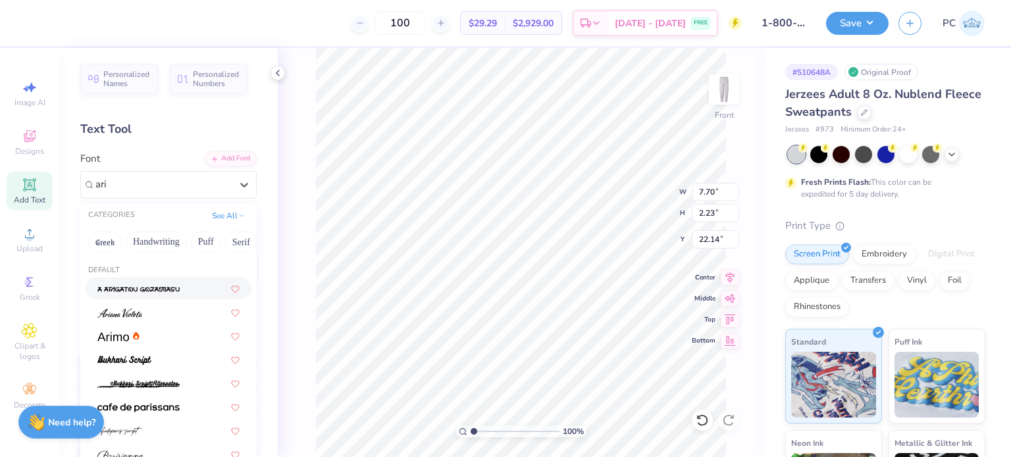
type input "arie"
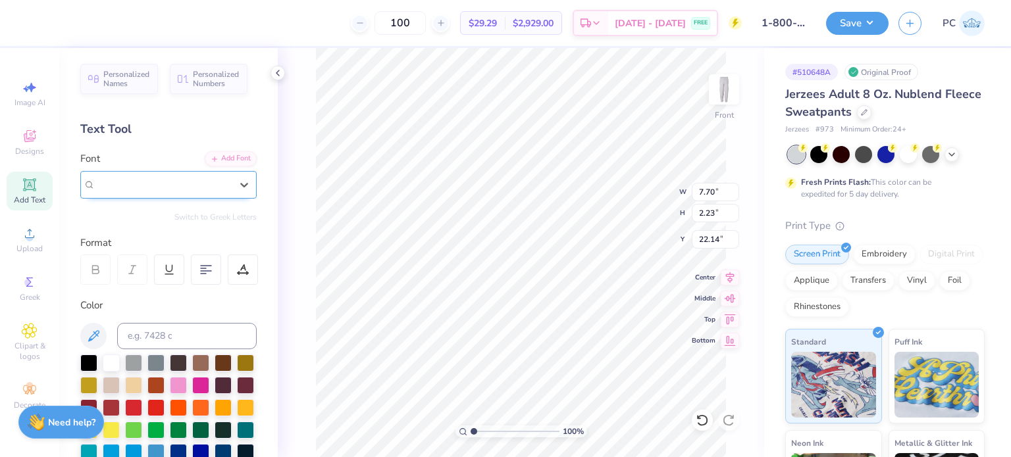
drag, startPoint x: 161, startPoint y: 182, endPoint x: 87, endPoint y: 180, distance: 74.4
click at [88, 180] on div "Super Dream" at bounding box center [168, 185] width 176 height 28
click at [278, 73] on icon at bounding box center [278, 73] width 11 height 11
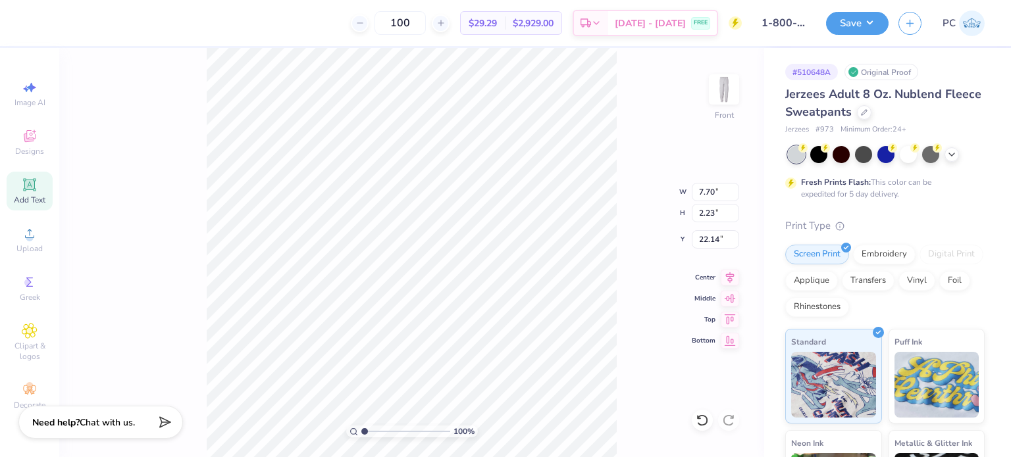
scroll to position [11, 1]
type textarea "TEX"
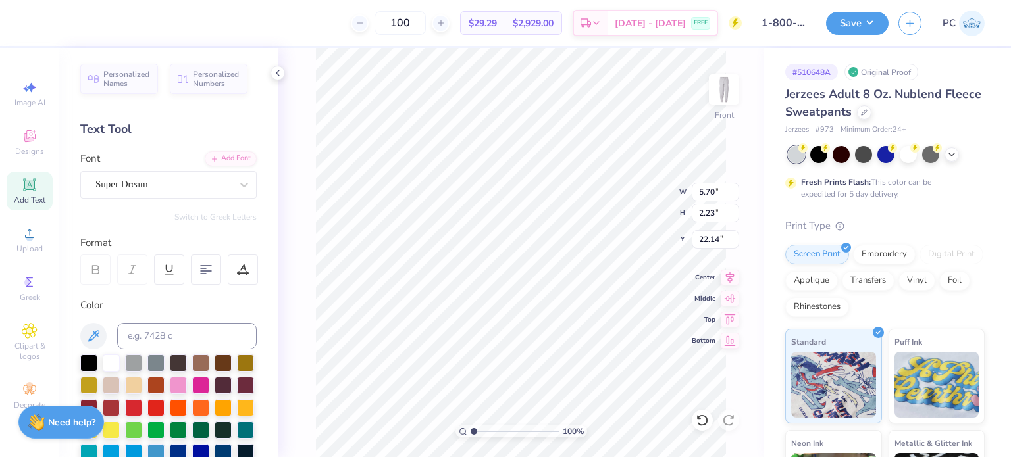
type input "5.70"
click at [213, 160] on div "Add Font" at bounding box center [231, 157] width 52 height 15
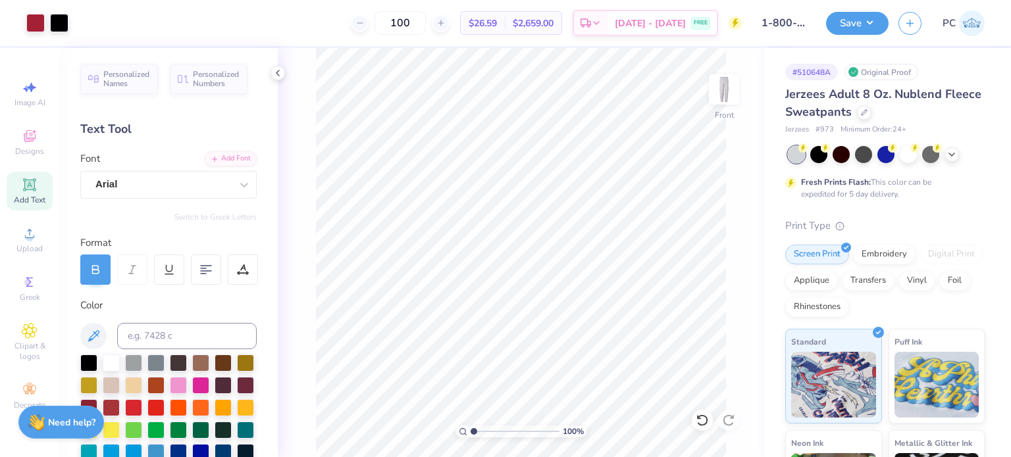
click at [27, 188] on icon at bounding box center [29, 185] width 10 height 10
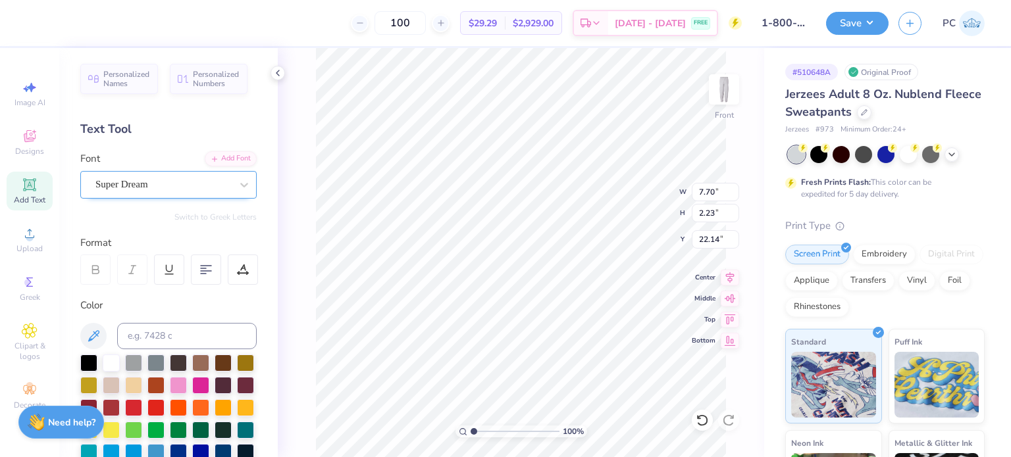
click at [211, 183] on div "Super Dream" at bounding box center [163, 184] width 138 height 20
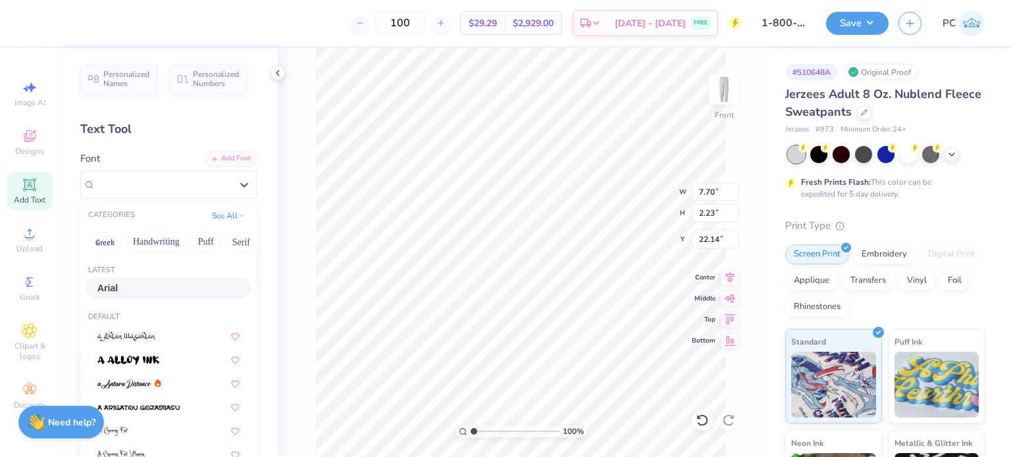
click at [187, 288] on div "Arial" at bounding box center [168, 289] width 142 height 14
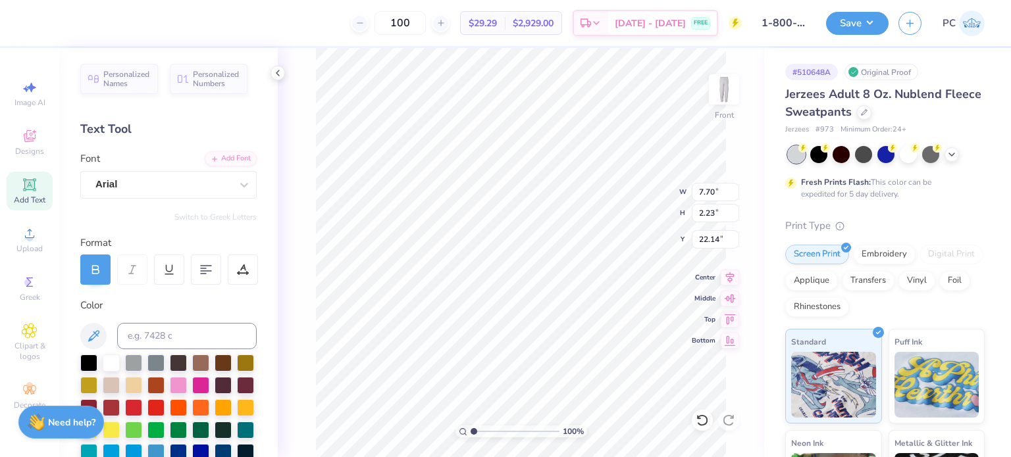
type textarea "T"
type textarea "1-800-PHI SIG"
click at [83, 364] on div at bounding box center [88, 361] width 17 height 17
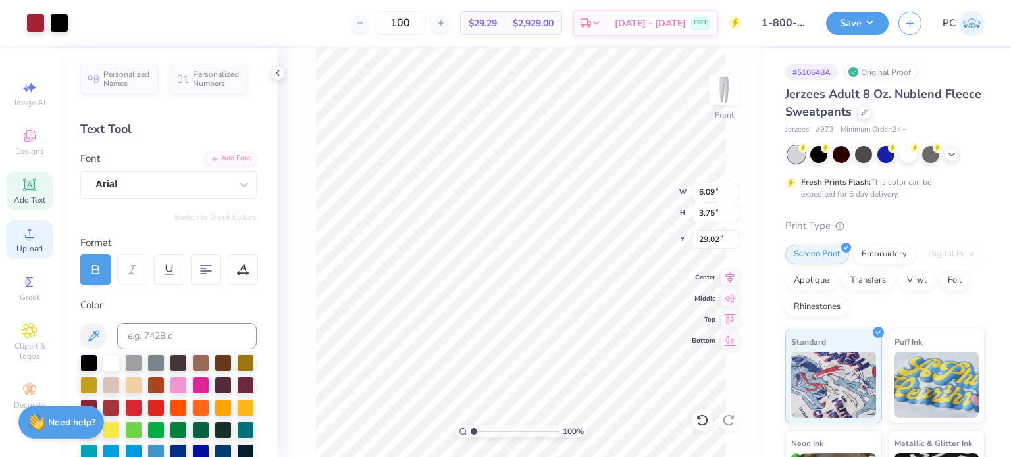
click at [30, 244] on span "Upload" at bounding box center [29, 249] width 26 height 11
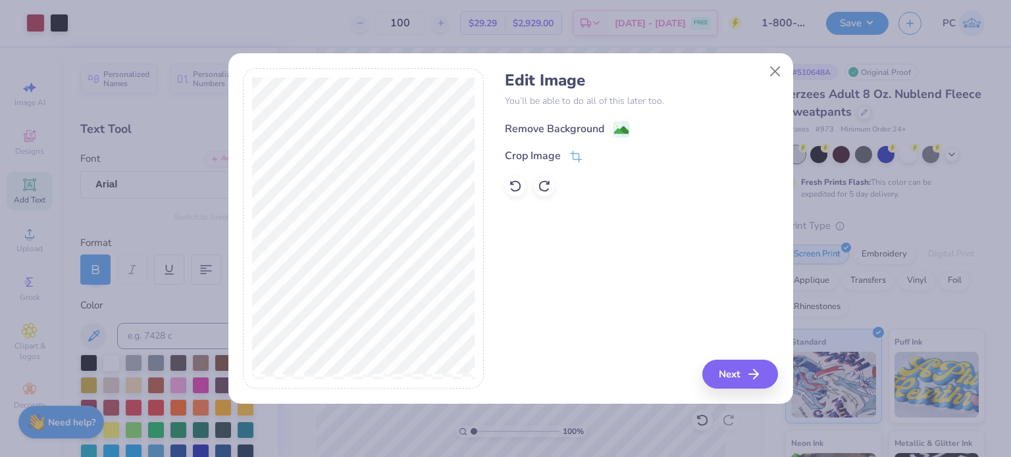
click at [619, 128] on image at bounding box center [621, 130] width 14 height 14
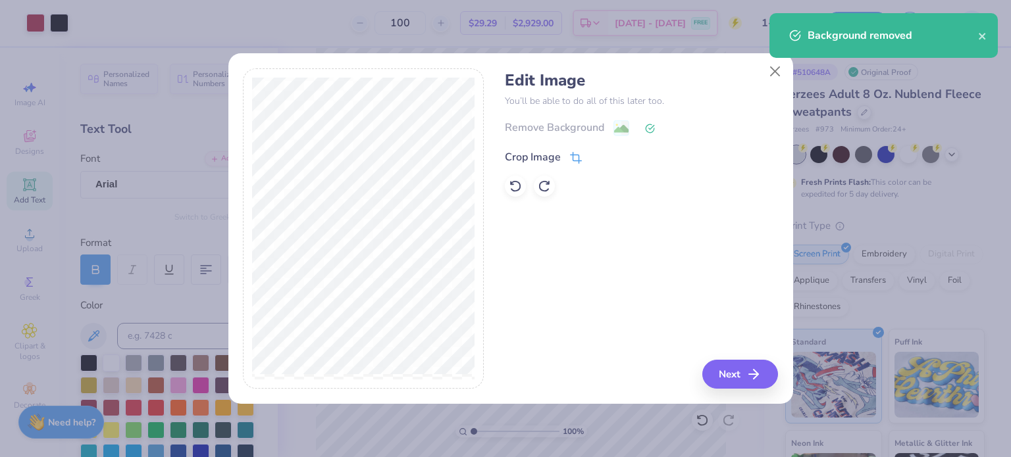
click at [573, 159] on icon at bounding box center [576, 158] width 12 height 12
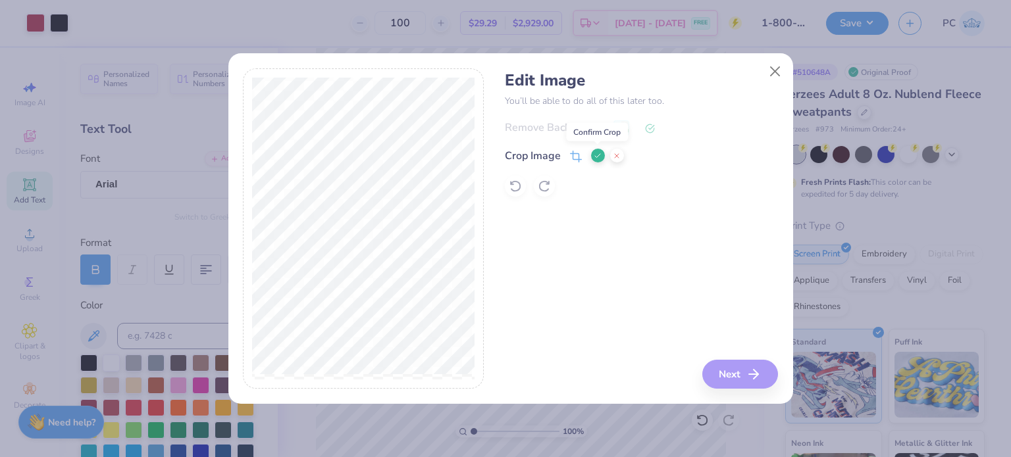
click at [603, 157] on button at bounding box center [598, 156] width 14 height 14
click at [746, 370] on button "Next" at bounding box center [742, 374] width 76 height 29
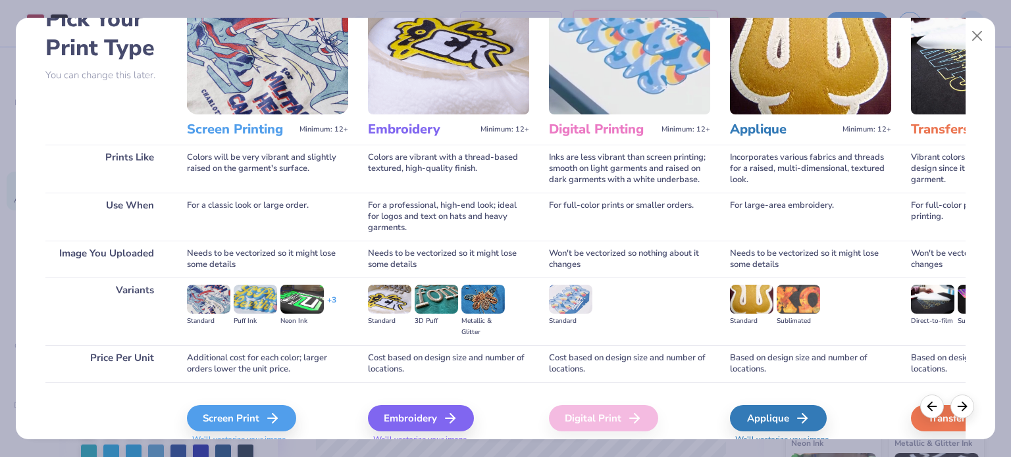
scroll to position [132, 0]
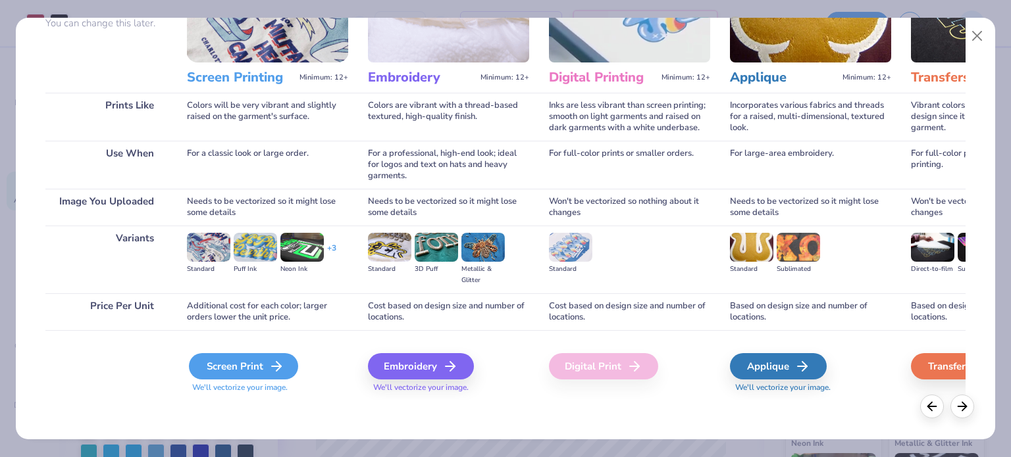
click at [253, 355] on div "Screen Print" at bounding box center [243, 366] width 109 height 26
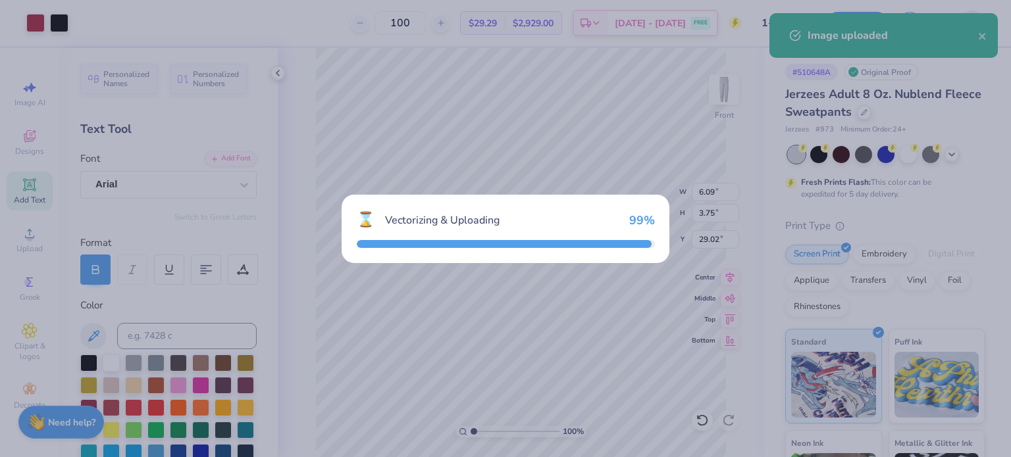
type input "7.59"
type input "4.29"
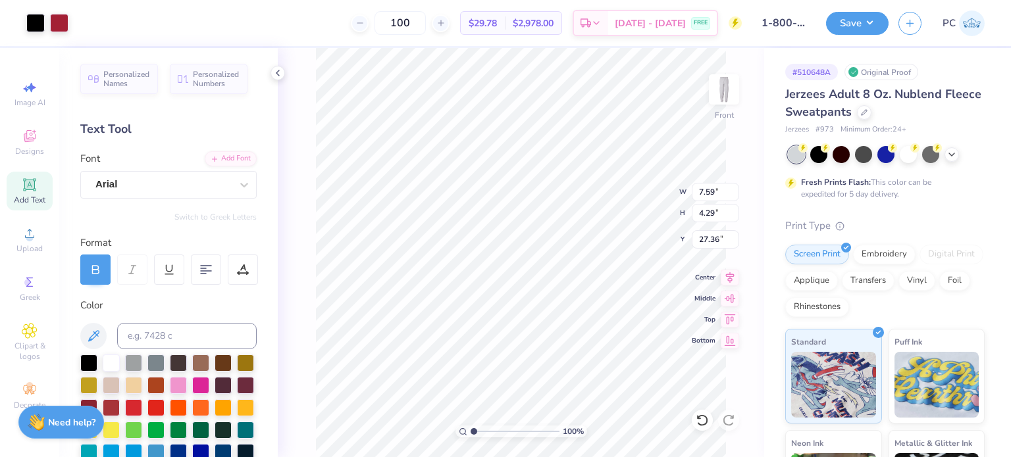
type input "5.57"
type input "2.43"
type input "1.6698582037937"
type input "4.25"
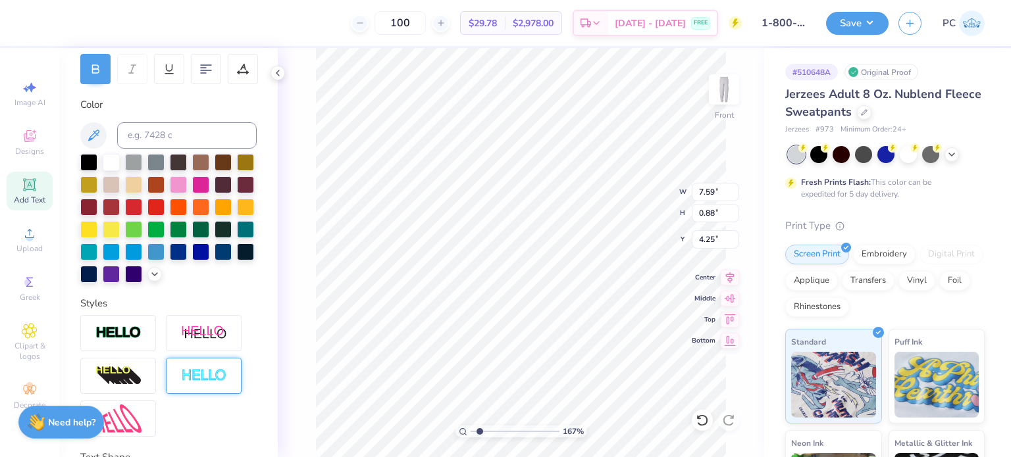
scroll to position [329, 0]
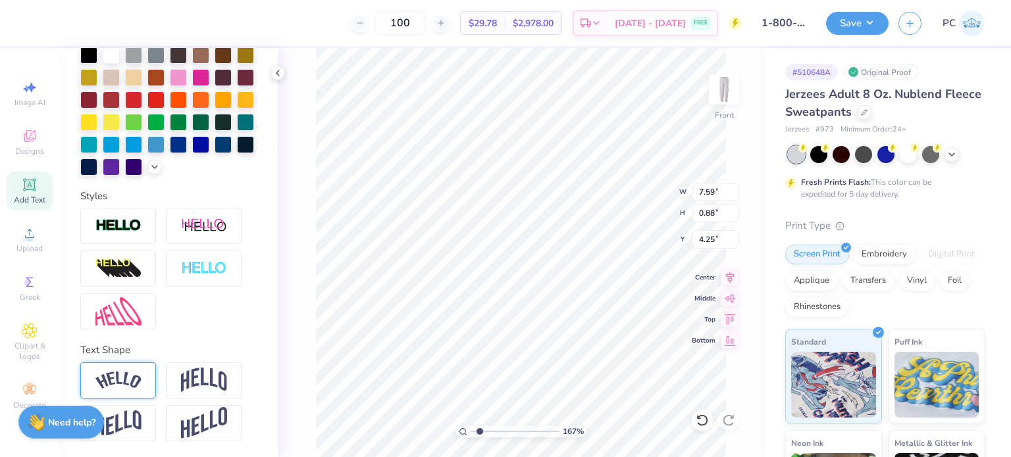
click at [127, 372] on img at bounding box center [118, 381] width 46 height 18
type input "1.6698582037937"
type input "1.67"
type input "3.85"
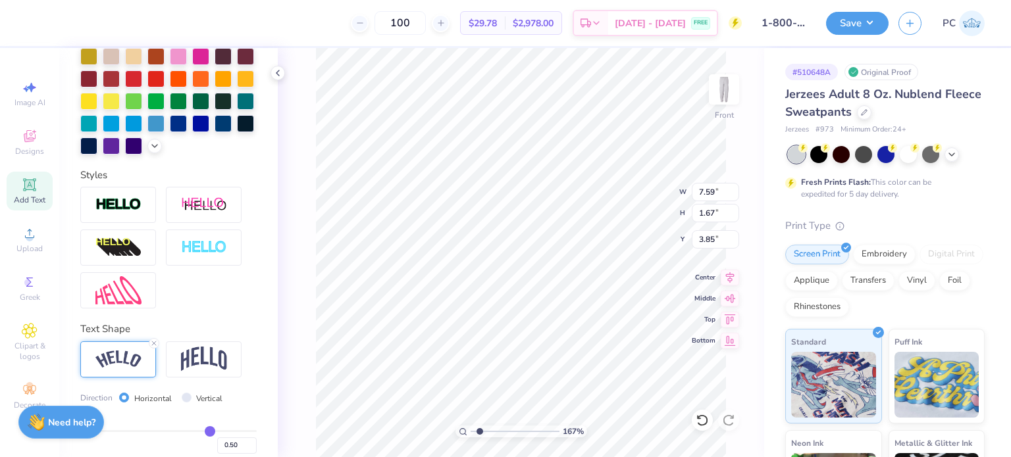
type input "1.6698582037937"
type input "4.45"
type input "1.6698582037937"
type input "7.28"
type input "4.01"
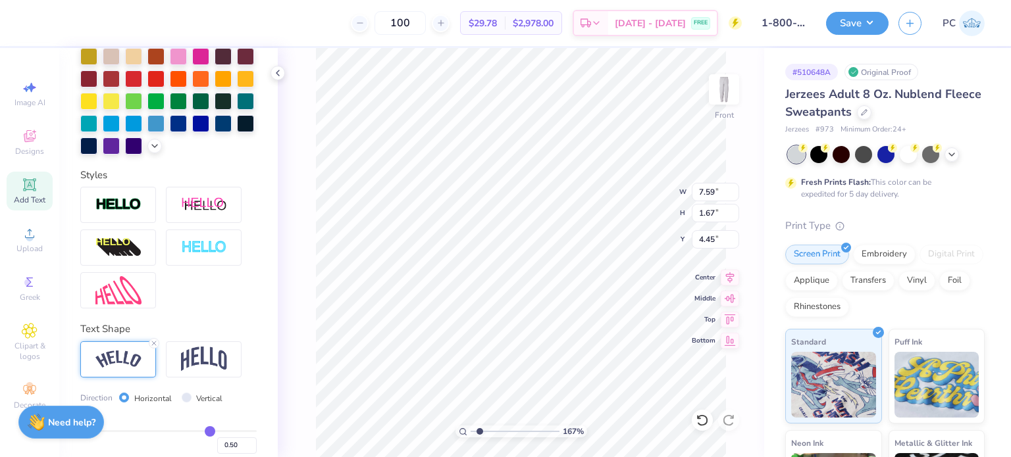
type input "5.85"
type input "1.6698582037937"
drag, startPoint x: 716, startPoint y: 192, endPoint x: 698, endPoint y: 191, distance: 18.4
click at [698, 191] on input "7.64" at bounding box center [715, 192] width 47 height 18
type input "6"
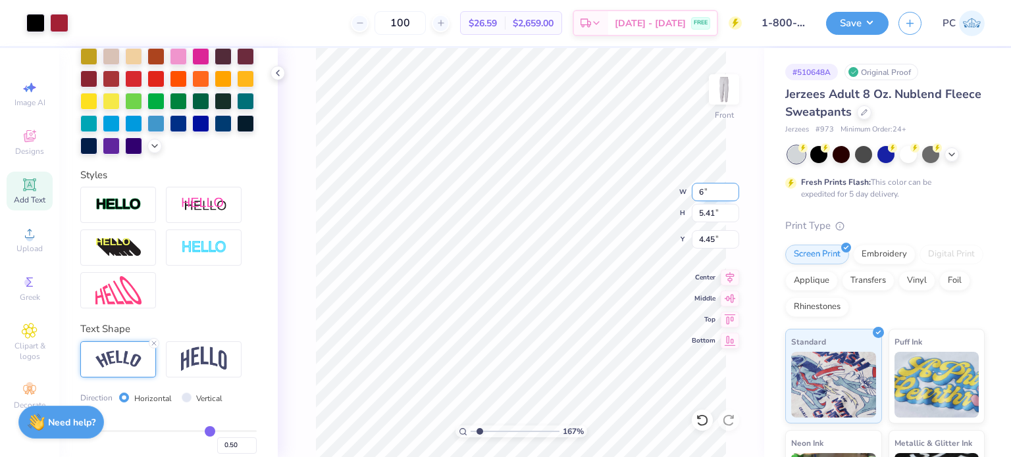
type input "1.6698582037937"
type input "6.00"
type input "4.25"
type input "5.03"
type input "1.6698582037937"
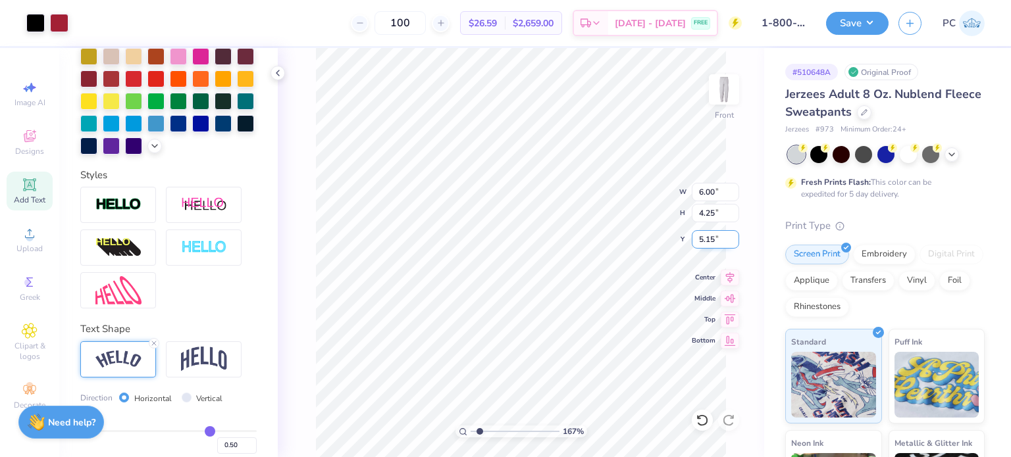
drag, startPoint x: 721, startPoint y: 240, endPoint x: 700, endPoint y: 239, distance: 21.1
click at [700, 239] on input "5.15" at bounding box center [715, 239] width 47 height 18
type input "29"
type input "1.6698582037937"
type input "29.00"
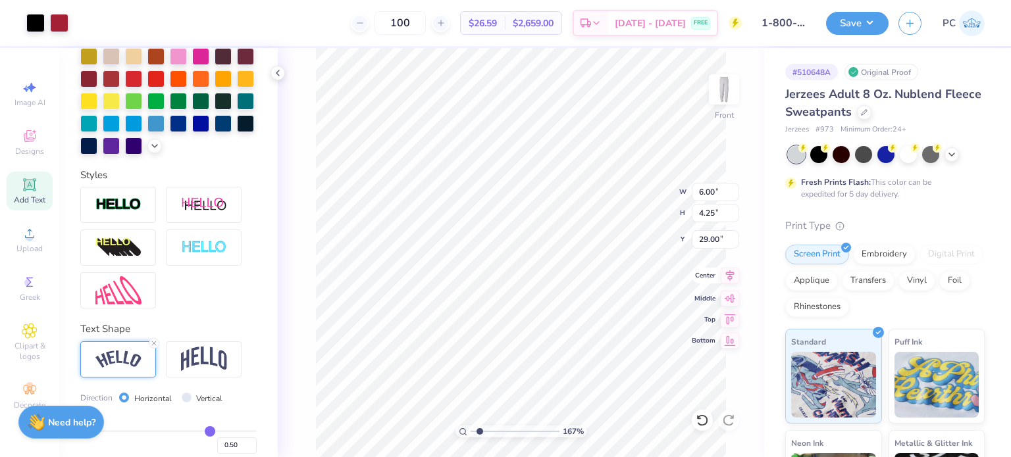
click at [732, 278] on icon at bounding box center [730, 276] width 18 height 16
click at [854, 26] on button "Save" at bounding box center [857, 21] width 63 height 23
type input "1.6698582037937"
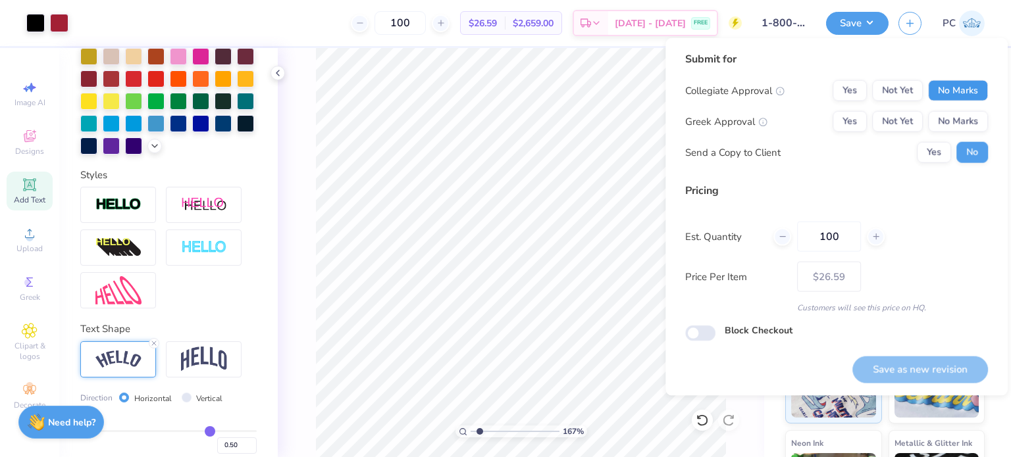
click at [972, 91] on button "No Marks" at bounding box center [958, 90] width 60 height 21
click at [856, 115] on button "Yes" at bounding box center [850, 121] width 34 height 21
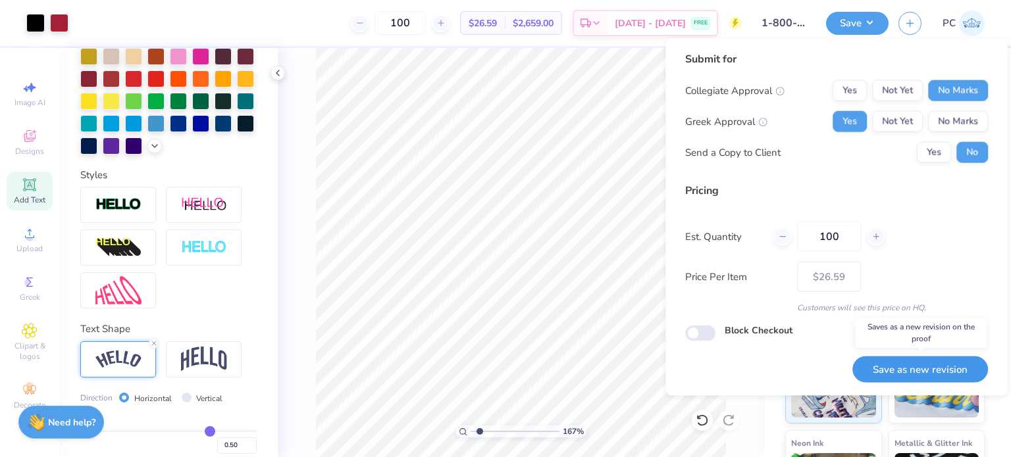
click at [922, 370] on button "Save as new revision" at bounding box center [920, 369] width 136 height 27
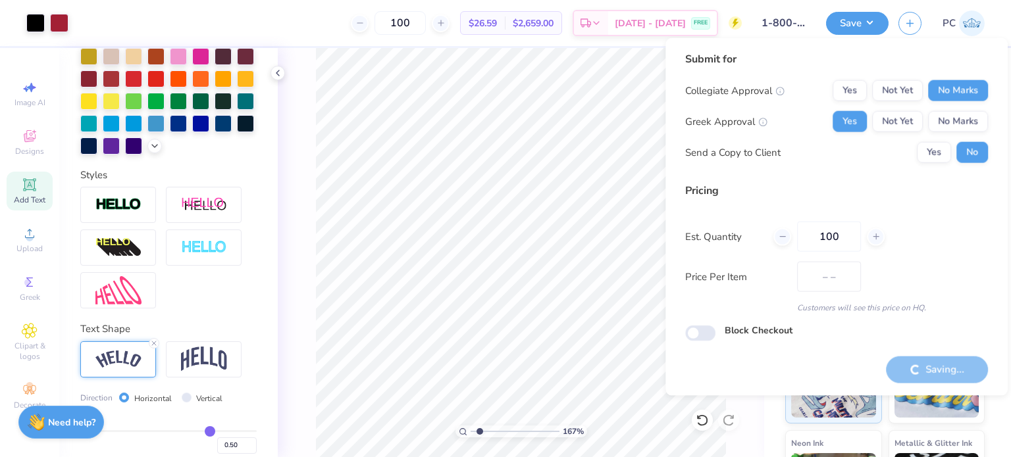
type input "$26.59"
type input "1.6698582037937"
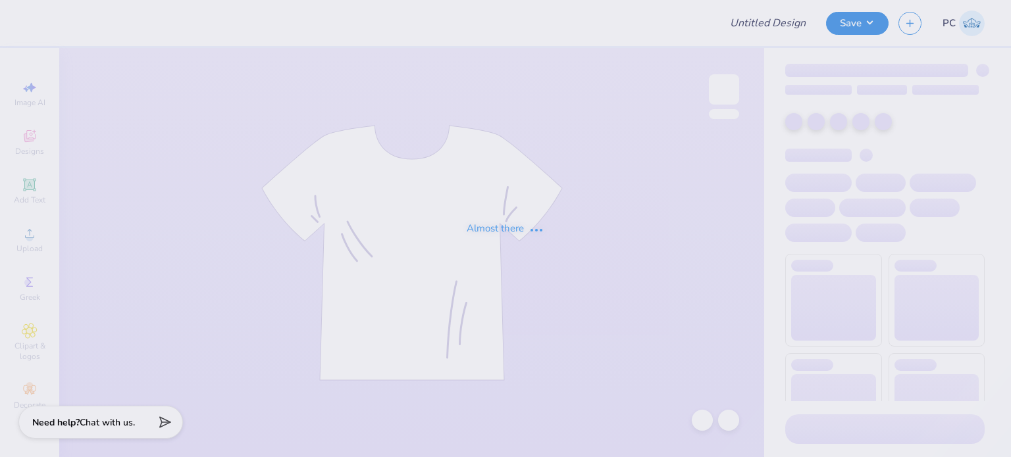
type input "Monmouth University : Victoria Halkias"
type input "100"
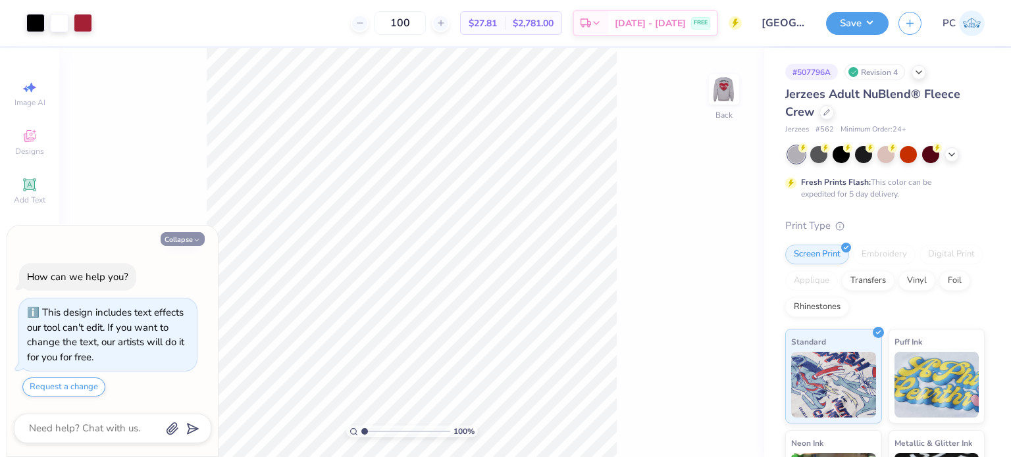
click at [186, 234] on button "Collapse" at bounding box center [183, 239] width 44 height 14
type textarea "x"
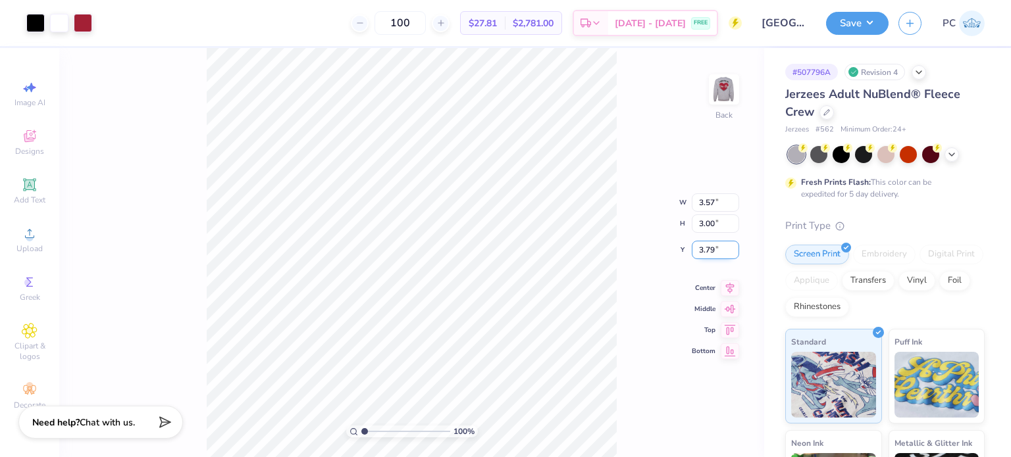
drag, startPoint x: 721, startPoint y: 251, endPoint x: 700, endPoint y: 249, distance: 21.1
click at [700, 249] on input "3.79" at bounding box center [715, 250] width 47 height 18
type input "3.00"
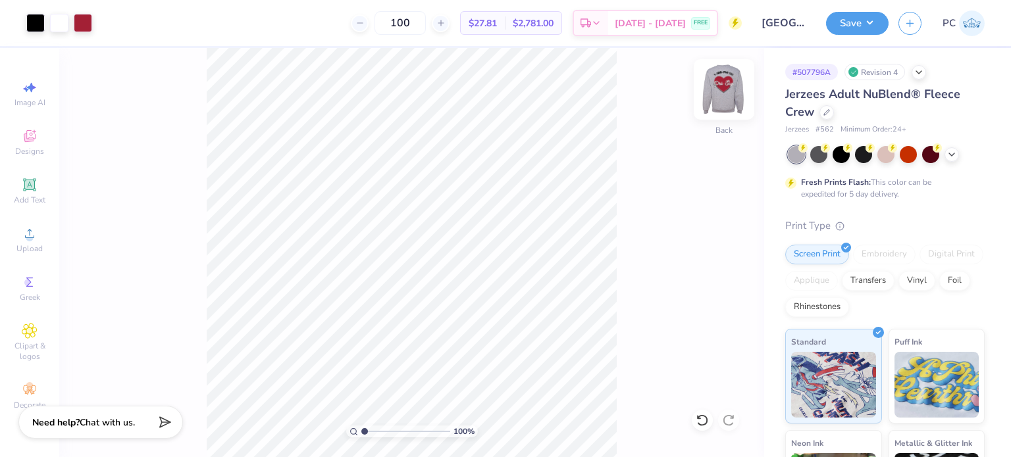
click at [737, 94] on img at bounding box center [724, 89] width 53 height 53
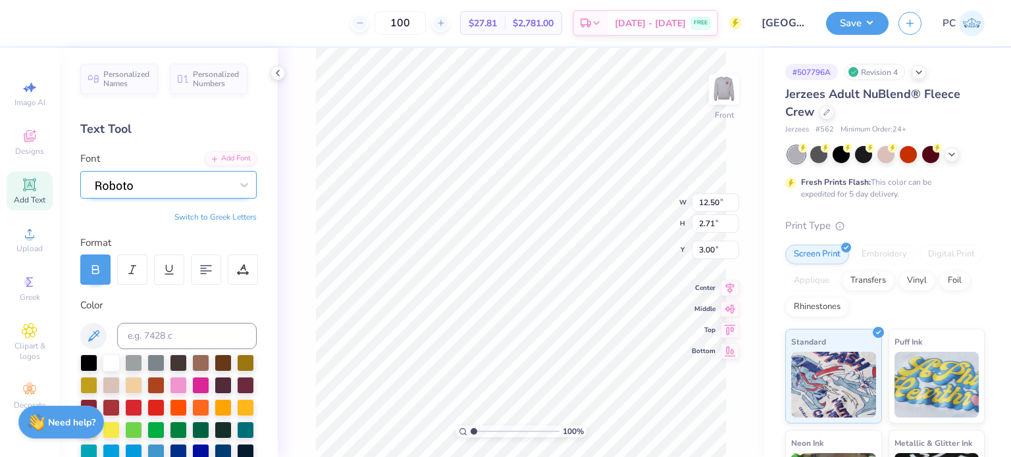
click at [180, 182] on div at bounding box center [163, 184] width 138 height 20
click at [226, 153] on div "Add Font" at bounding box center [231, 157] width 52 height 15
drag, startPoint x: 716, startPoint y: 239, endPoint x: 700, endPoint y: 239, distance: 15.8
click at [700, 239] on input "3.01" at bounding box center [715, 239] width 47 height 18
type input "3.00"
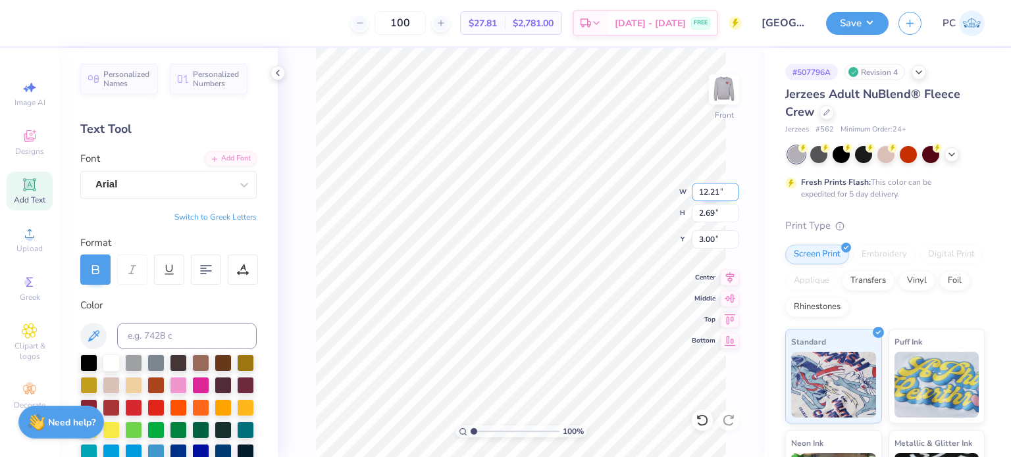
drag, startPoint x: 723, startPoint y: 189, endPoint x: 698, endPoint y: 188, distance: 24.4
click at [698, 188] on input "12.21" at bounding box center [715, 192] width 47 height 18
type input "12.50"
type input "2.76"
drag, startPoint x: 719, startPoint y: 235, endPoint x: 698, endPoint y: 235, distance: 21.1
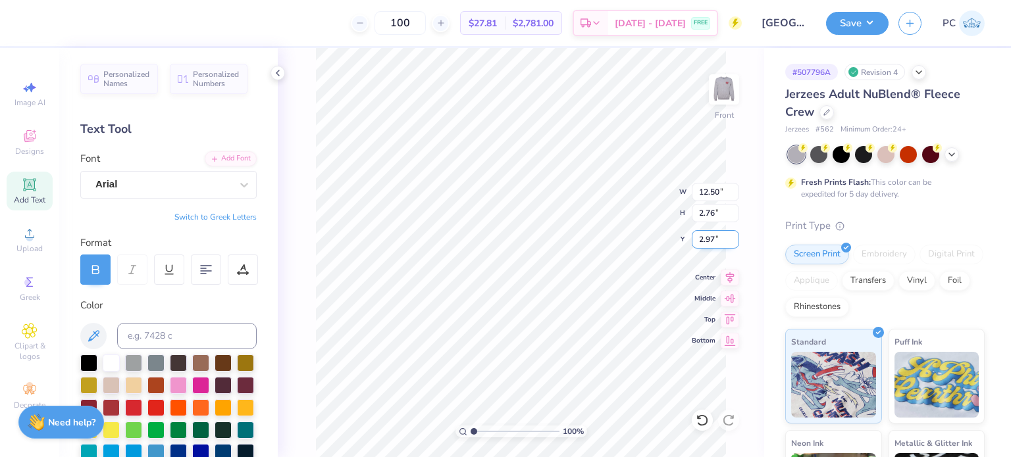
click at [698, 235] on input "2.97" at bounding box center [715, 239] width 47 height 18
type input "3.00"
click at [728, 278] on icon at bounding box center [730, 275] width 9 height 11
click at [728, 274] on icon at bounding box center [730, 276] width 18 height 16
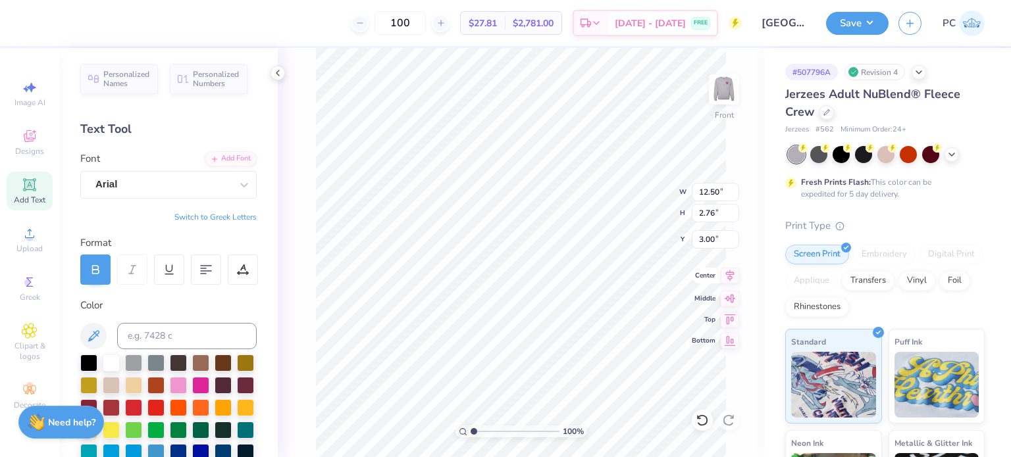
click at [728, 274] on icon at bounding box center [730, 276] width 18 height 16
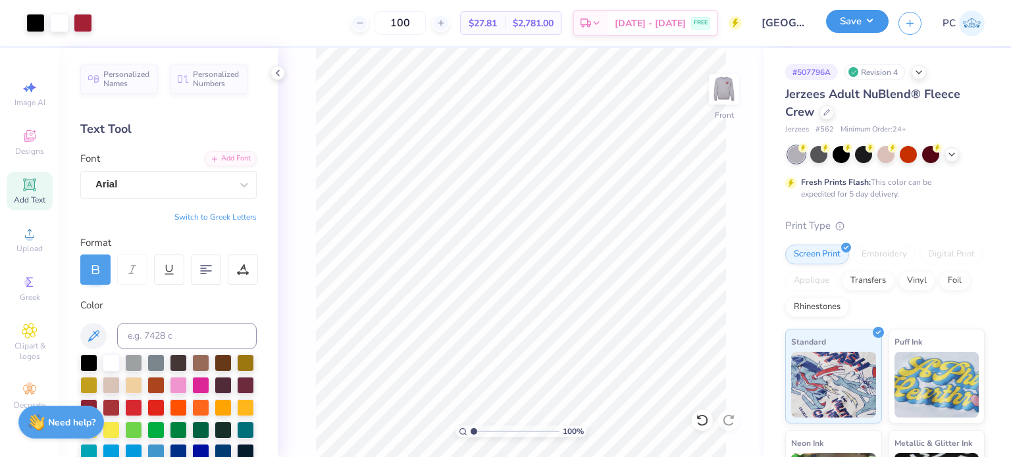
click at [855, 24] on button "Save" at bounding box center [857, 21] width 63 height 23
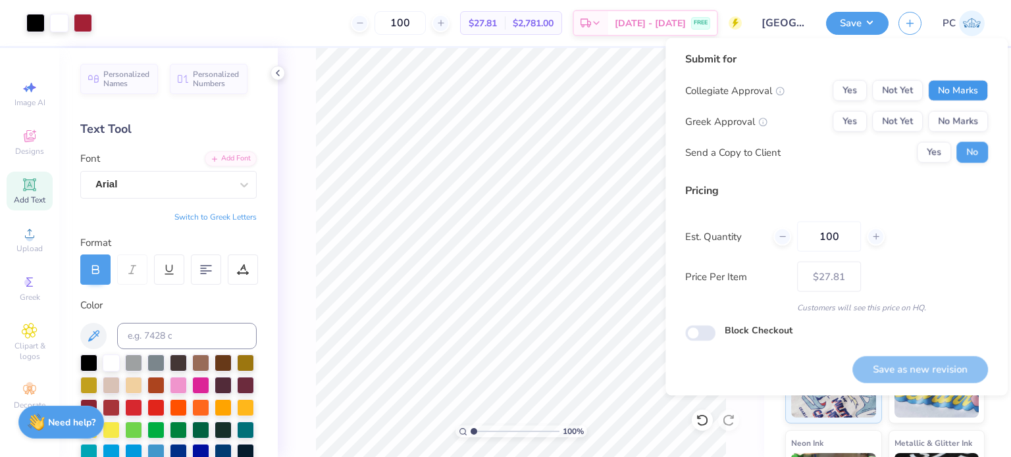
click at [952, 86] on button "No Marks" at bounding box center [958, 90] width 60 height 21
click at [849, 127] on button "Yes" at bounding box center [850, 121] width 34 height 21
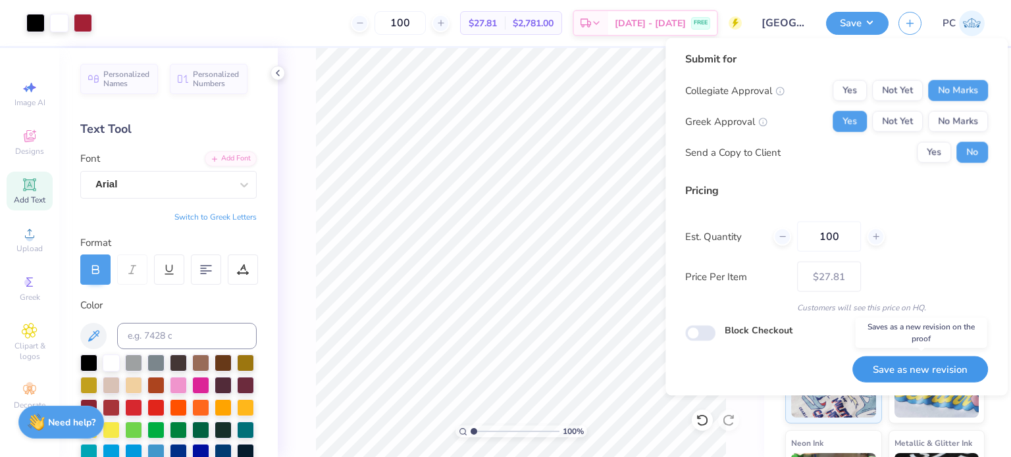
click at [910, 365] on button "Save as new revision" at bounding box center [920, 369] width 136 height 27
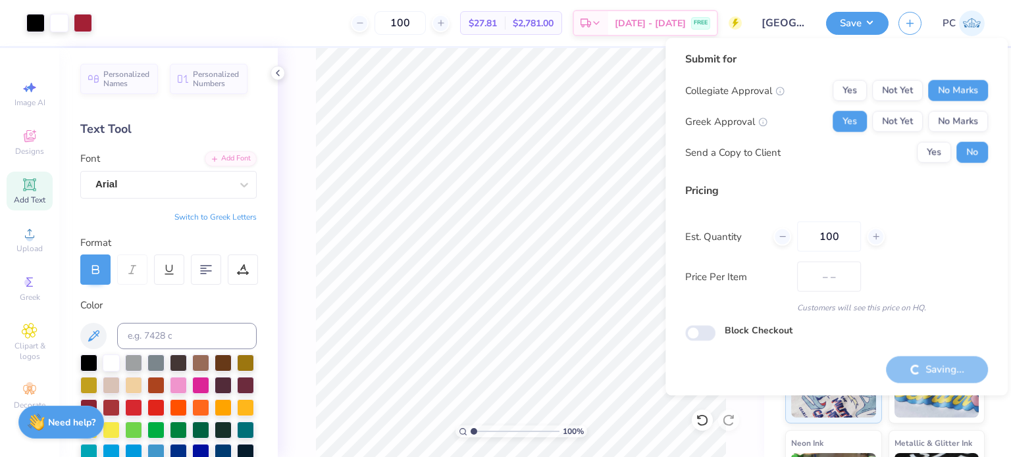
type input "$27.81"
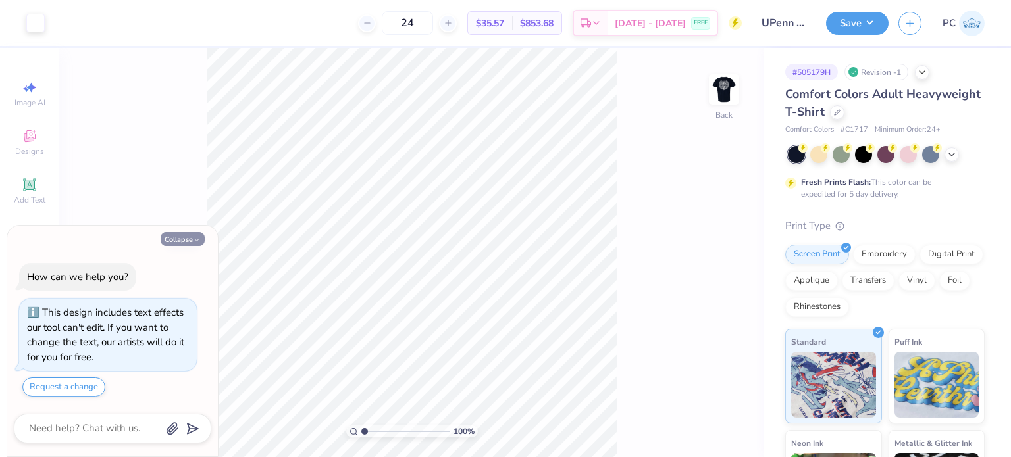
click at [183, 239] on button "Collapse" at bounding box center [183, 239] width 44 height 14
type textarea "x"
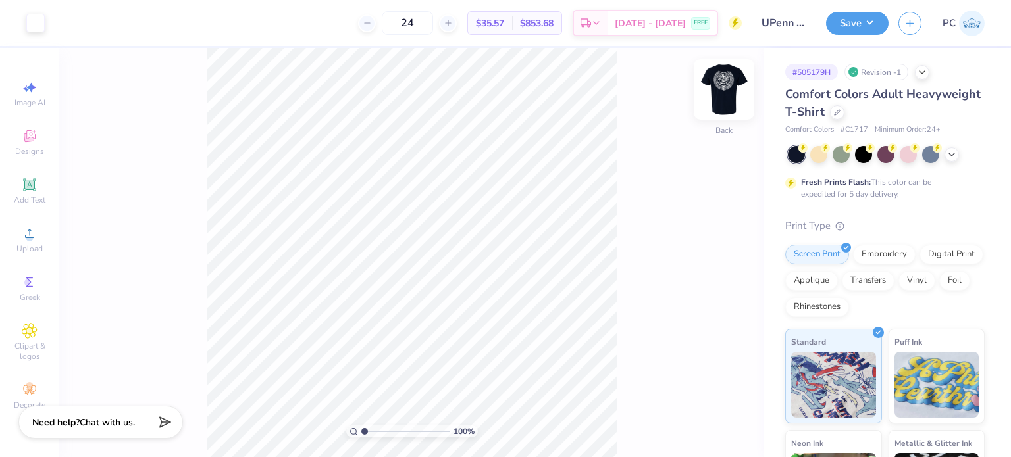
click at [722, 89] on img at bounding box center [724, 89] width 53 height 53
type input "1.29274921441163"
